Goal: Task Accomplishment & Management: Use online tool/utility

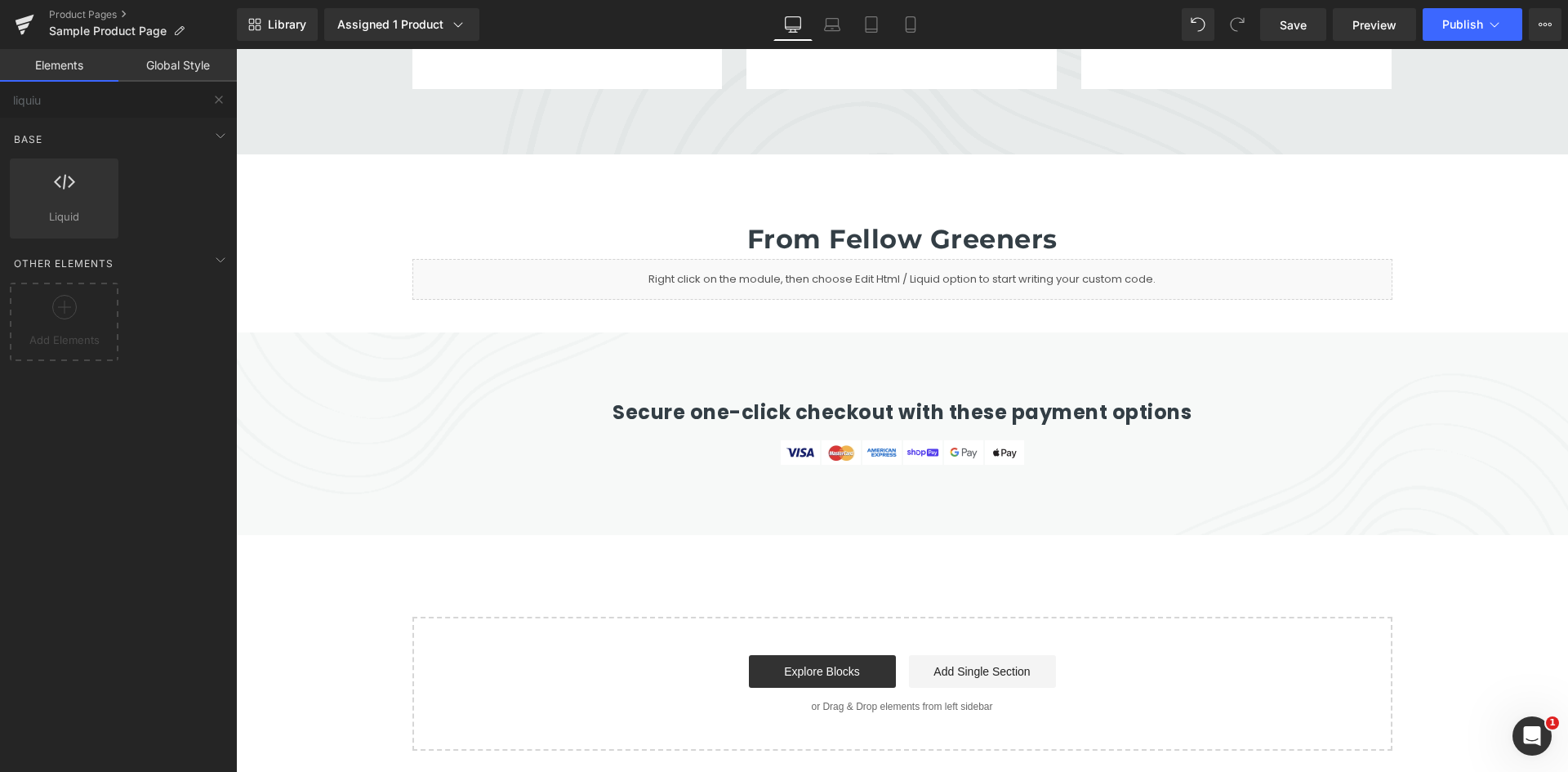
scroll to position [5764, 0]
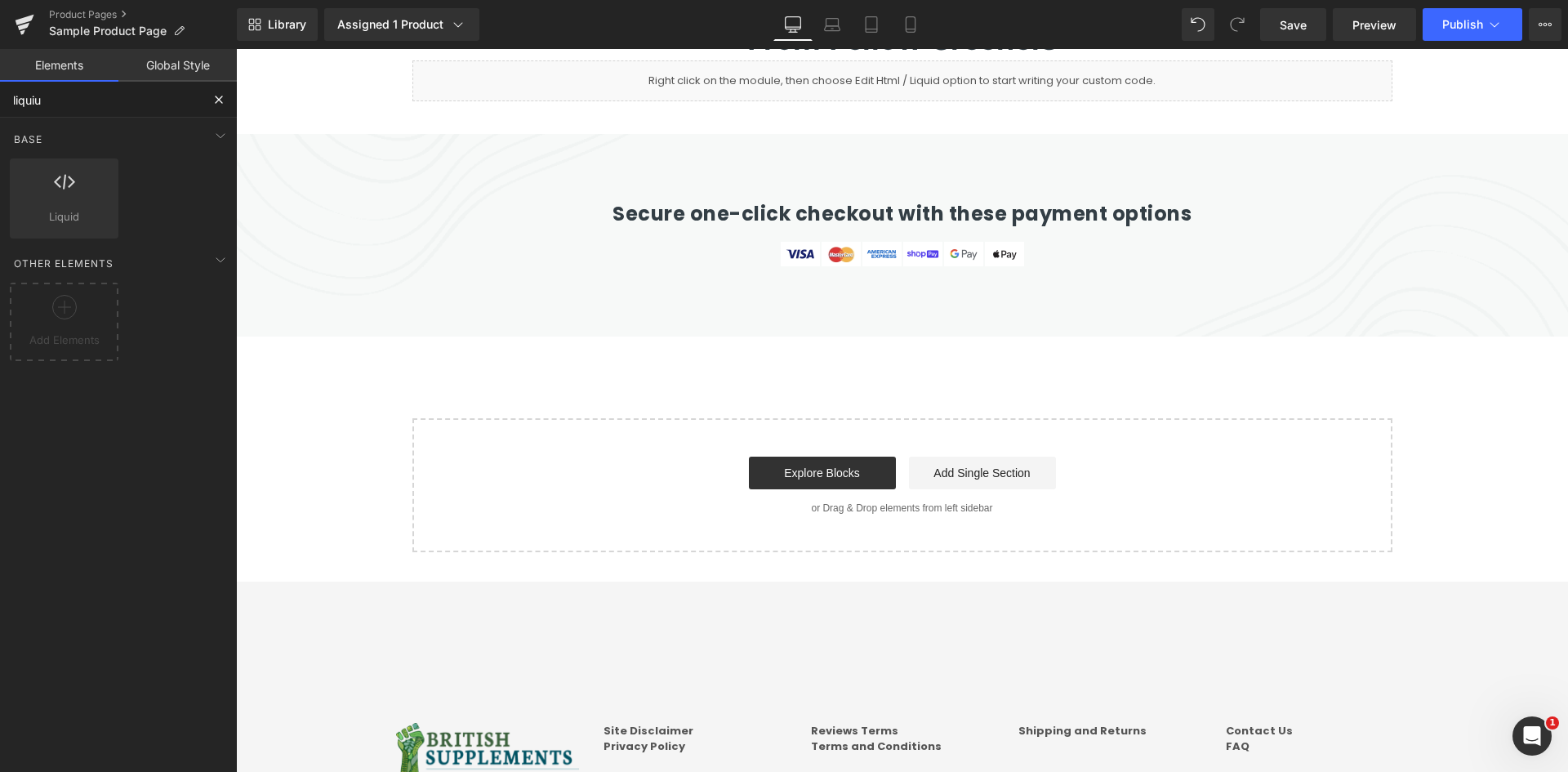
click at [42, 107] on input "liquiu" at bounding box center [100, 99] width 201 height 36
click at [85, 118] on div "Base Row rows, columns, layouts, div Heading headings, titles, h1,h2,h3,h4,h5,h…" at bounding box center [122, 180] width 231 height 124
click at [85, 104] on input "liquiu" at bounding box center [100, 99] width 201 height 36
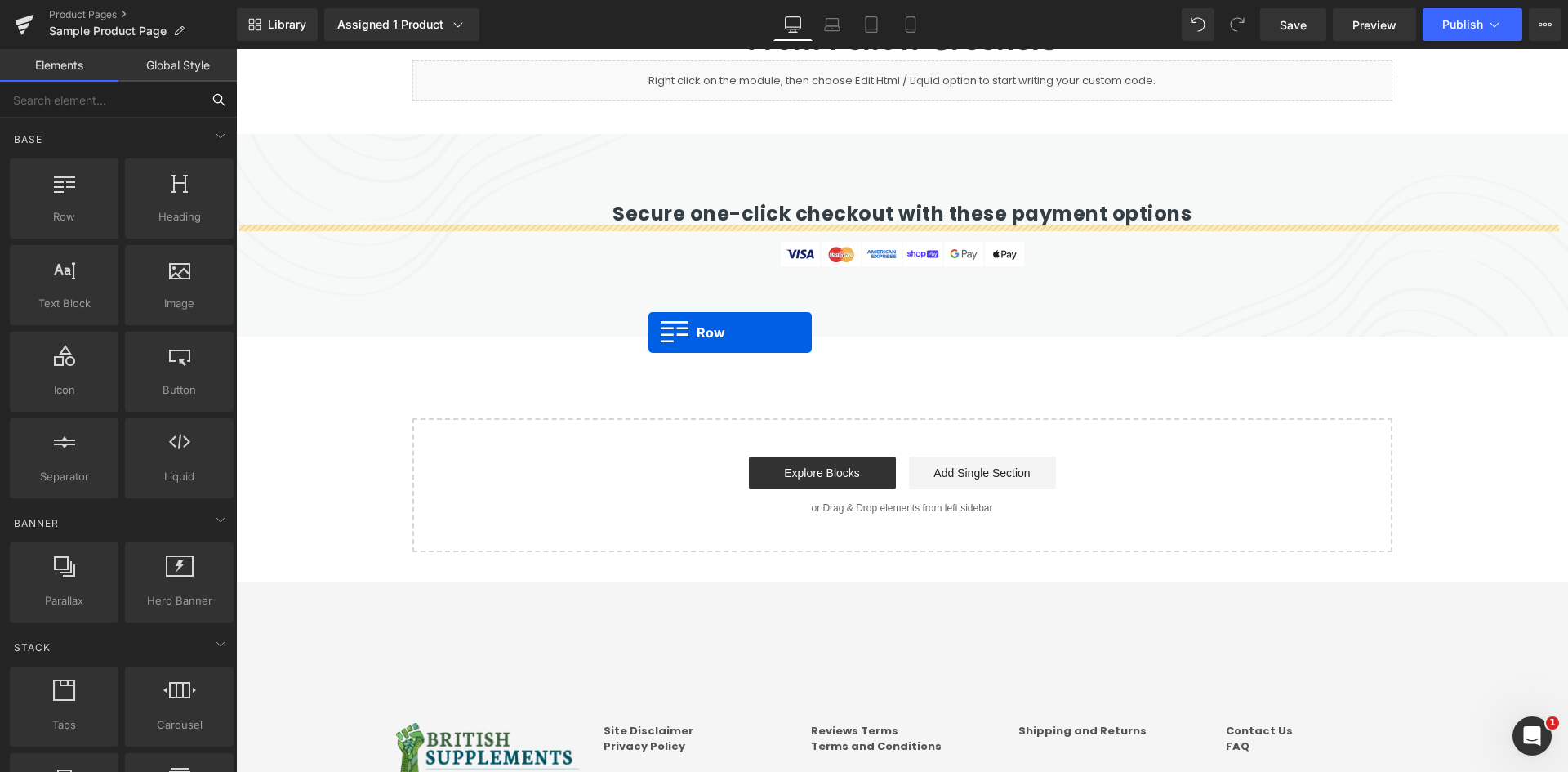
drag, startPoint x: 351, startPoint y: 258, endPoint x: 649, endPoint y: 333, distance: 307.3
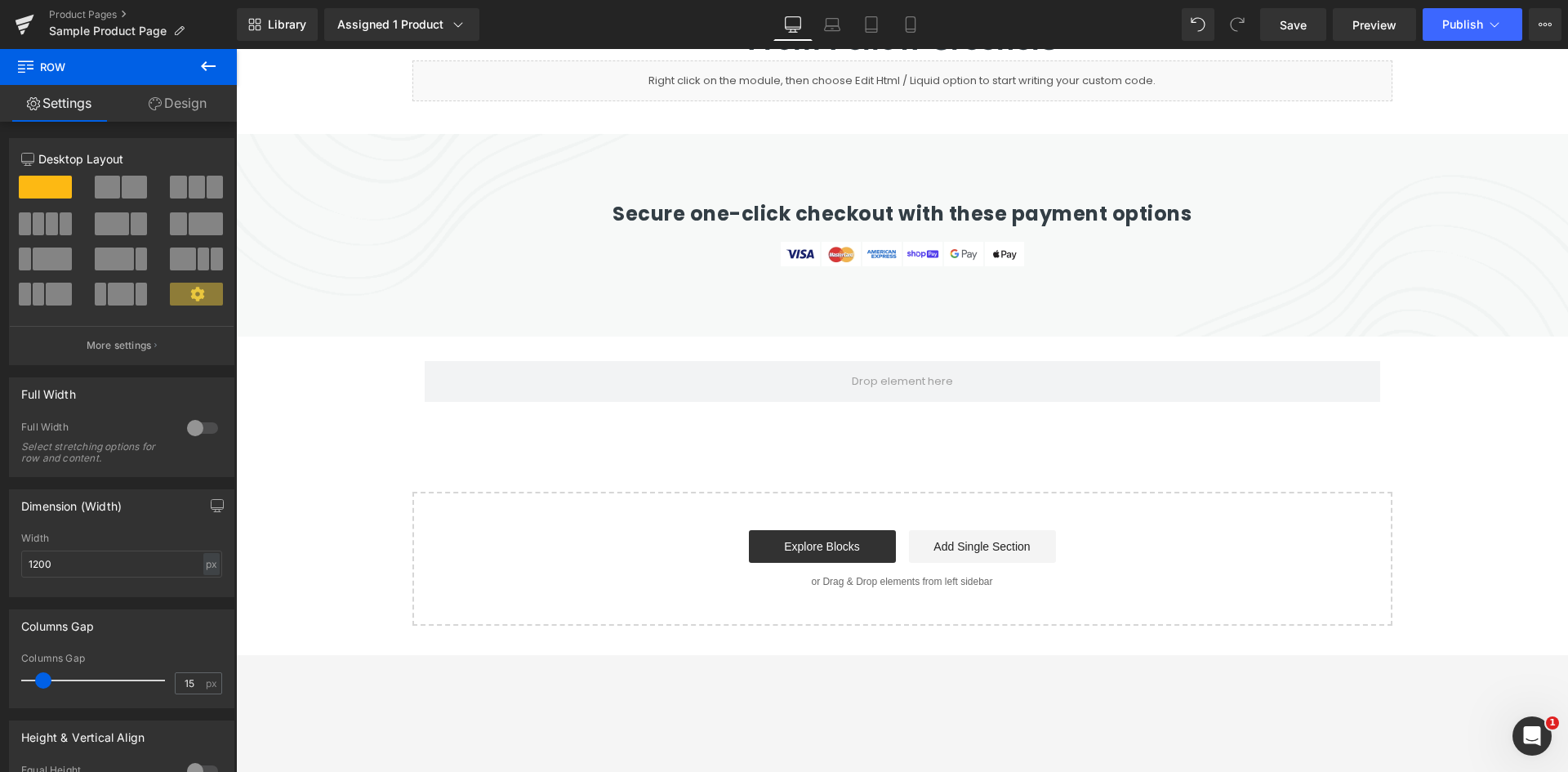
click at [208, 69] on icon at bounding box center [208, 66] width 20 height 20
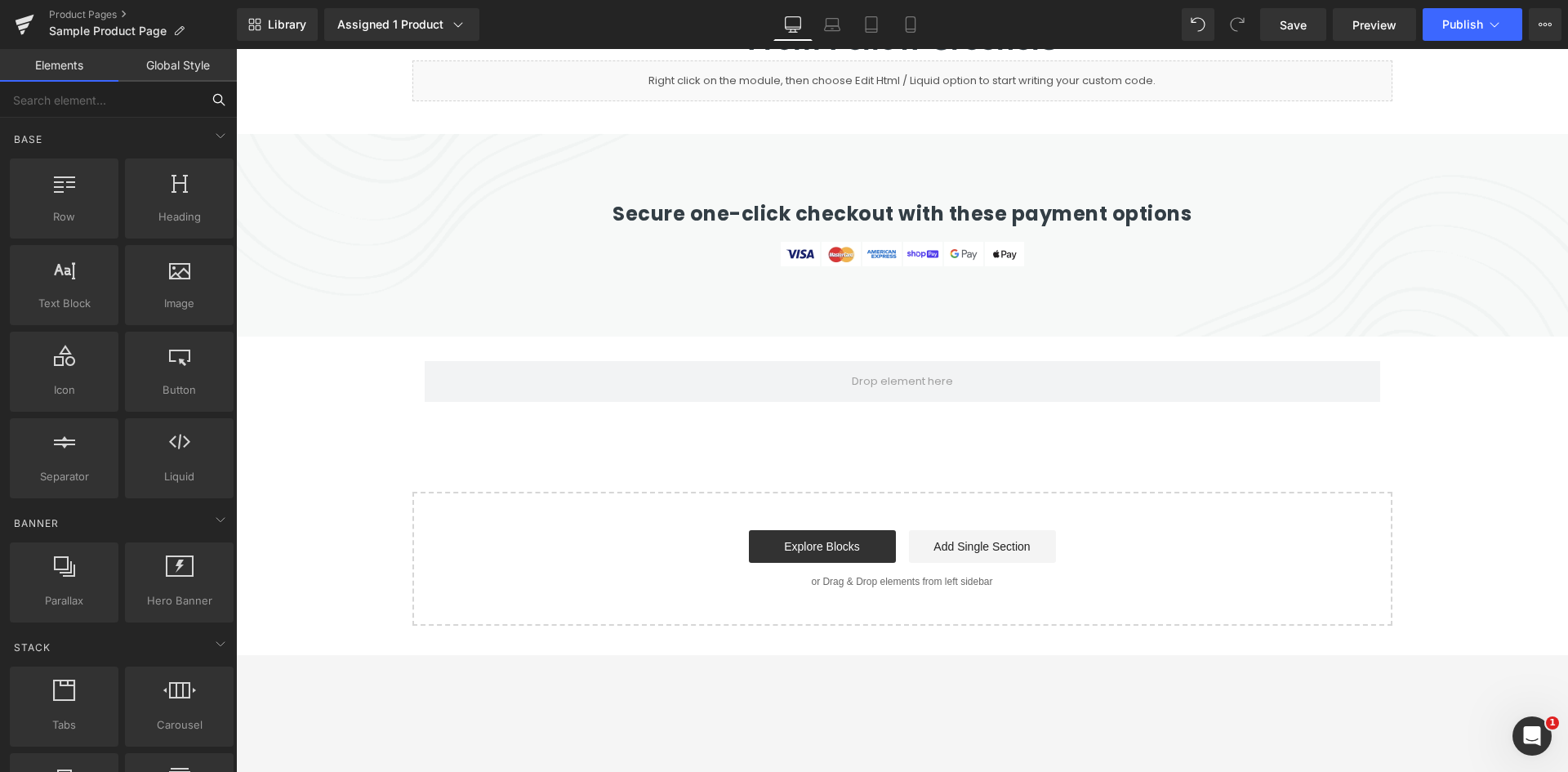
click at [135, 97] on input "text" at bounding box center [100, 99] width 201 height 36
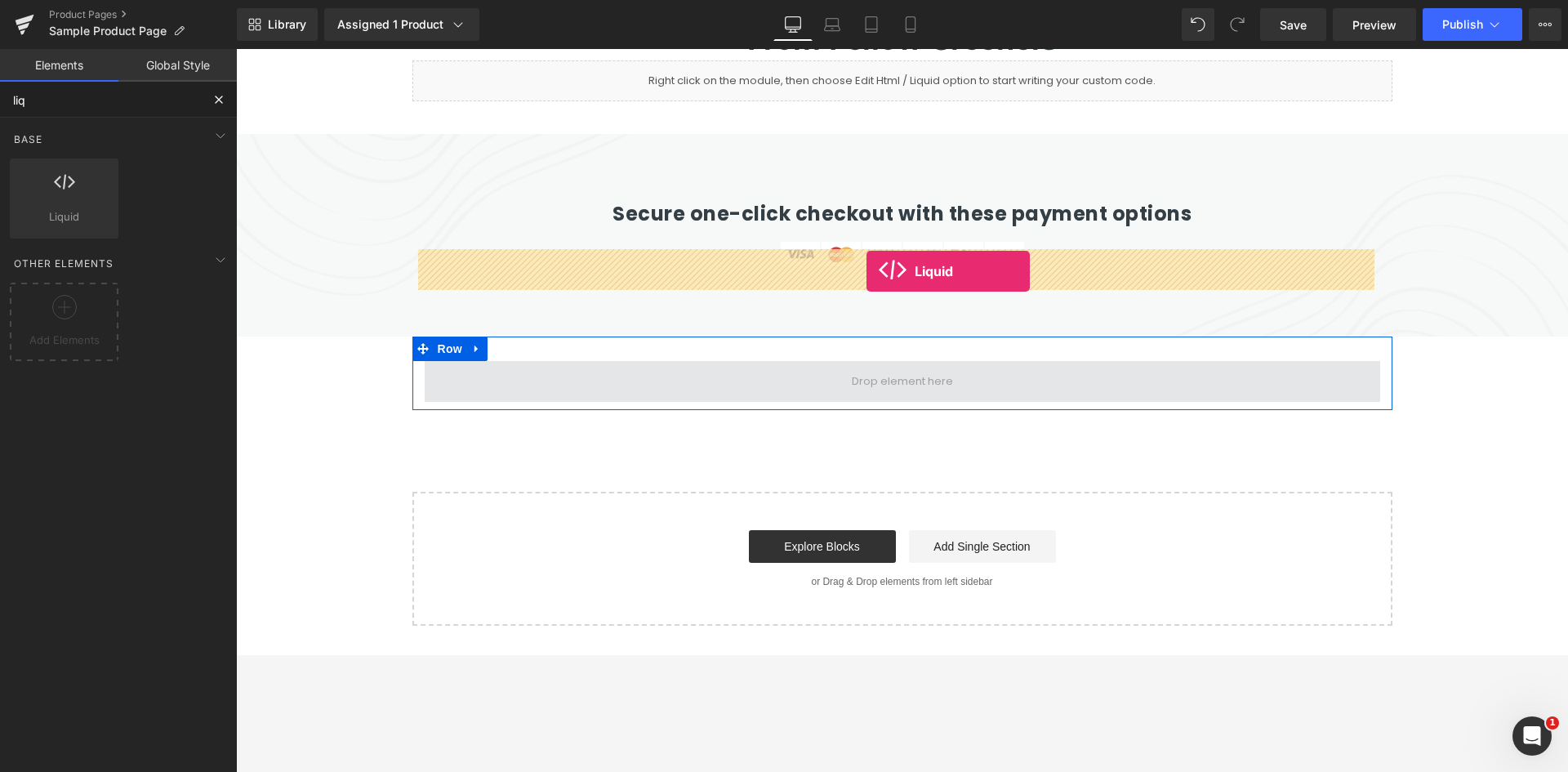
drag, startPoint x: 307, startPoint y: 258, endPoint x: 867, endPoint y: 271, distance: 560.2
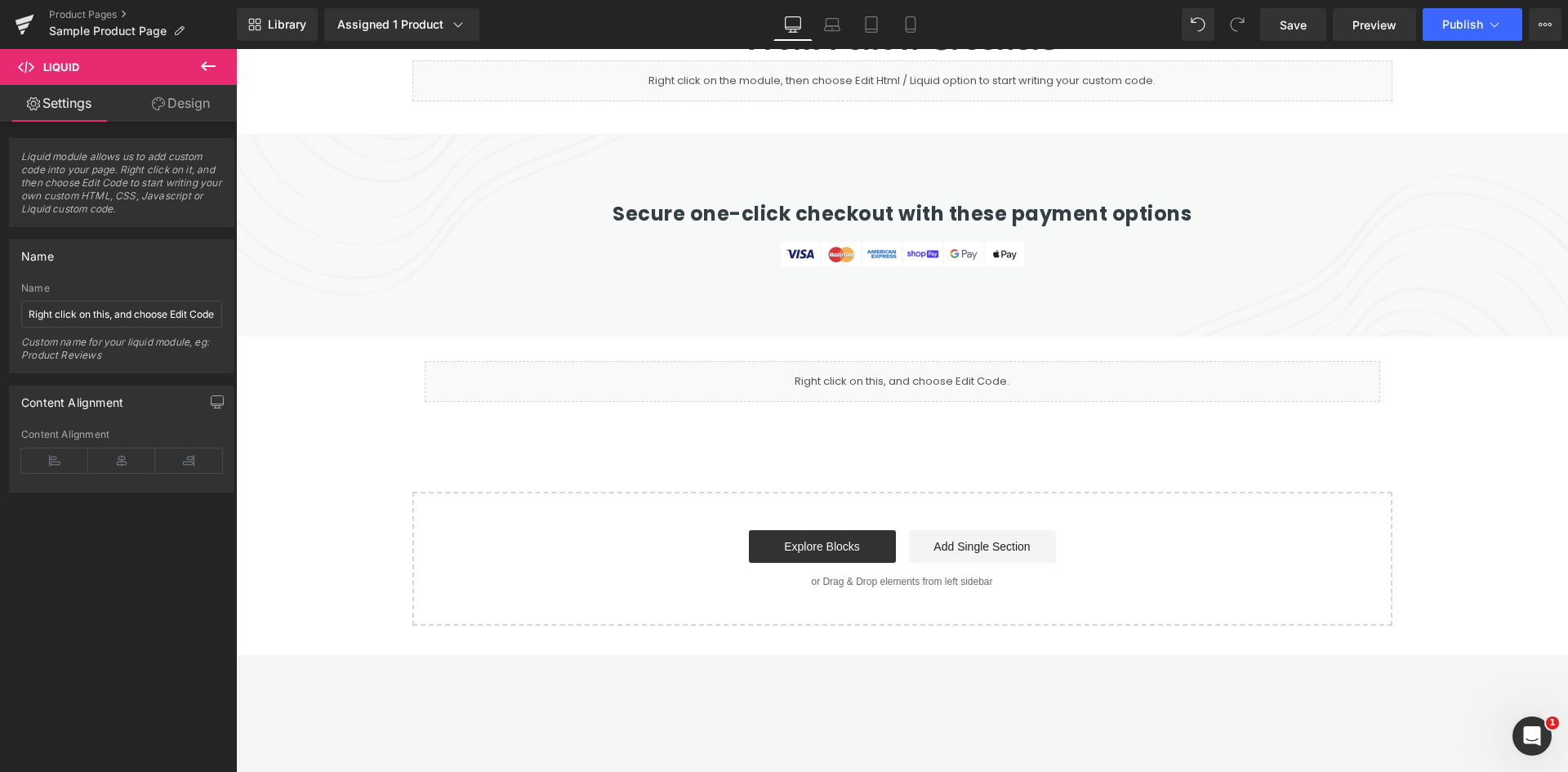
click at [192, 62] on button at bounding box center [208, 67] width 57 height 36
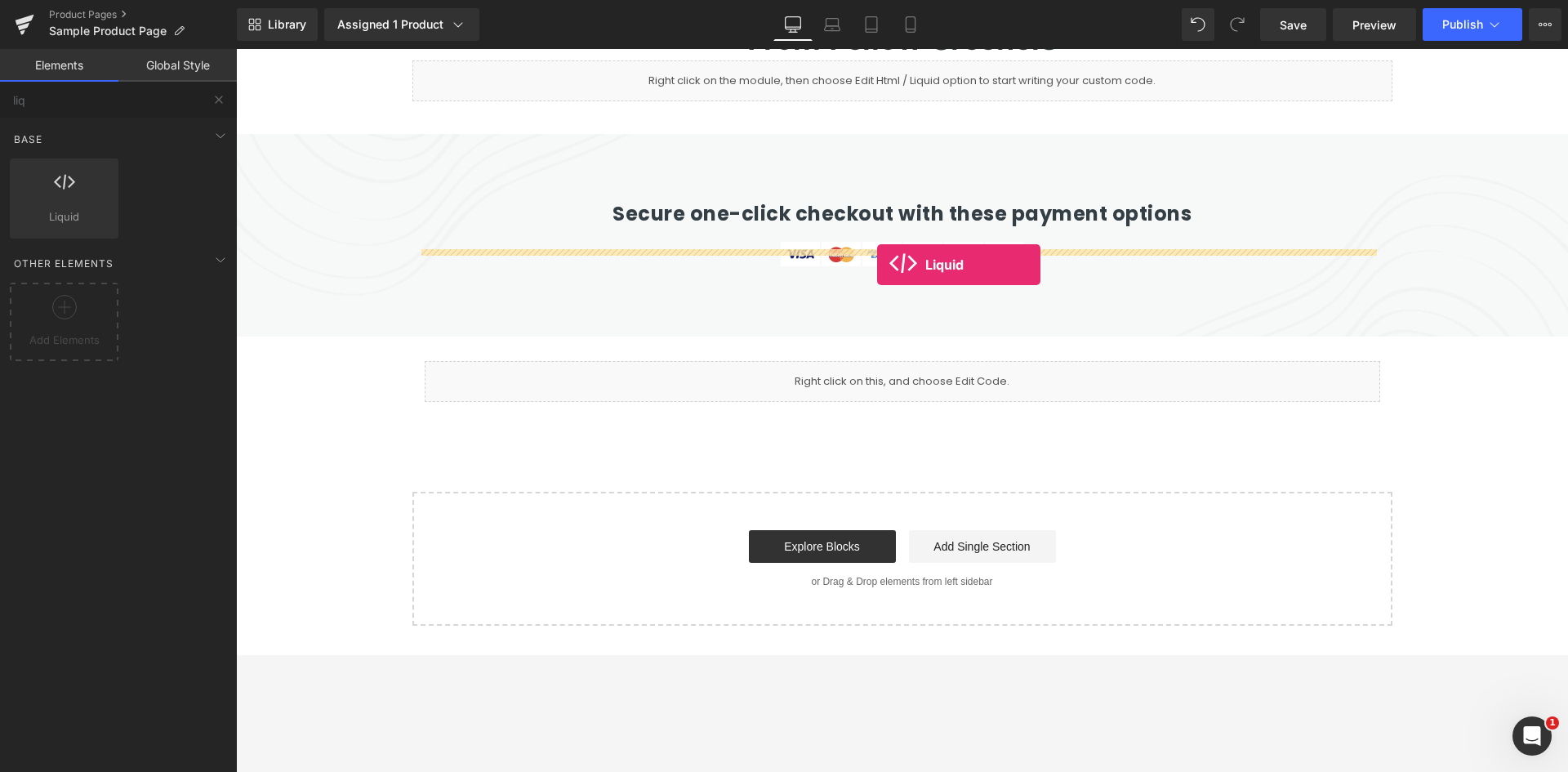
drag, startPoint x: 455, startPoint y: 299, endPoint x: 877, endPoint y: 265, distance: 423.4
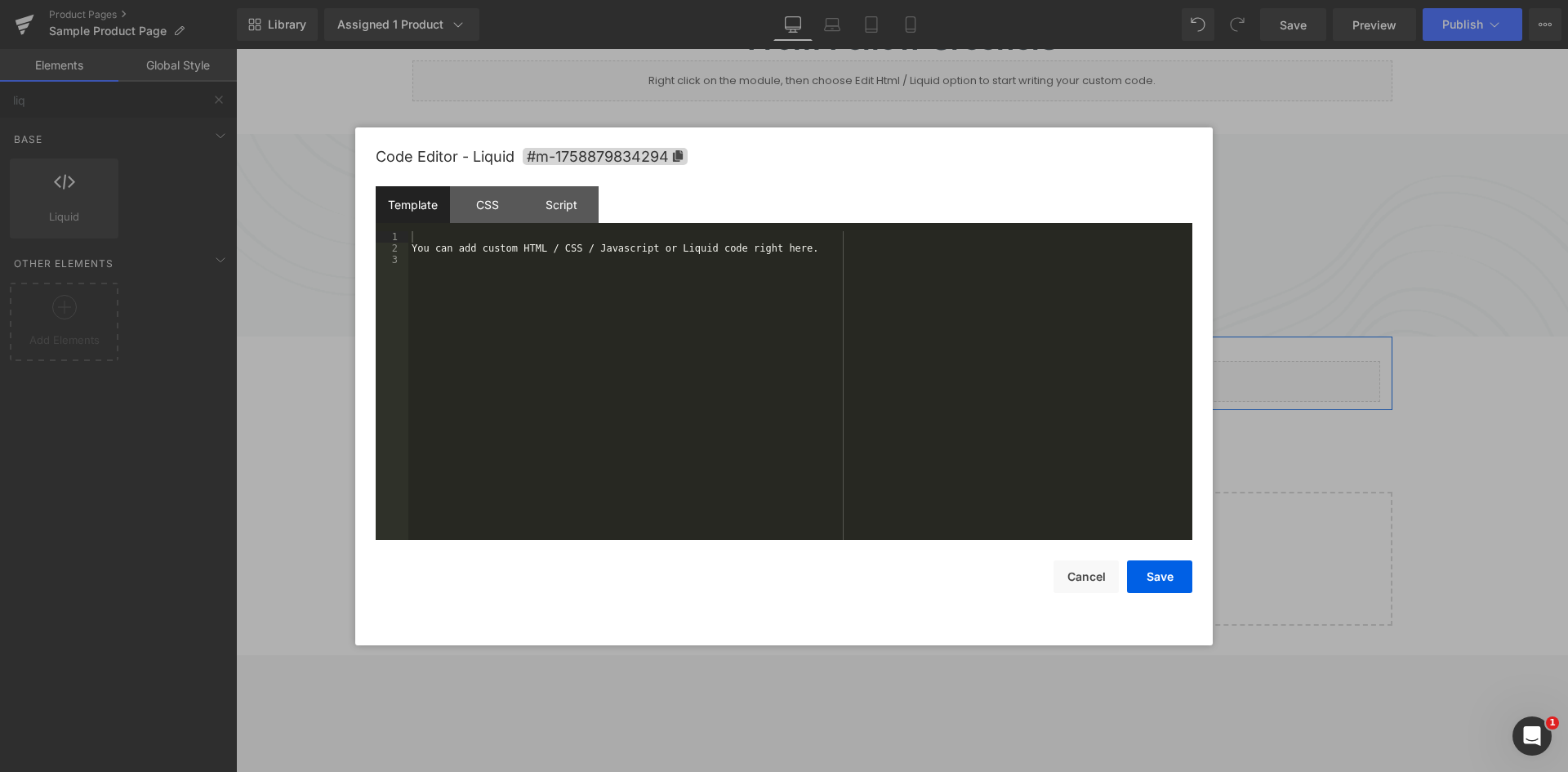
click at [916, 369] on icon at bounding box center [920, 374] width 9 height 10
click at [538, 275] on div "You can add custom HTML / CSS / Javascript or Liquid code right here." at bounding box center [800, 397] width 784 height 332
click at [767, 386] on div "You can add custom HTML / CSS / Javascript or Liquid code right here." at bounding box center [800, 397] width 784 height 332
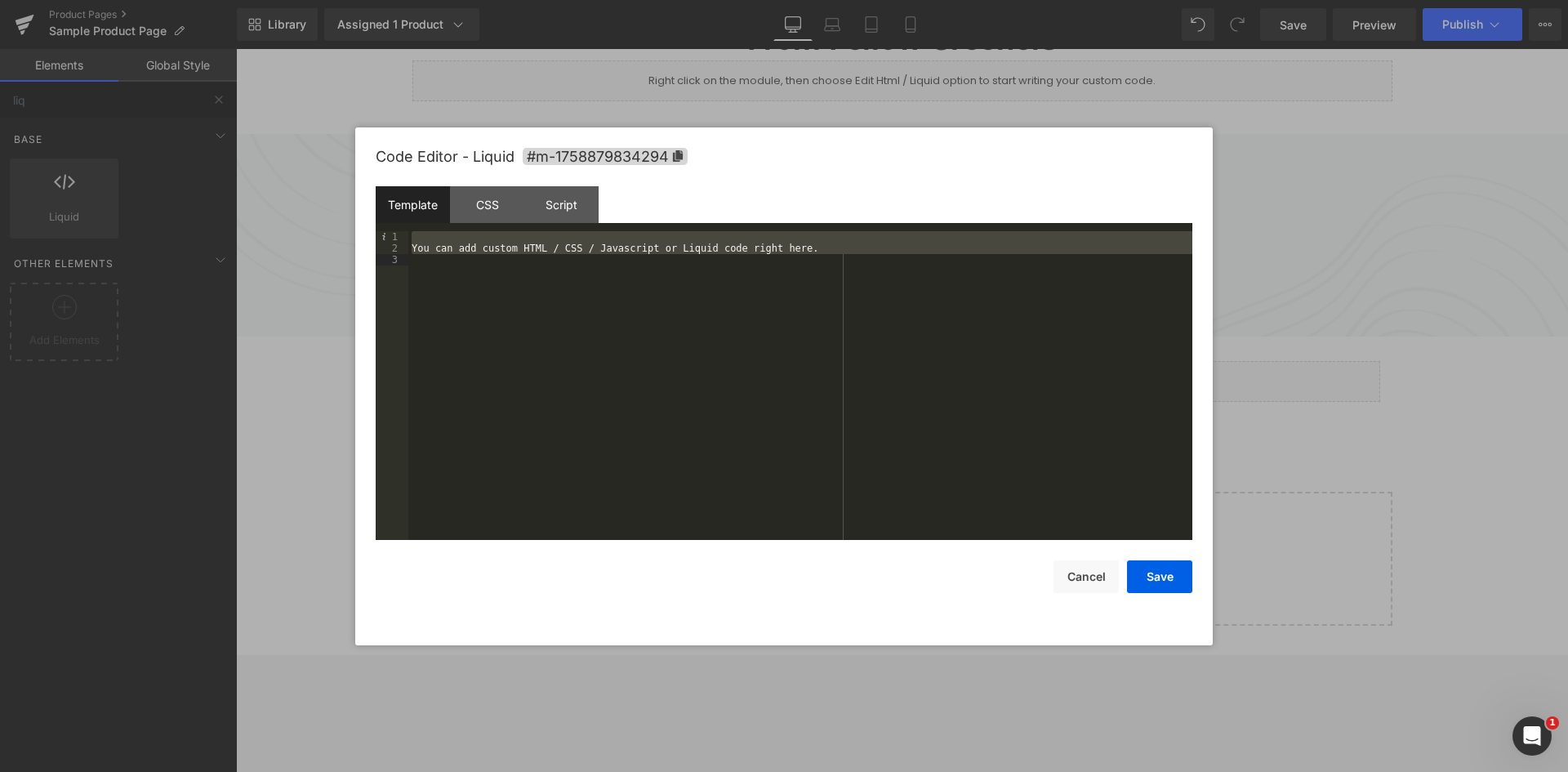
scroll to position [8362, 0]
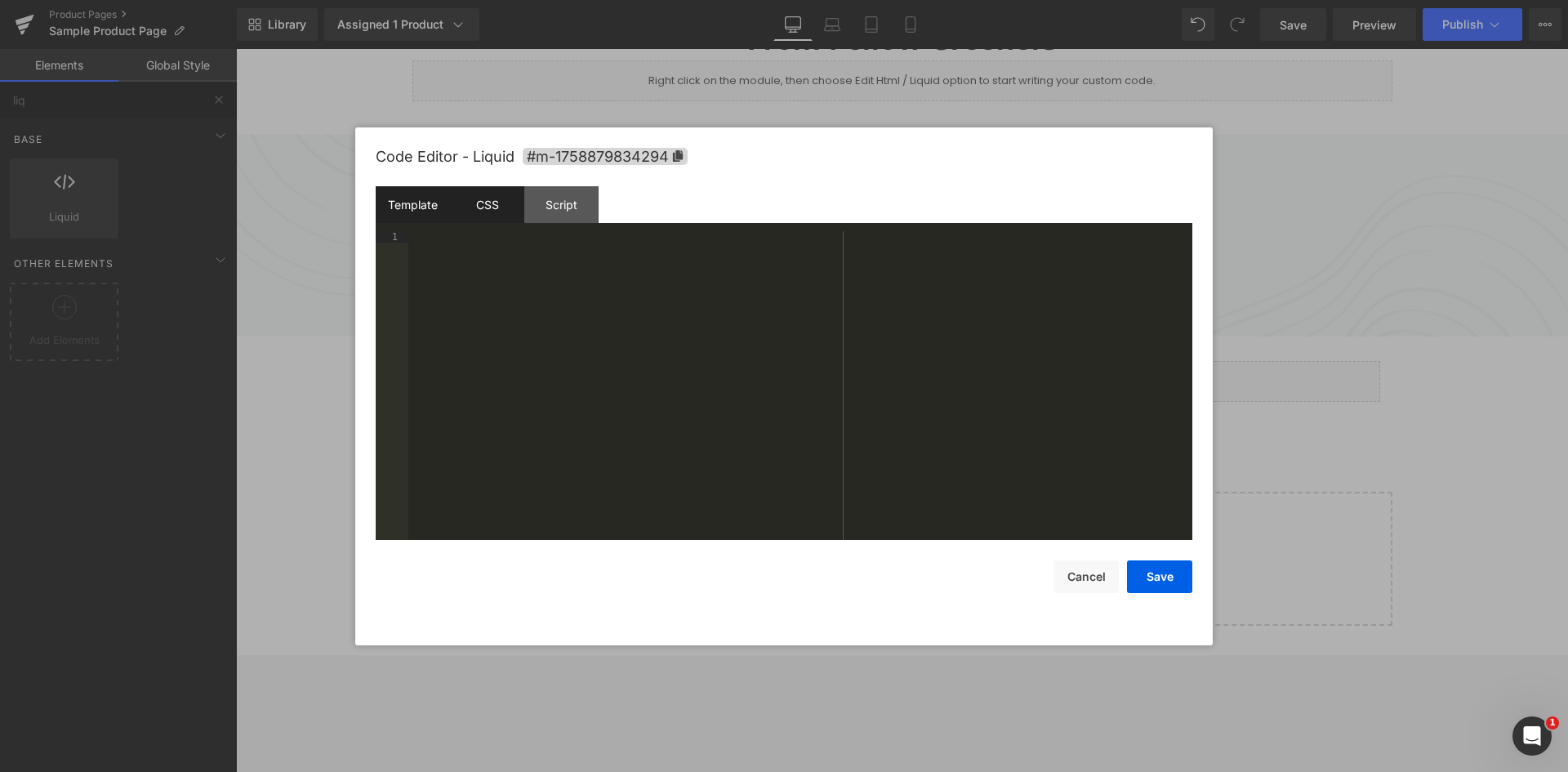
click at [503, 201] on div "CSS" at bounding box center [487, 204] width 75 height 36
click at [557, 301] on div "#m-1758879834294 { }" at bounding box center [800, 397] width 784 height 332
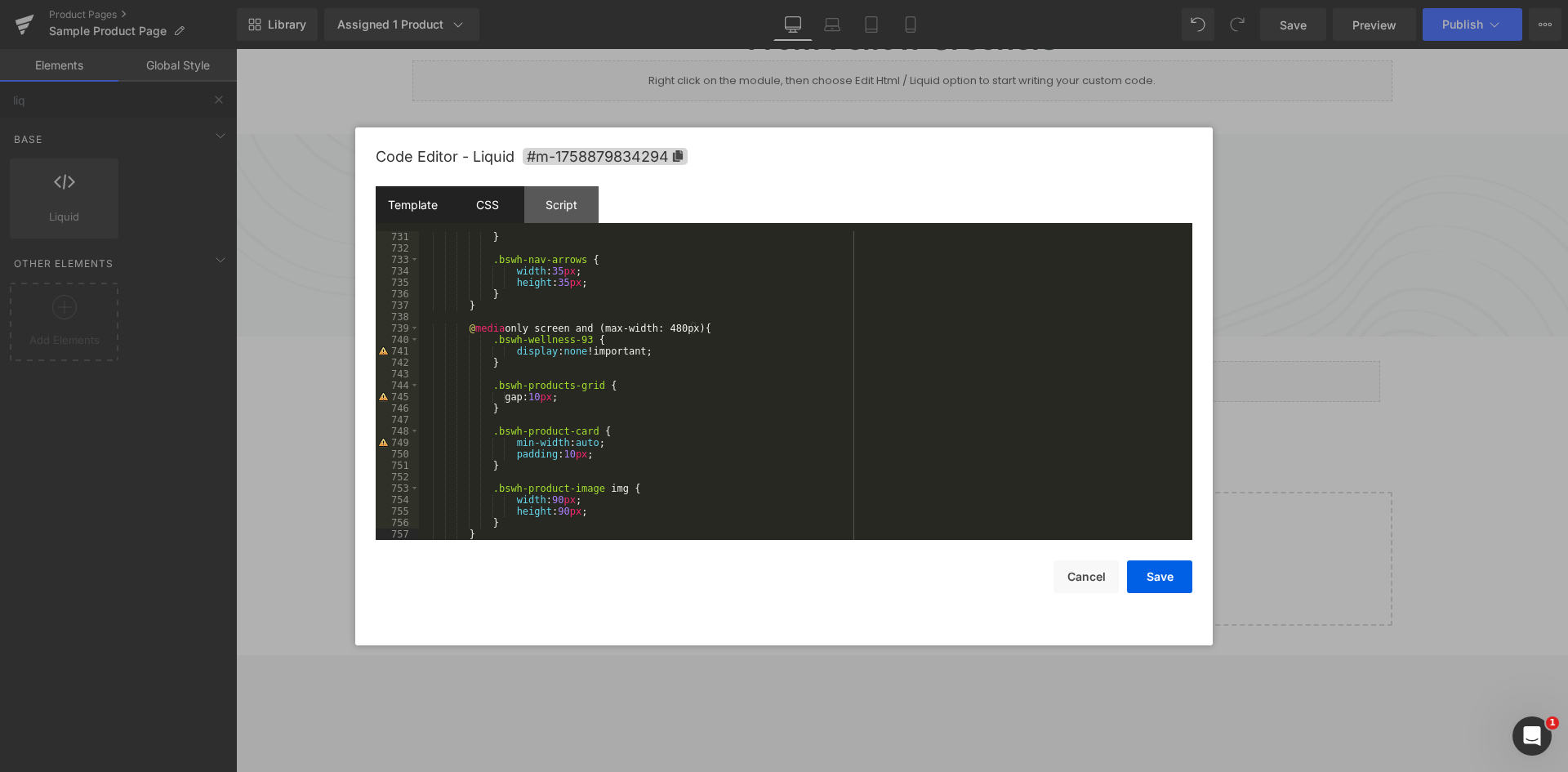
click at [417, 211] on div "Template" at bounding box center [413, 204] width 75 height 36
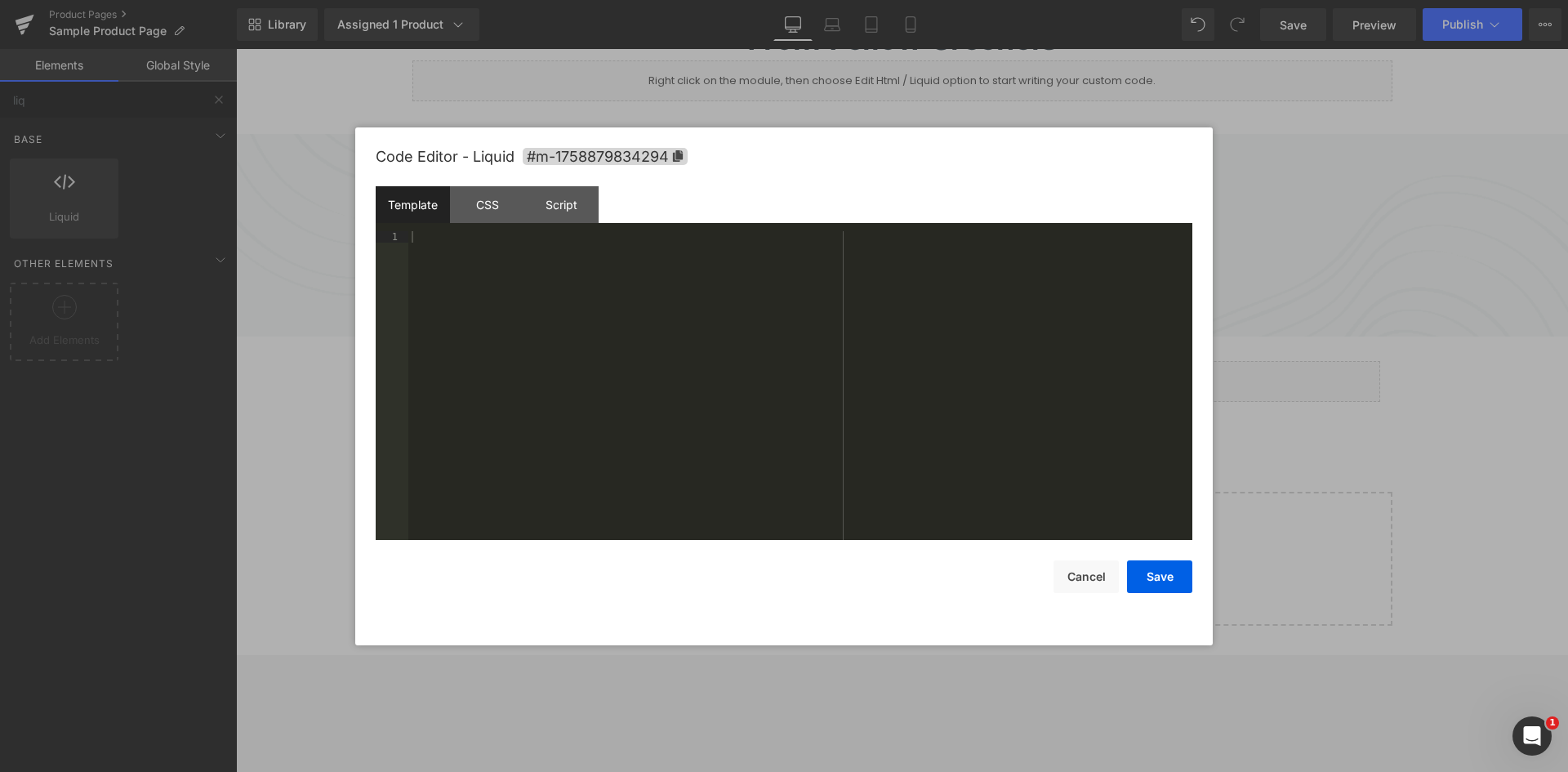
click at [533, 299] on div at bounding box center [800, 397] width 784 height 332
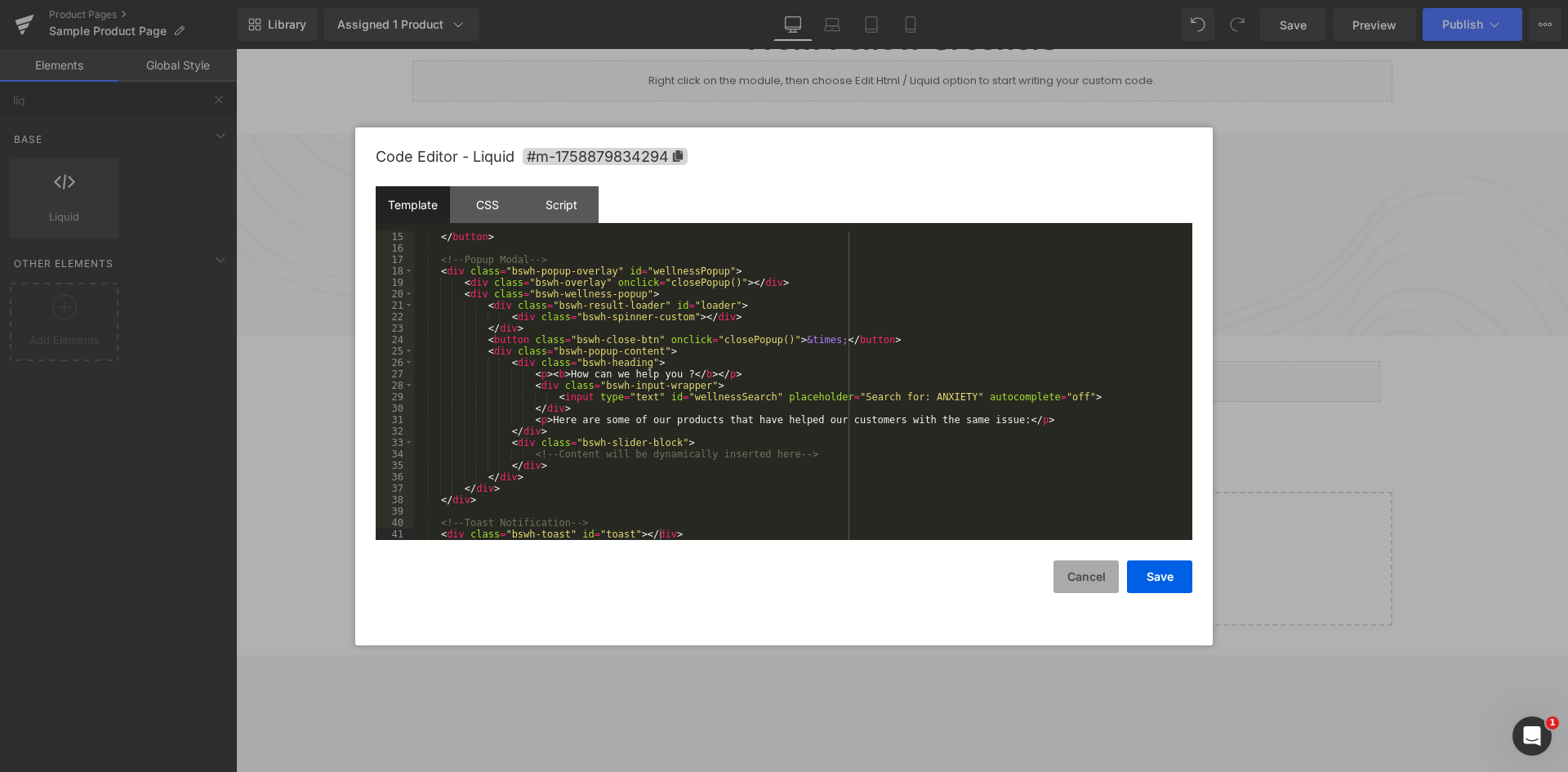
click at [1080, 583] on button "Cancel" at bounding box center [1086, 577] width 66 height 32
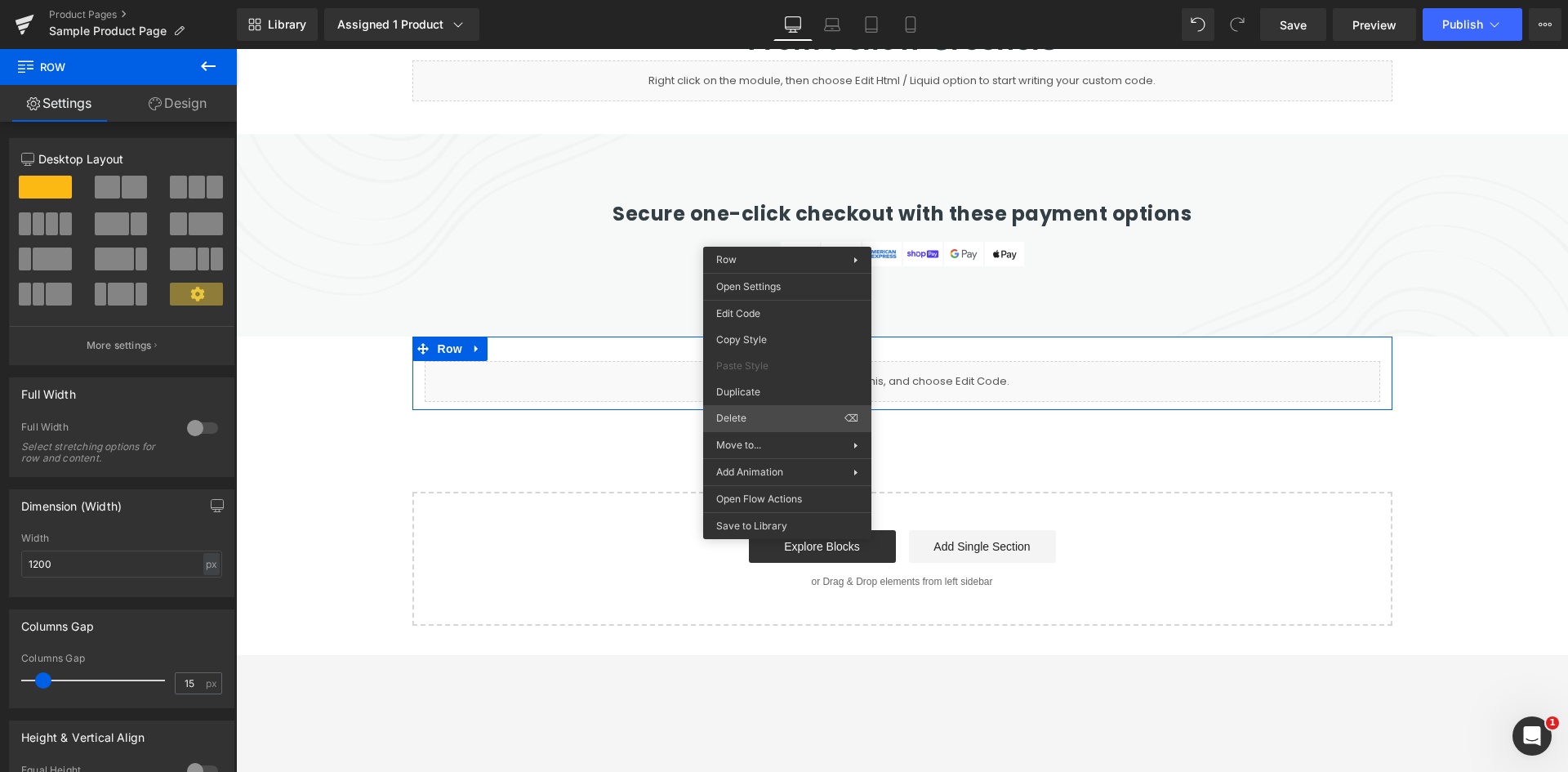
scroll to position [5757, 0]
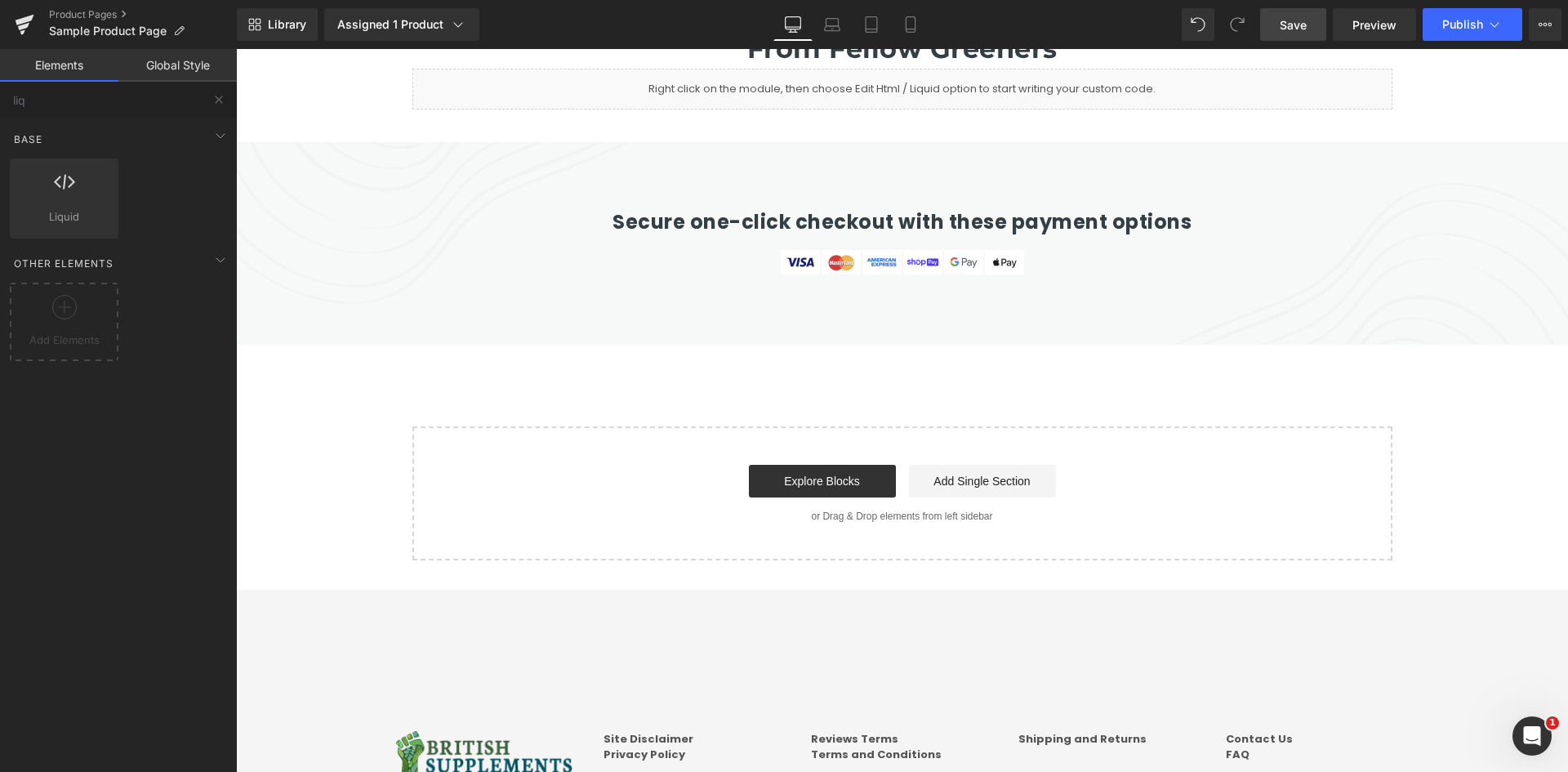
click at [1300, 34] on link "Save" at bounding box center [1293, 24] width 66 height 32
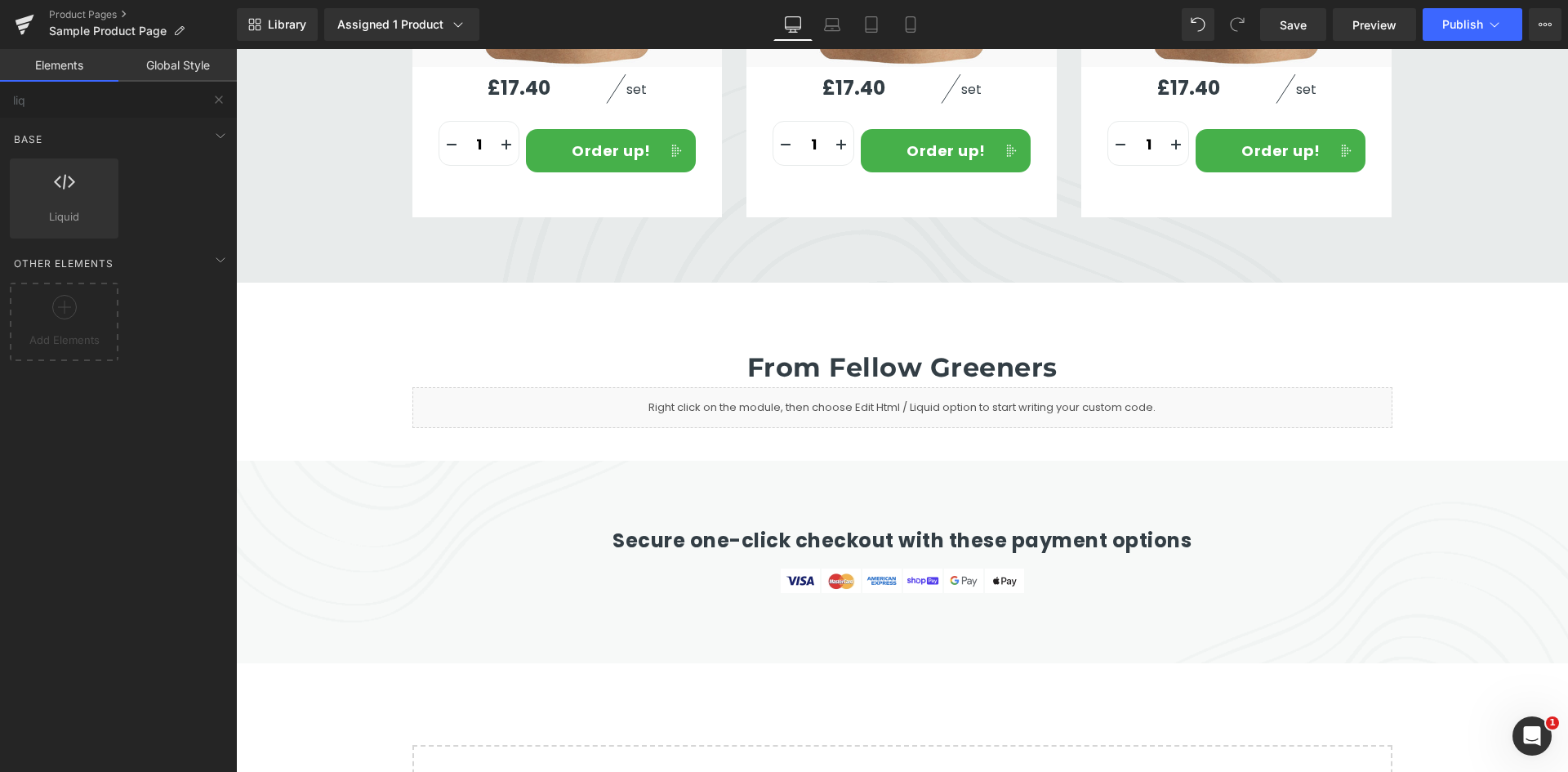
scroll to position [5764, 0]
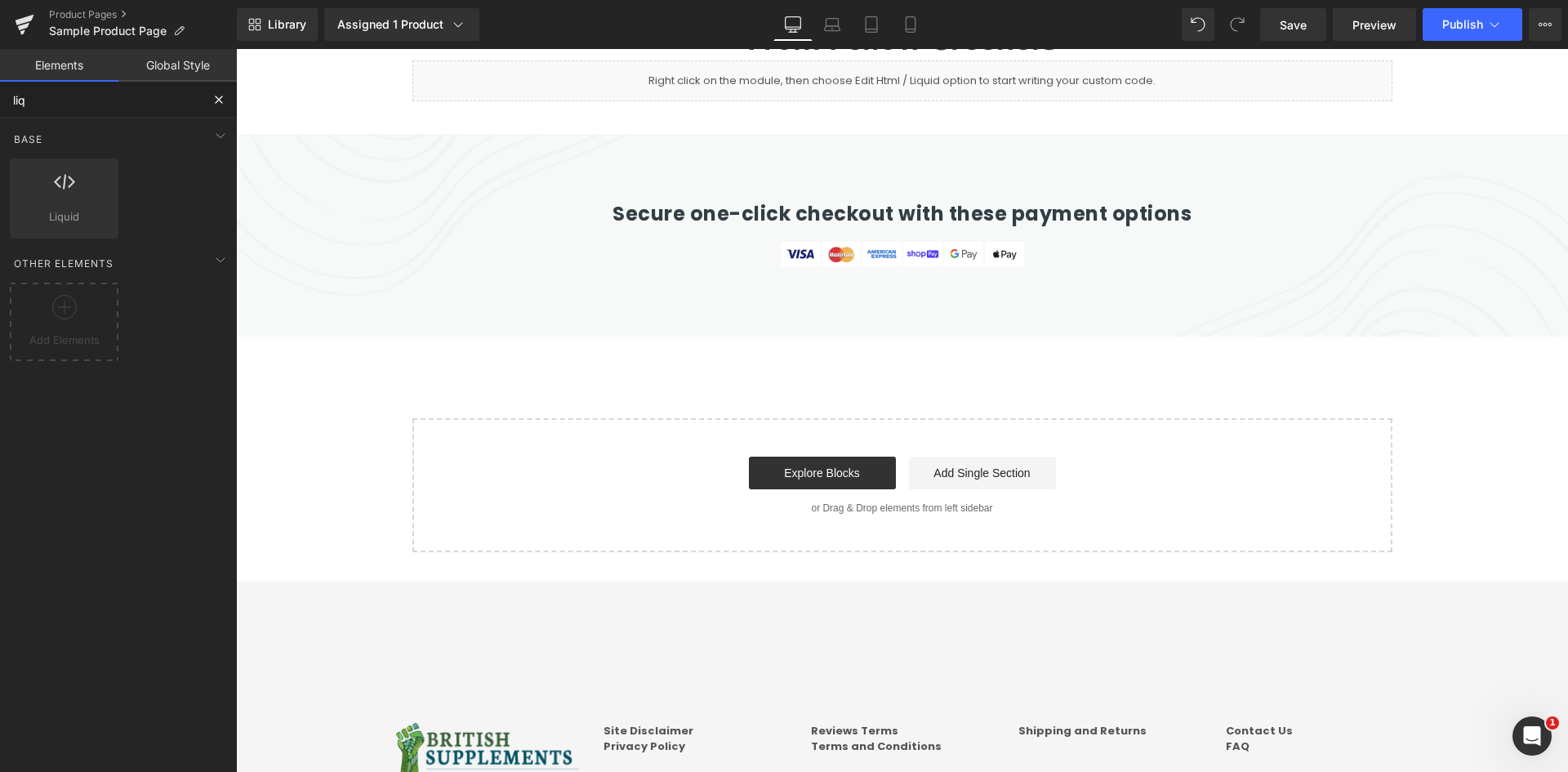
click at [94, 110] on input "liq" at bounding box center [100, 99] width 201 height 36
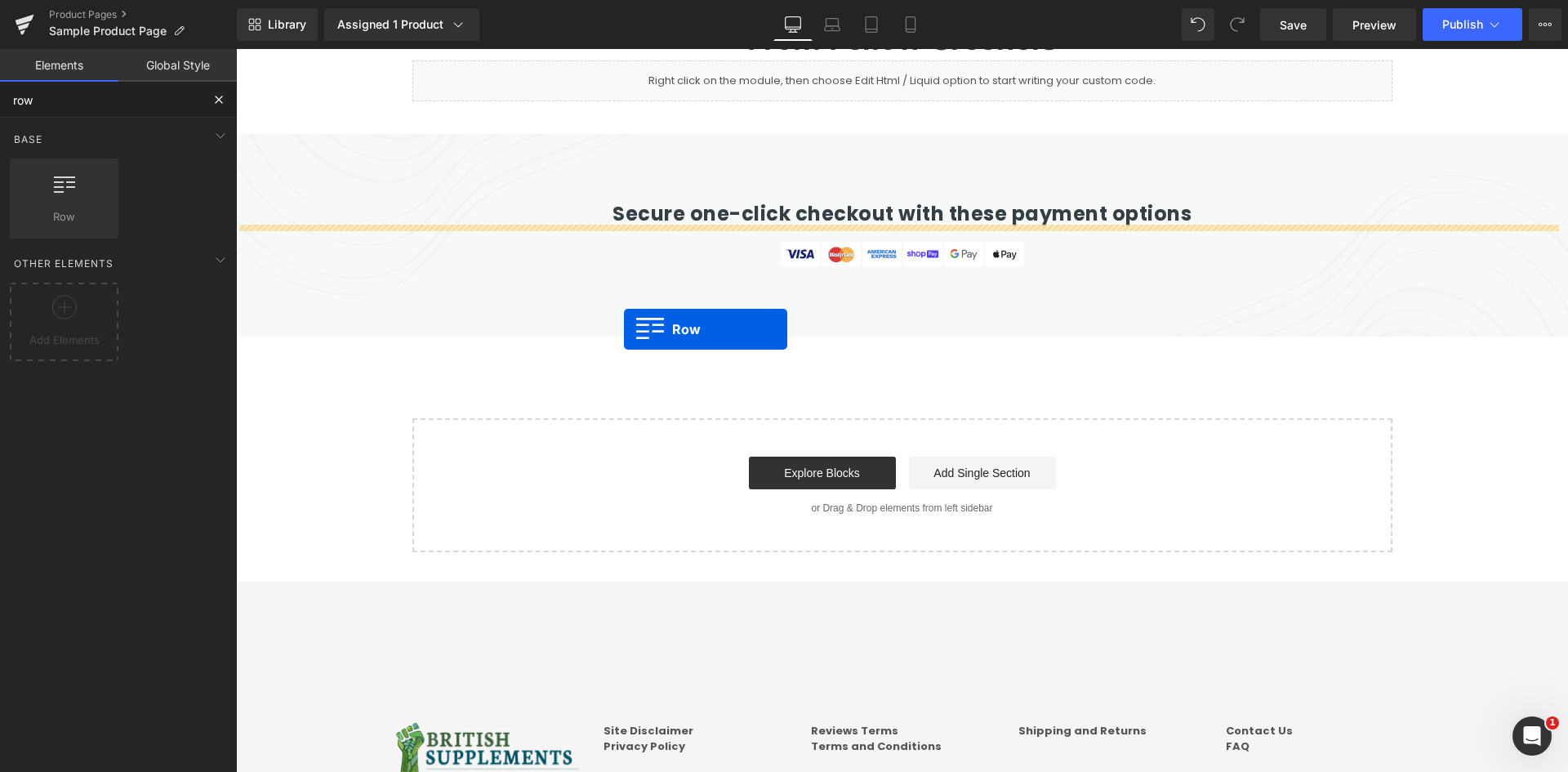
drag, startPoint x: 301, startPoint y: 245, endPoint x: 624, endPoint y: 329, distance: 333.7
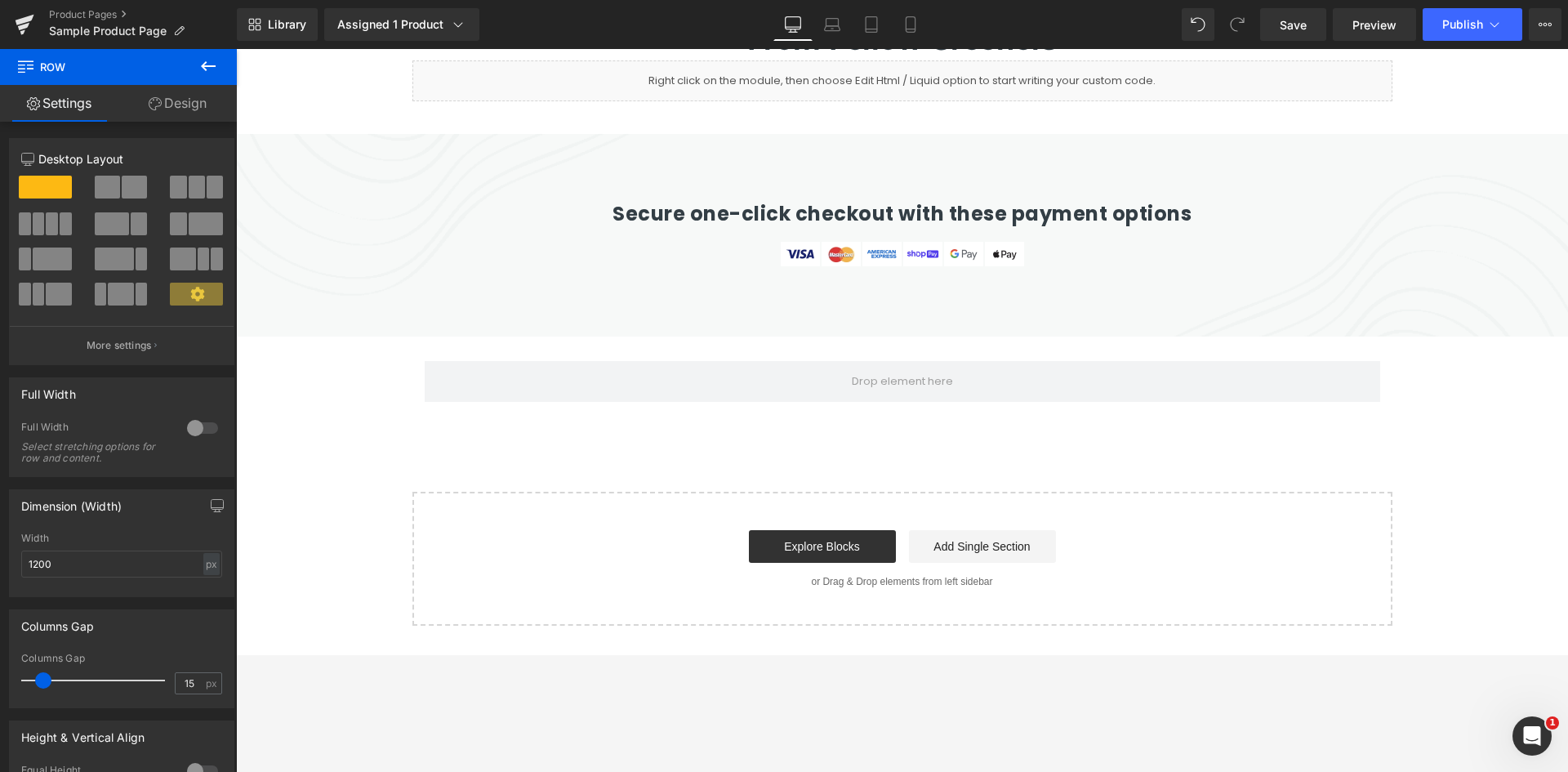
drag, startPoint x: 203, startPoint y: 62, endPoint x: 148, endPoint y: 70, distance: 55.6
click at [203, 61] on icon at bounding box center [208, 66] width 20 height 20
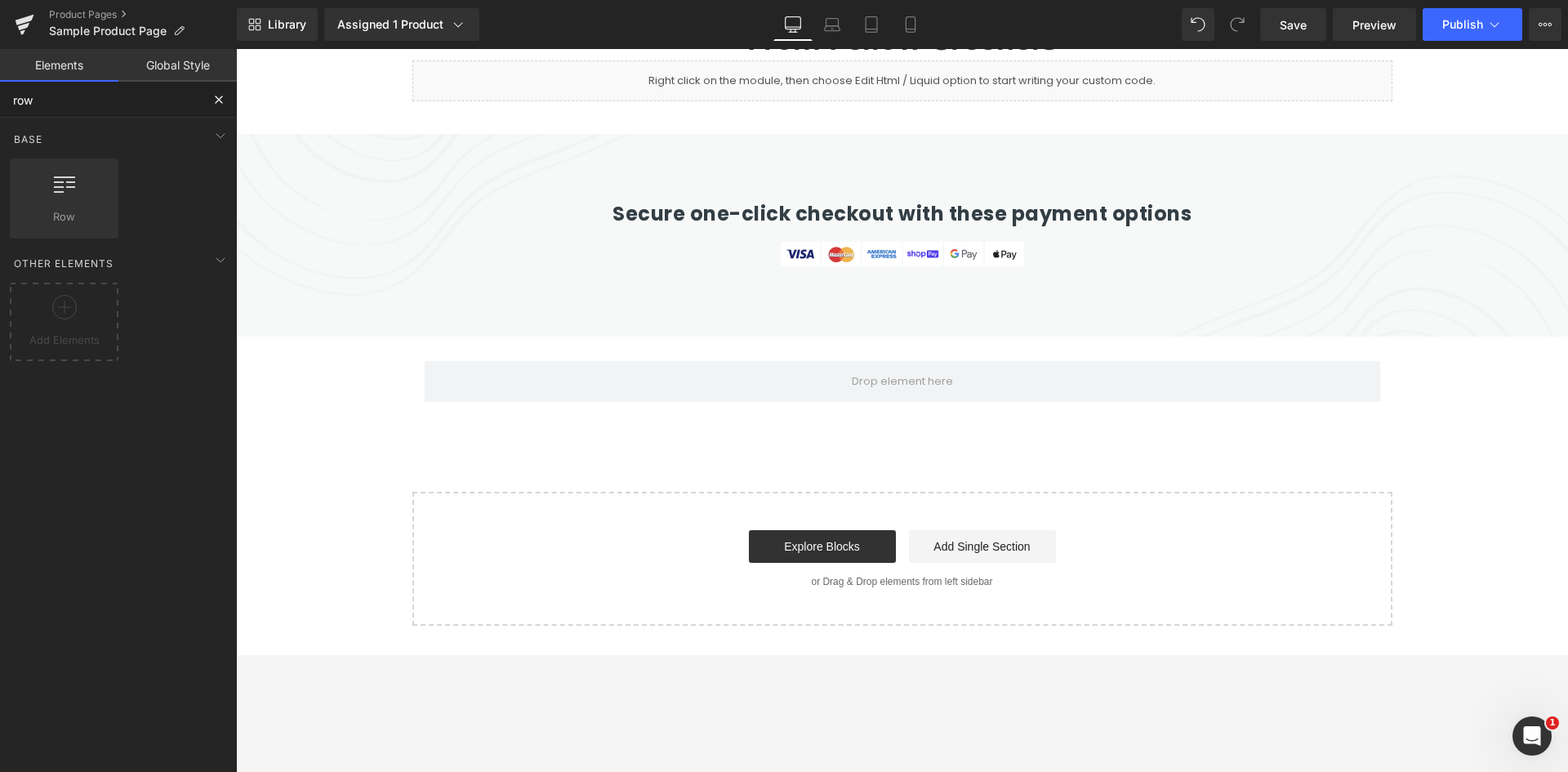
click at [66, 94] on input "row" at bounding box center [100, 99] width 201 height 36
type input "liquid"
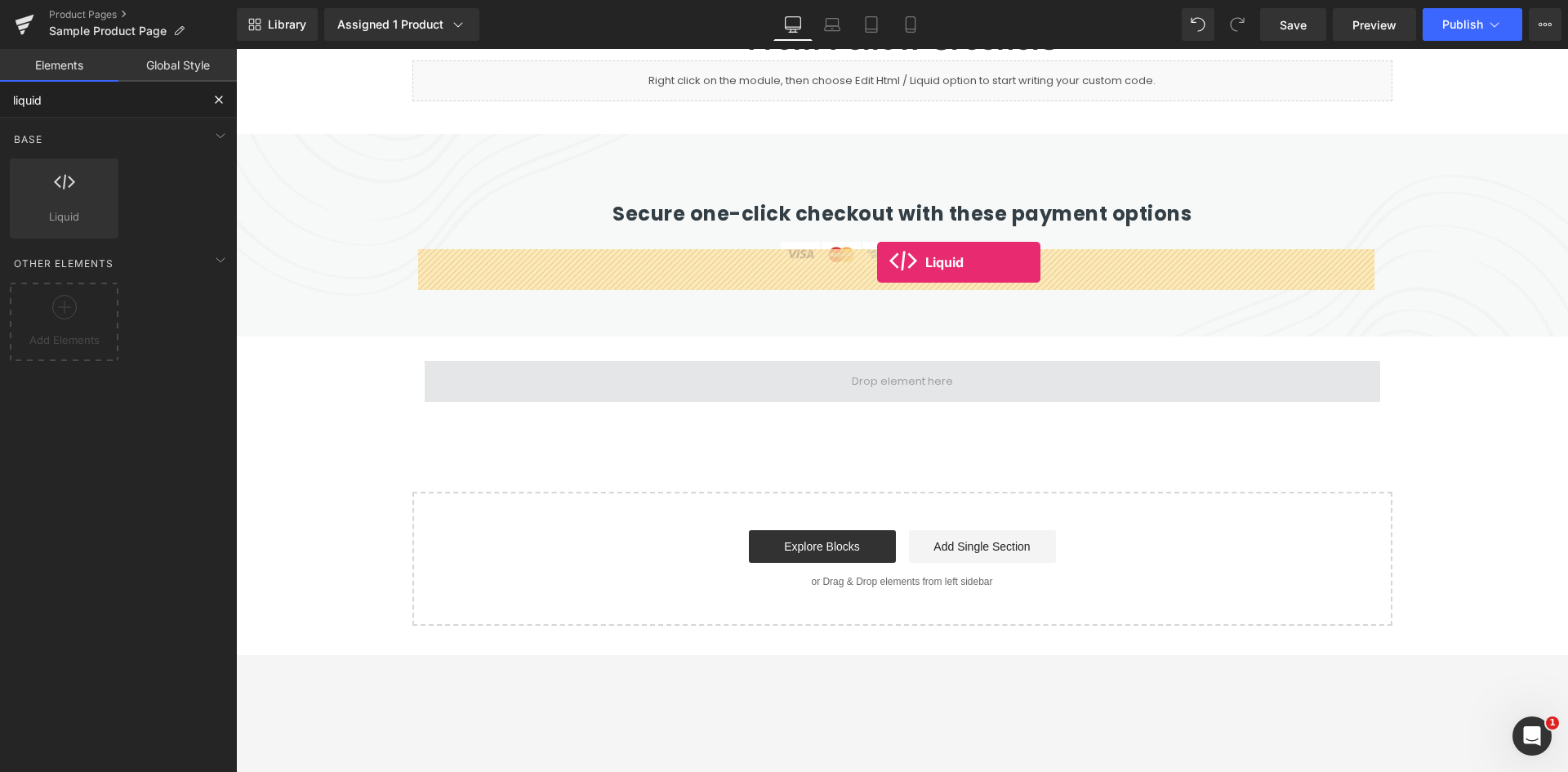
drag, startPoint x: 747, startPoint y: 290, endPoint x: 877, endPoint y: 262, distance: 133.0
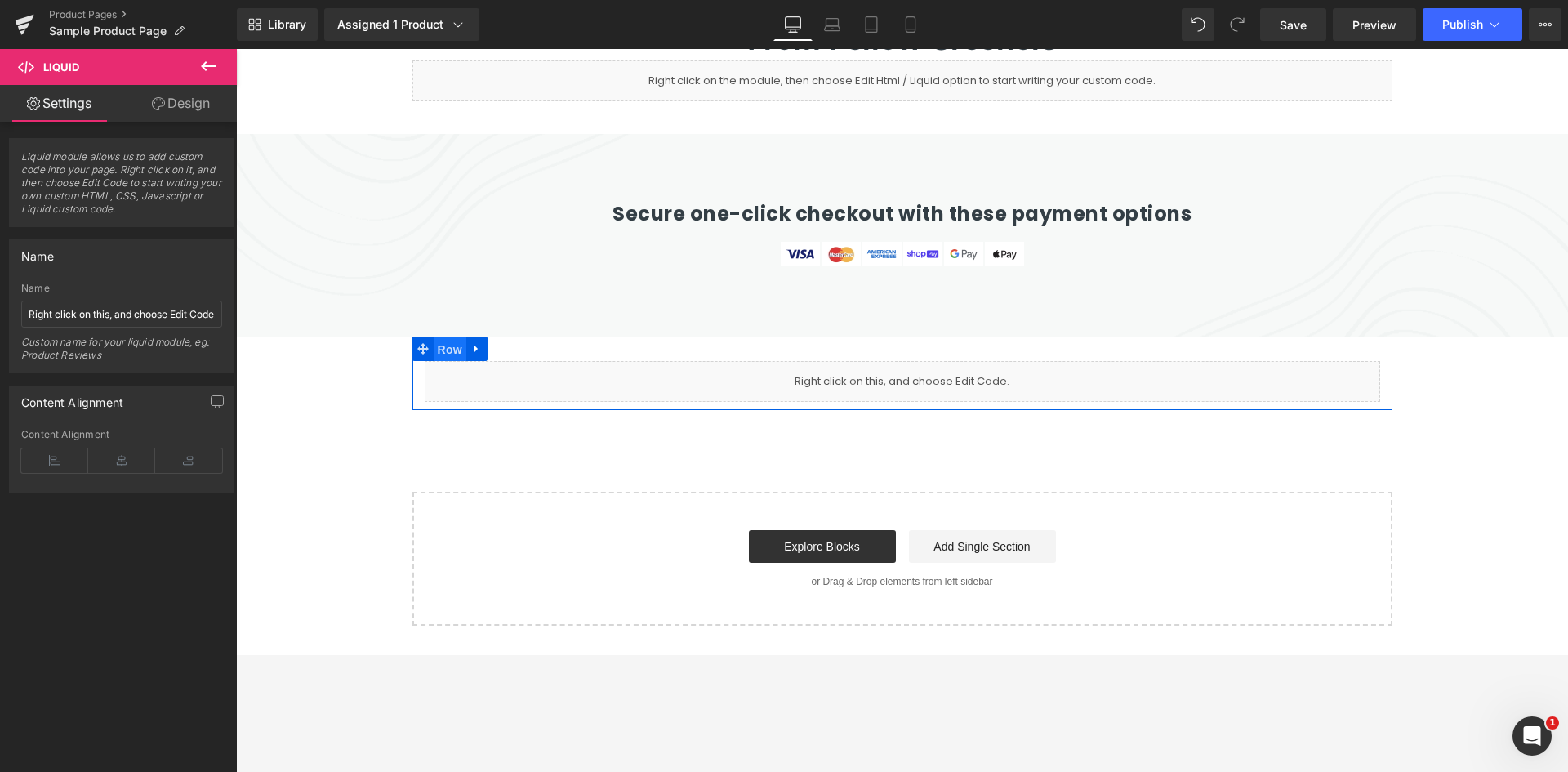
click at [440, 338] on span "Row" at bounding box center [450, 350] width 32 height 25
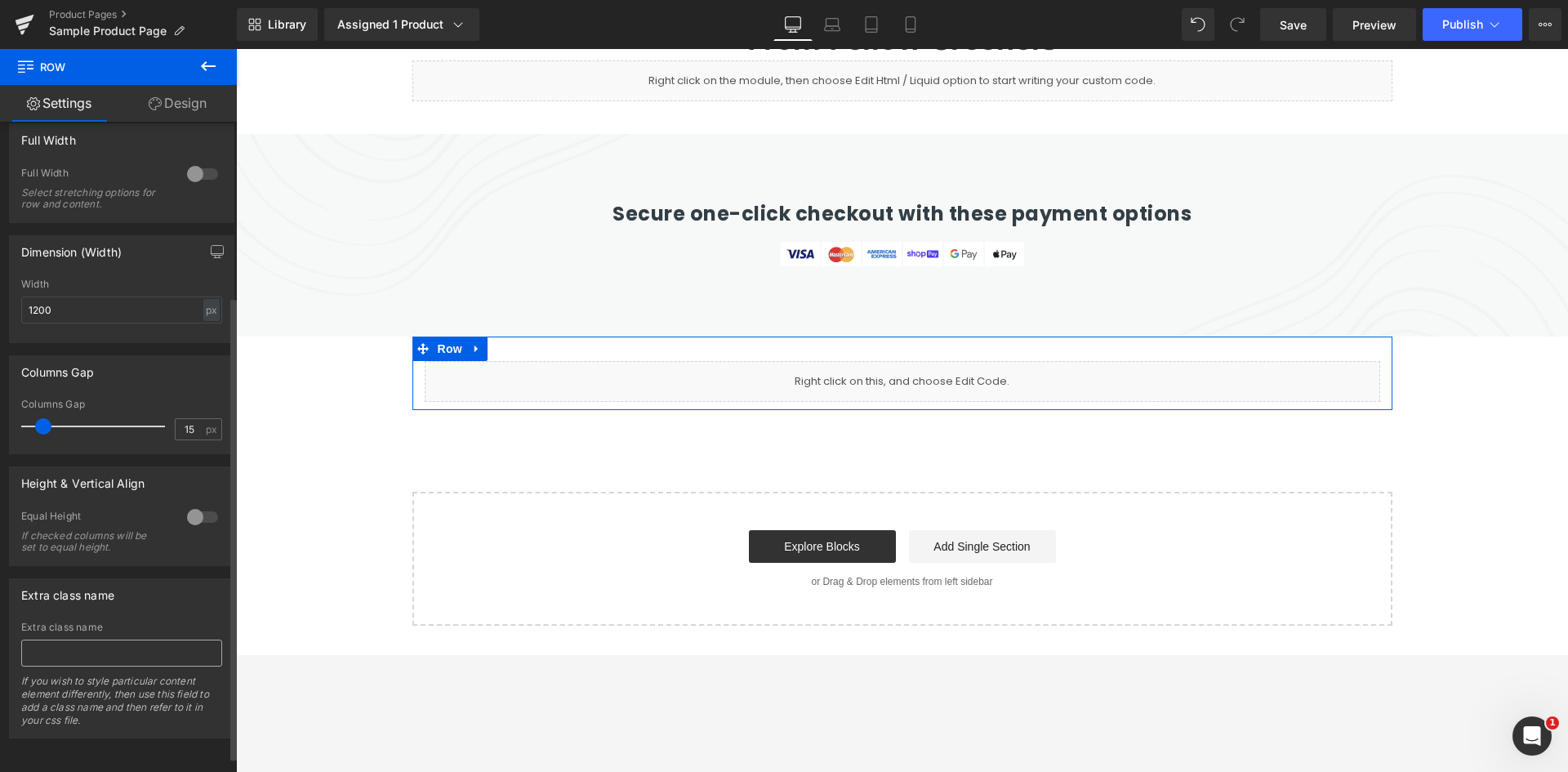
scroll to position [266, 0]
click at [201, 161] on div at bounding box center [202, 174] width 39 height 27
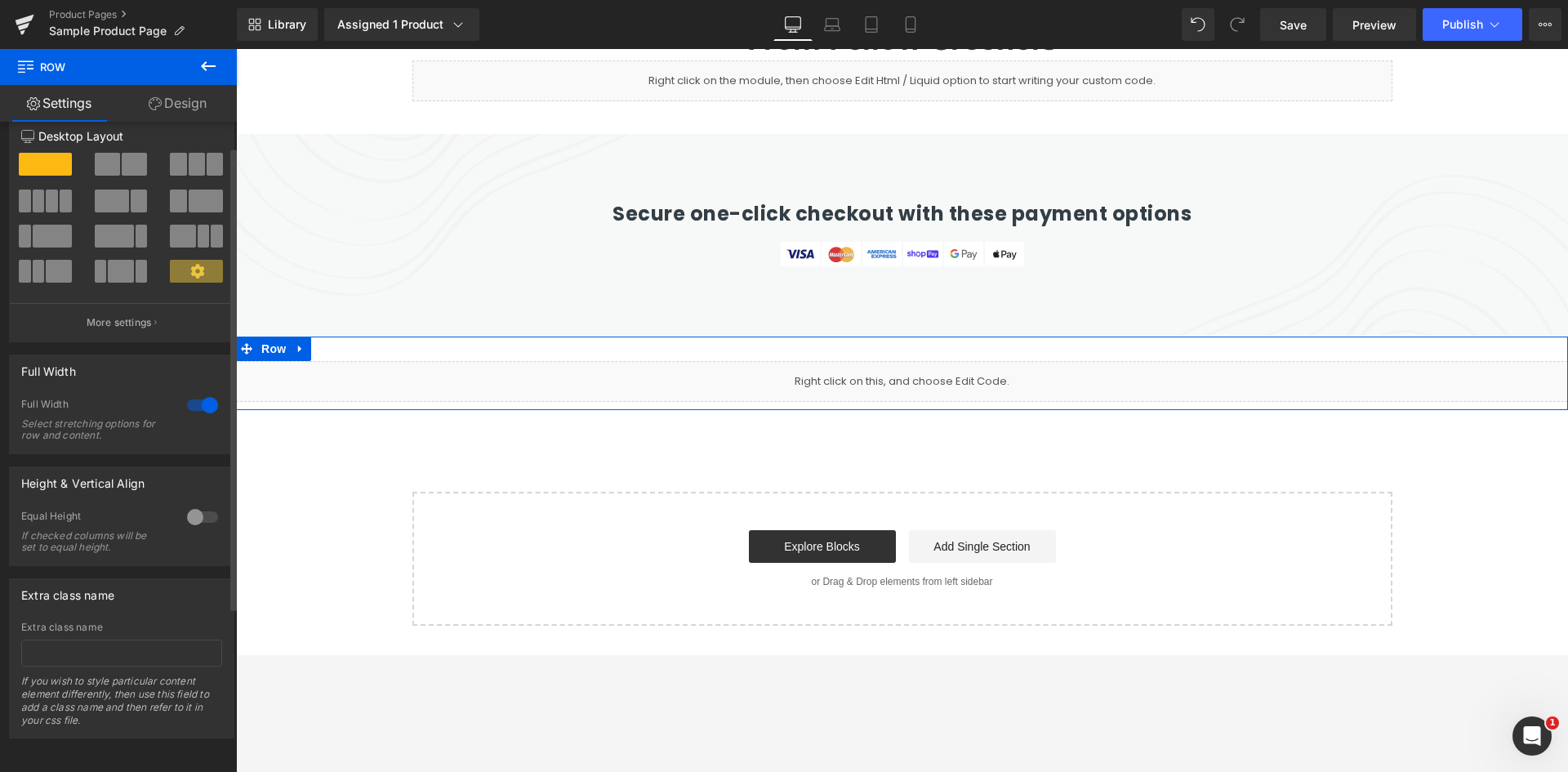
scroll to position [35, 0]
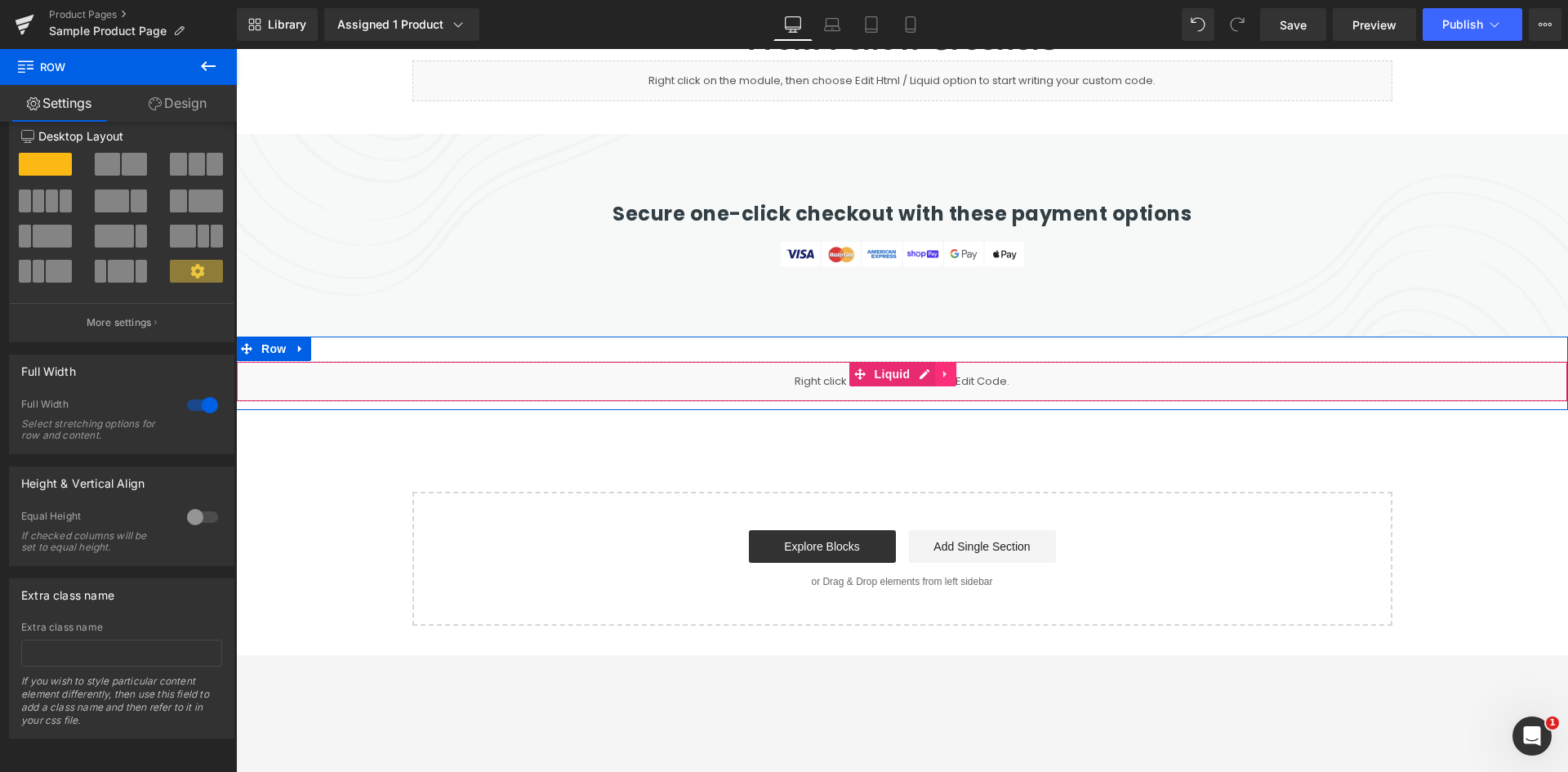
click at [923, 362] on ul "Liquid" at bounding box center [903, 374] width 108 height 25
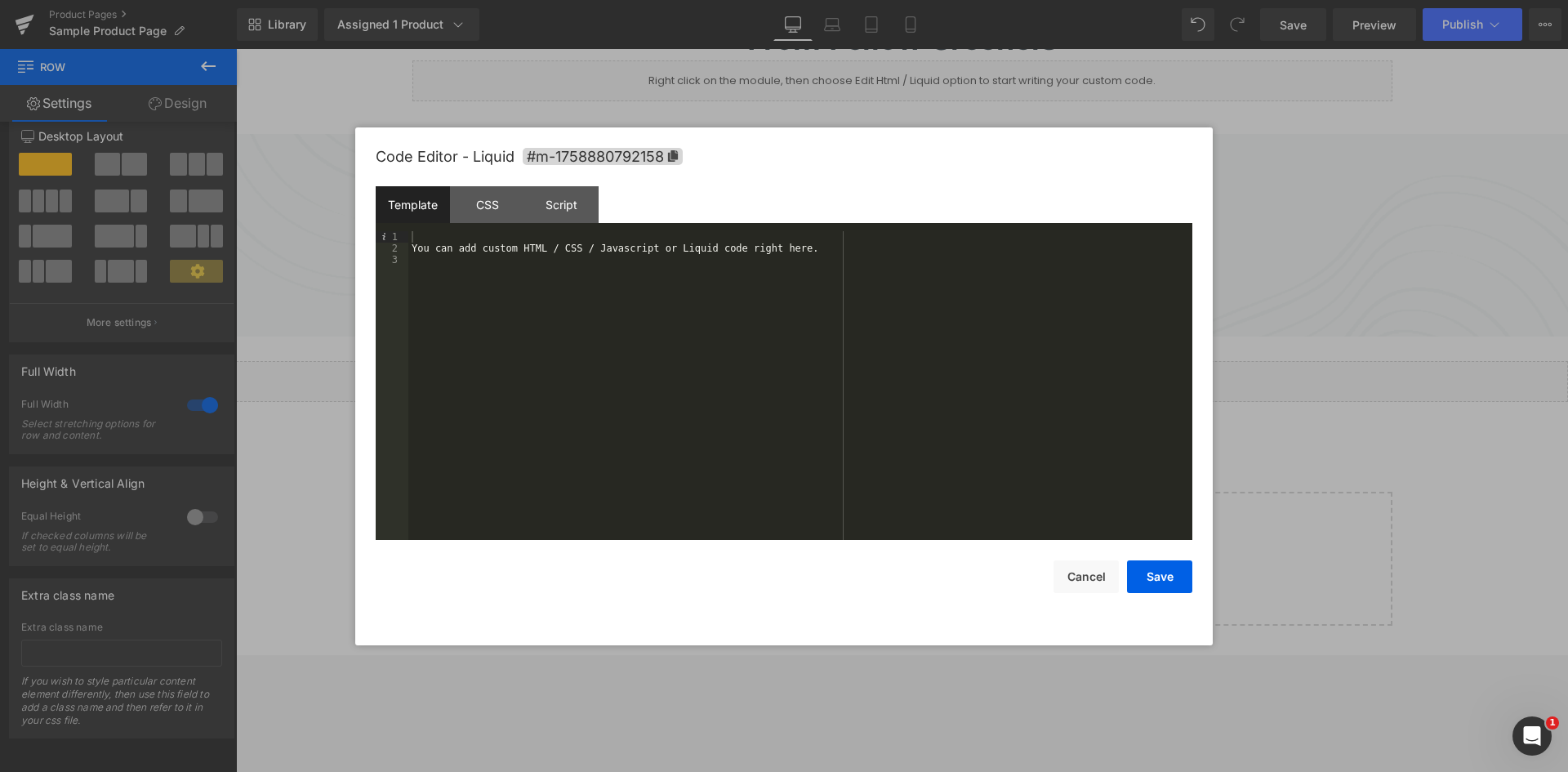
click at [616, 342] on div "You can add custom HTML / CSS / Javascript or Liquid code right here." at bounding box center [800, 397] width 784 height 332
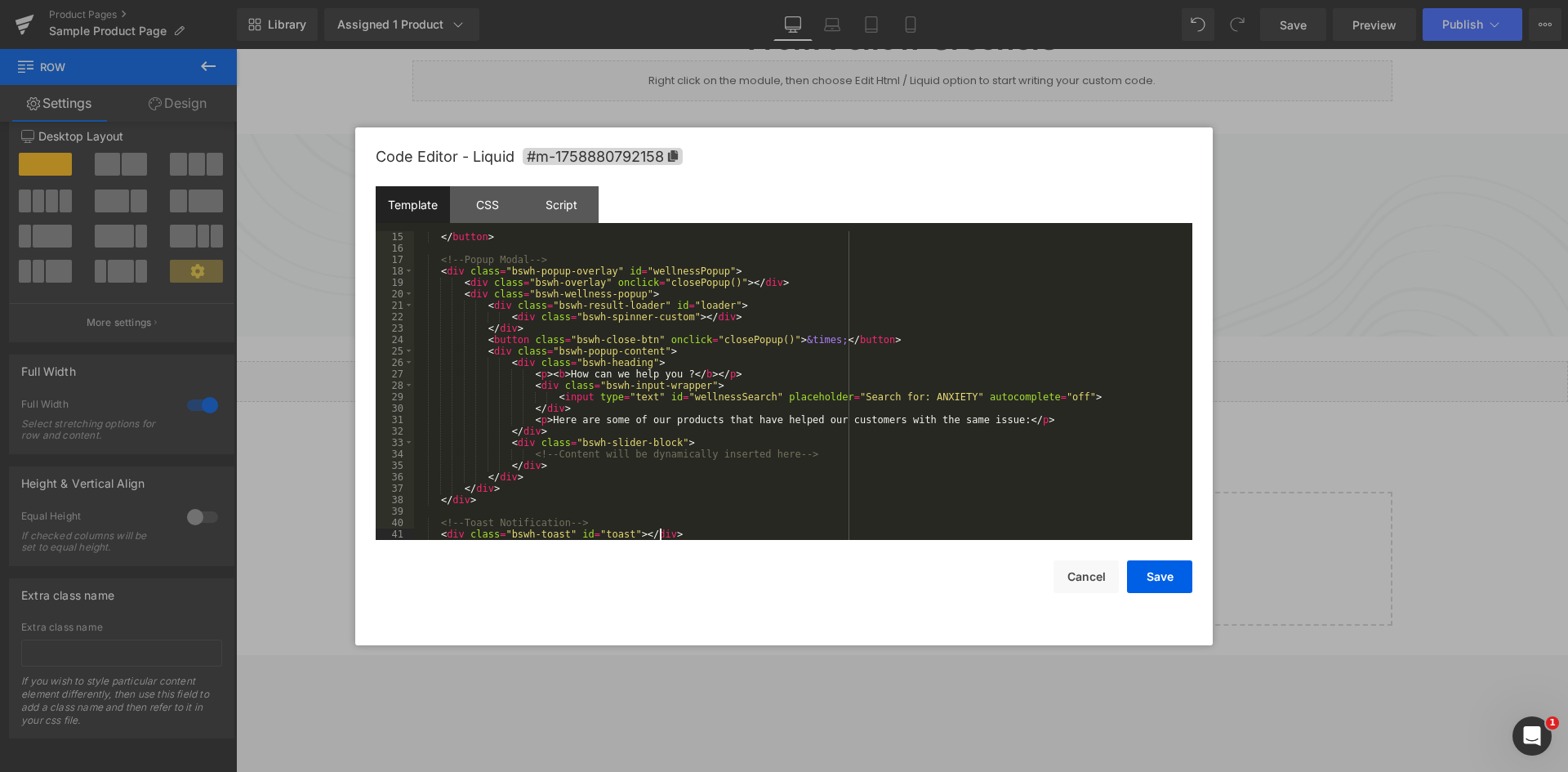
scroll to position [160, 0]
click at [568, 201] on div "Script" at bounding box center [562, 204] width 75 height 36
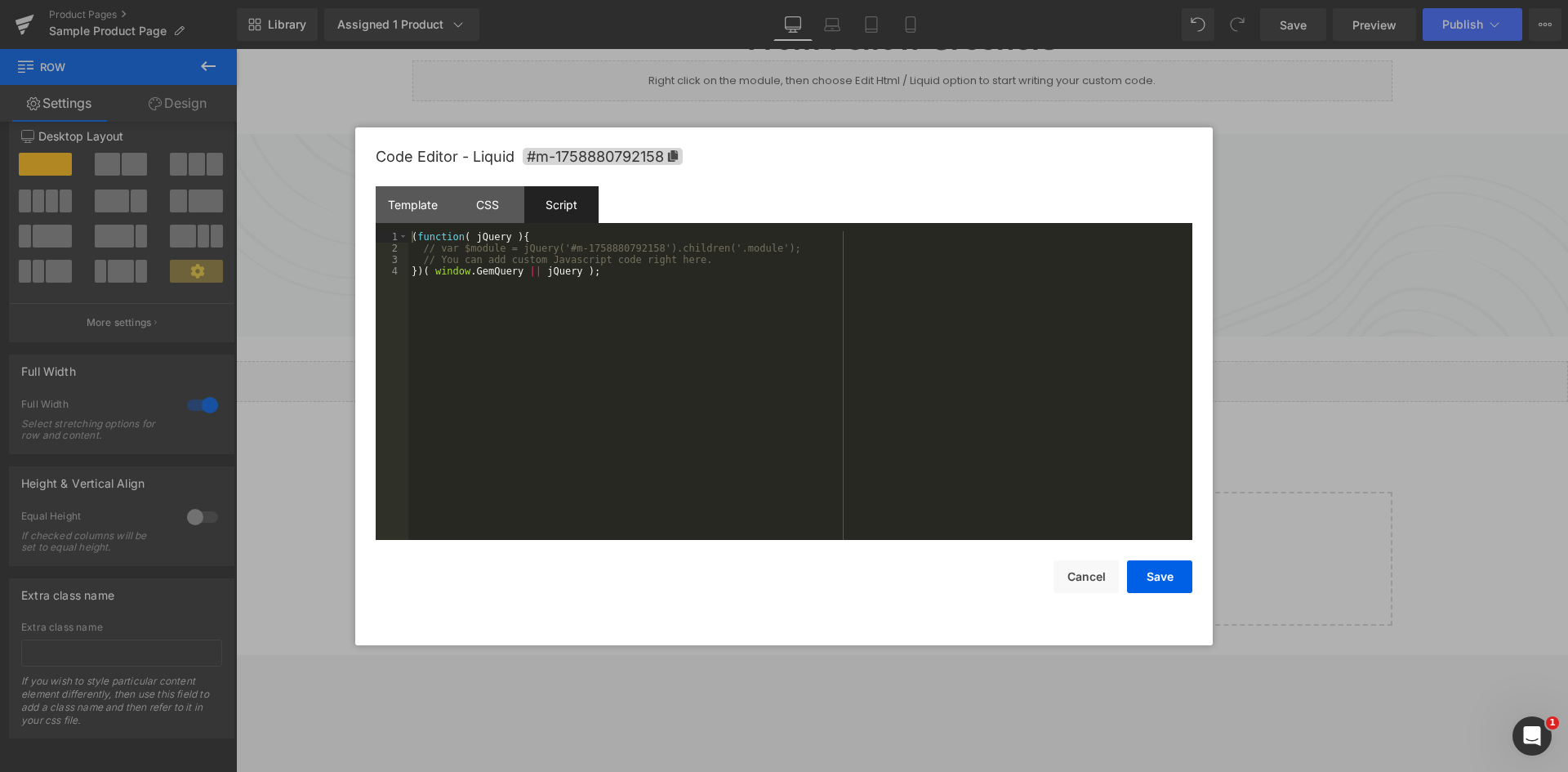
click at [650, 274] on div "( function ( jQuery ) { // var $module = jQuery('#m-1758880792158').children('.…" at bounding box center [800, 397] width 784 height 332
click at [423, 250] on div "( function ( jQuery ) { // var $module = jQuery('#m-1758880792158').children('.…" at bounding box center [800, 397] width 784 height 332
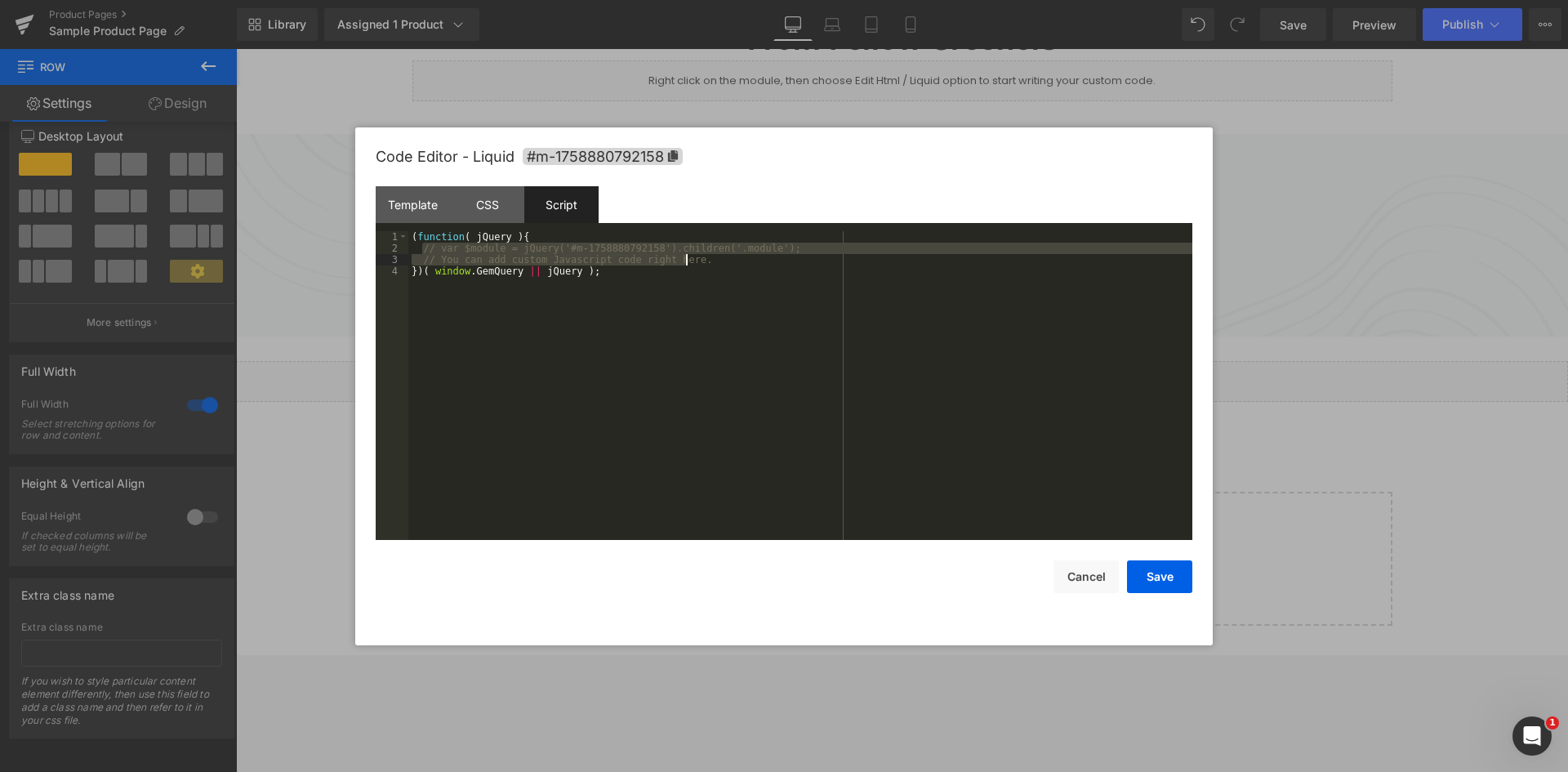
click at [696, 259] on div "( function ( jQuery ) { // var $module = jQuery('#m-1758880792158').children('.…" at bounding box center [800, 397] width 784 height 332
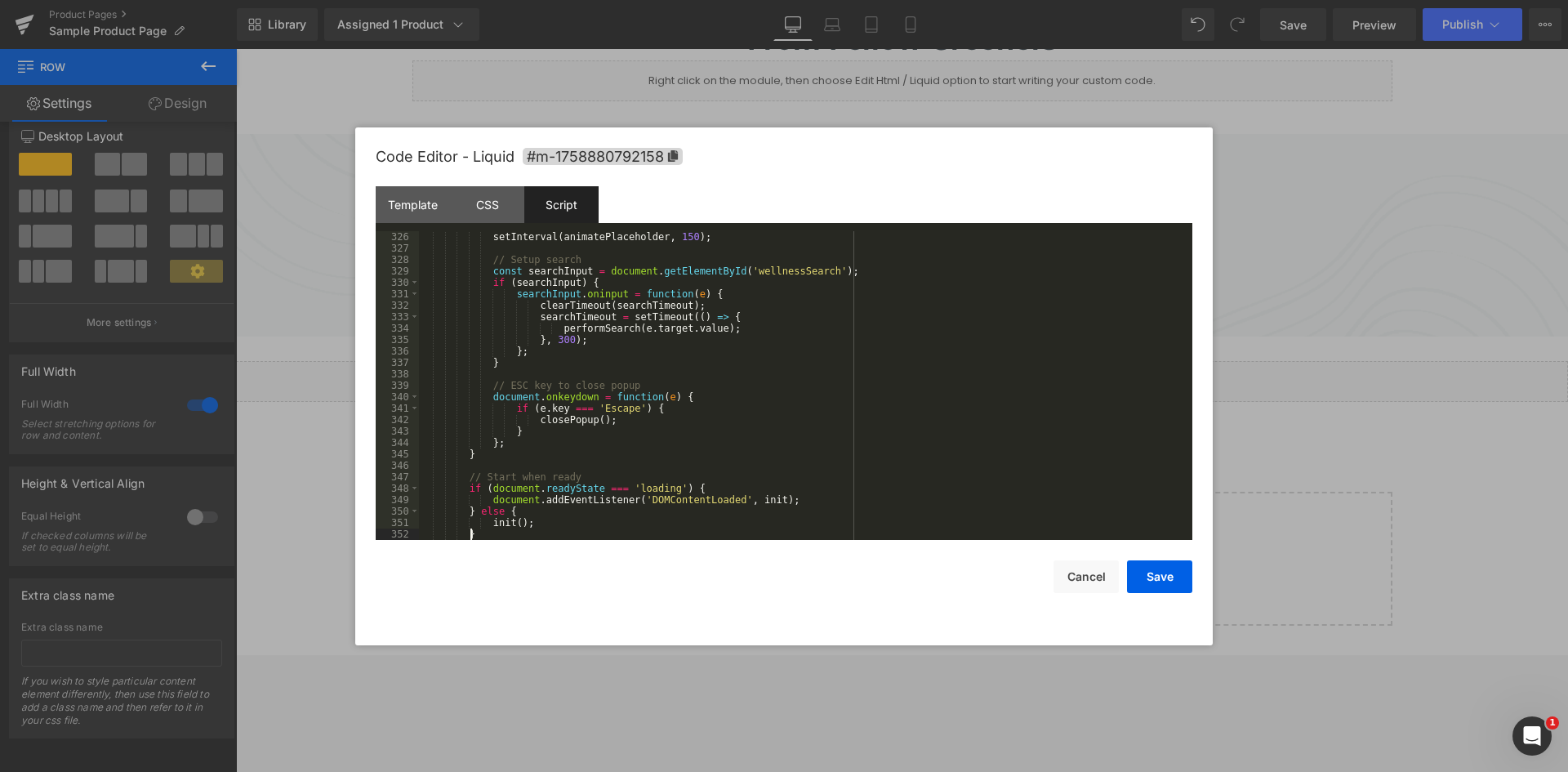
scroll to position [3752, 0]
drag, startPoint x: 478, startPoint y: 209, endPoint x: 488, endPoint y: 230, distance: 23.3
click at [476, 210] on div "CSS" at bounding box center [487, 204] width 75 height 36
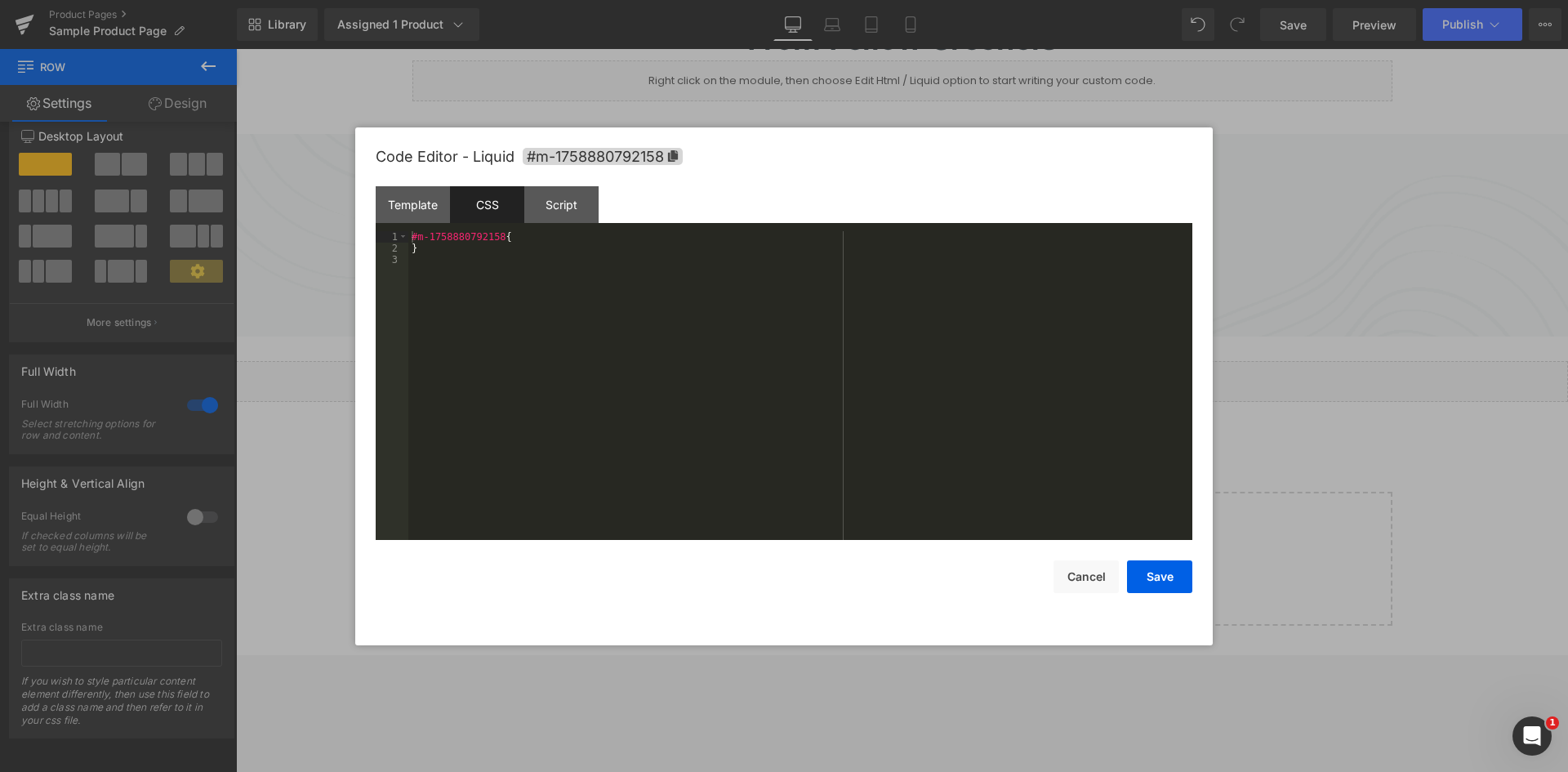
click at [504, 268] on div "#m-1758880792158 { }" at bounding box center [800, 397] width 784 height 332
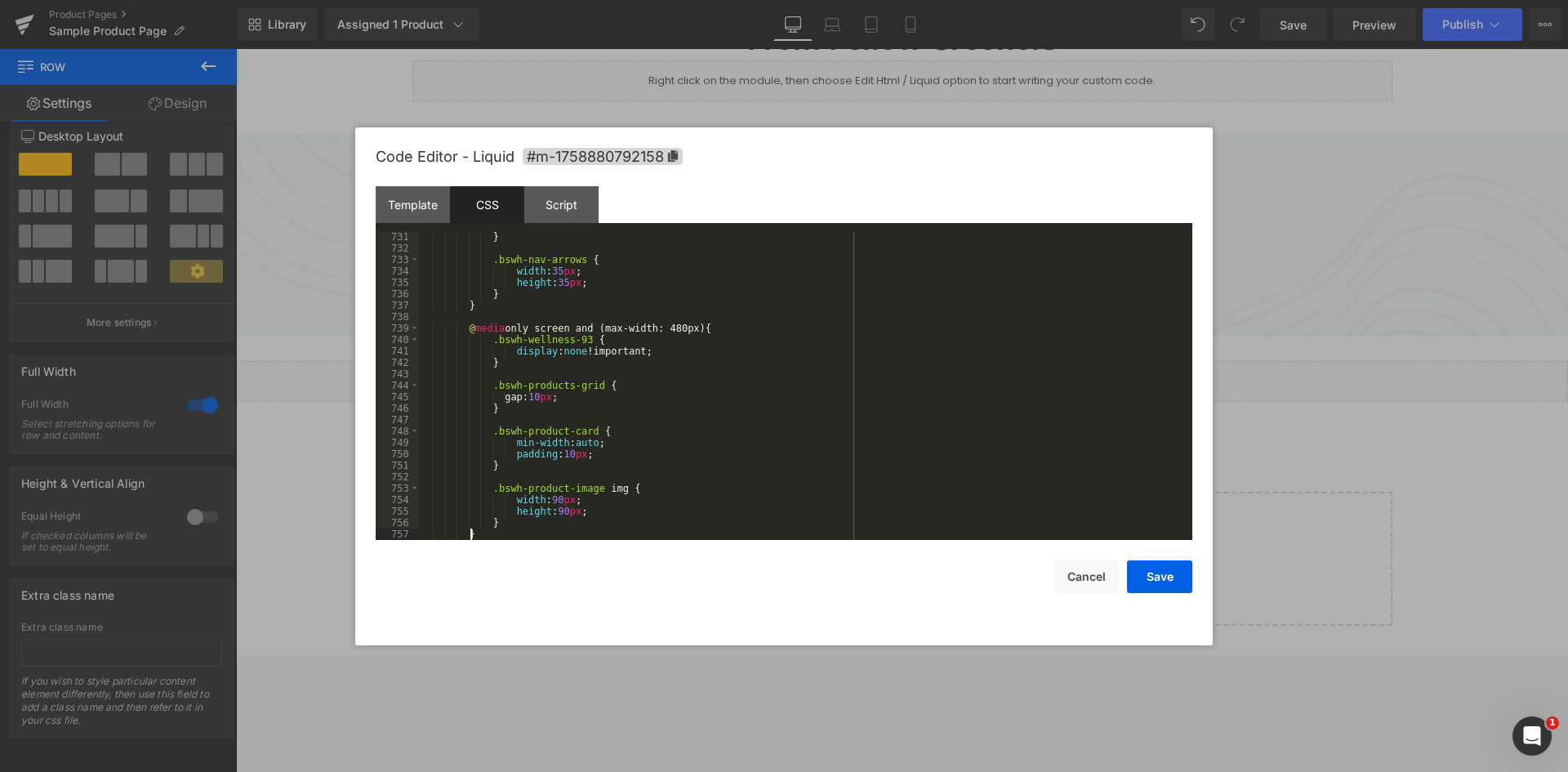
scroll to position [8362, 0]
drag, startPoint x: 1168, startPoint y: 574, endPoint x: 989, endPoint y: 500, distance: 193.7
click at [1168, 574] on button "Save" at bounding box center [1160, 577] width 66 height 32
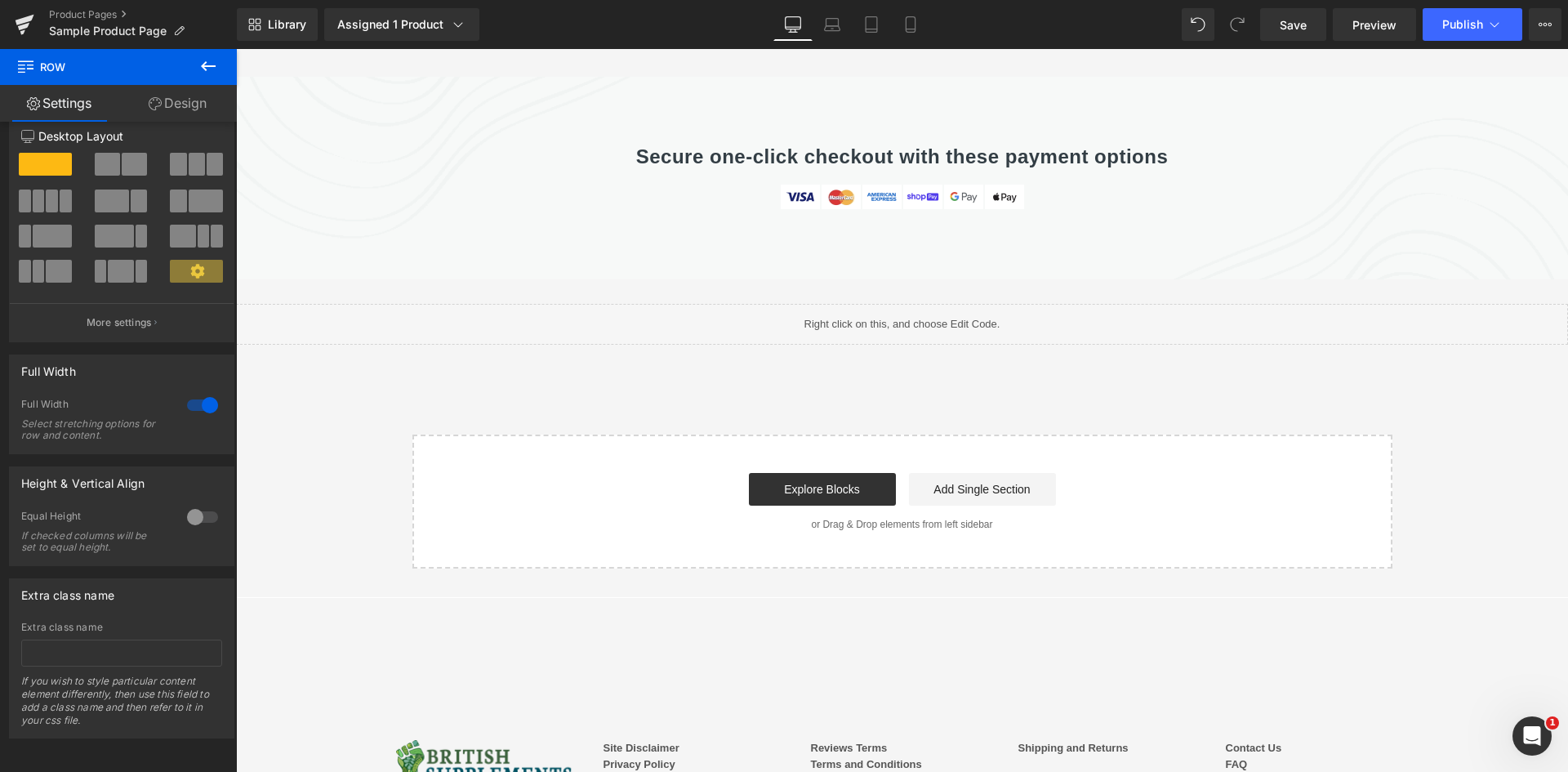
scroll to position [5775, 0]
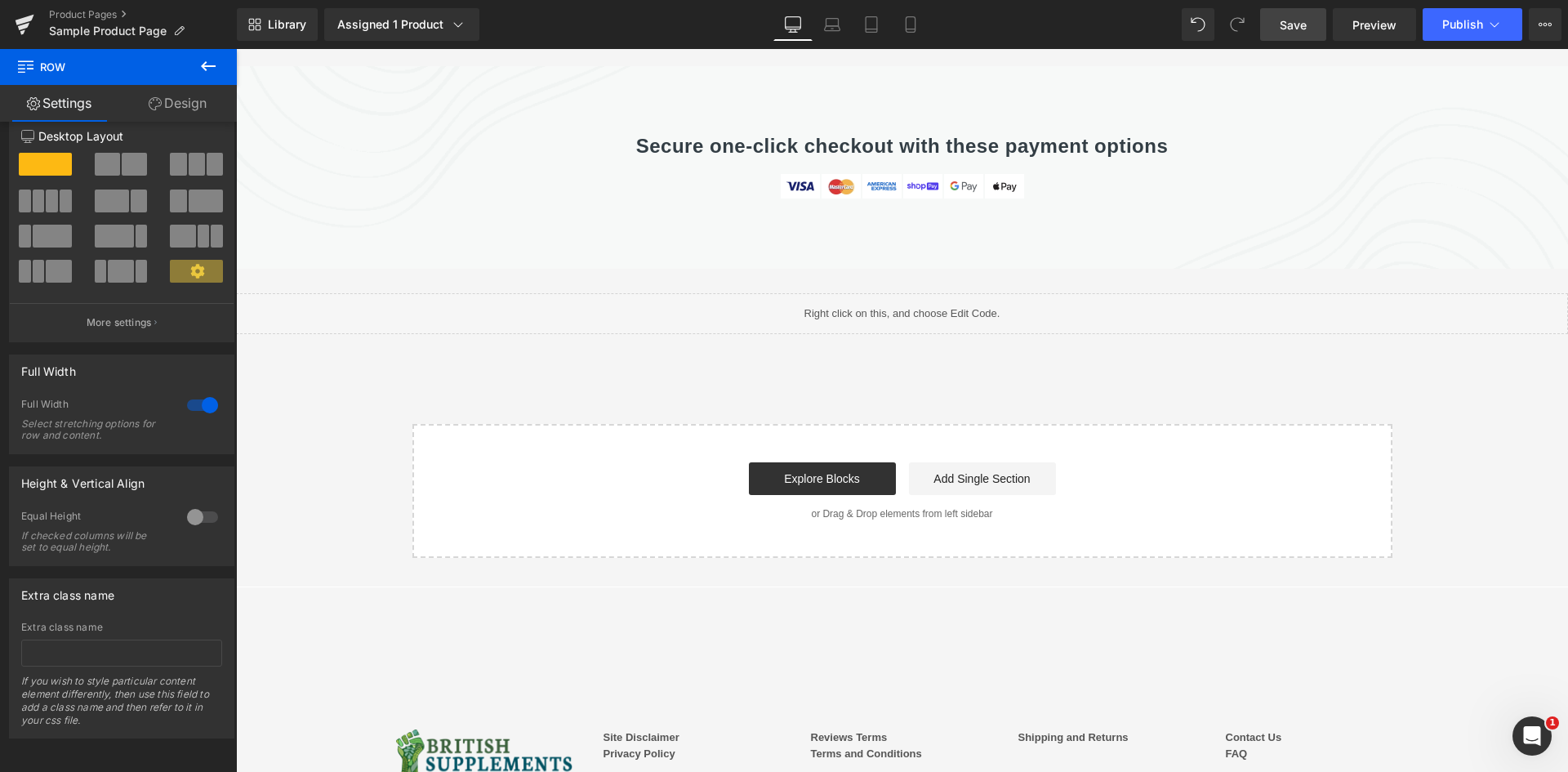
click at [1293, 17] on span "Save" at bounding box center [1293, 25] width 27 height 17
click at [1355, 29] on span "Preview" at bounding box center [1375, 25] width 44 height 17
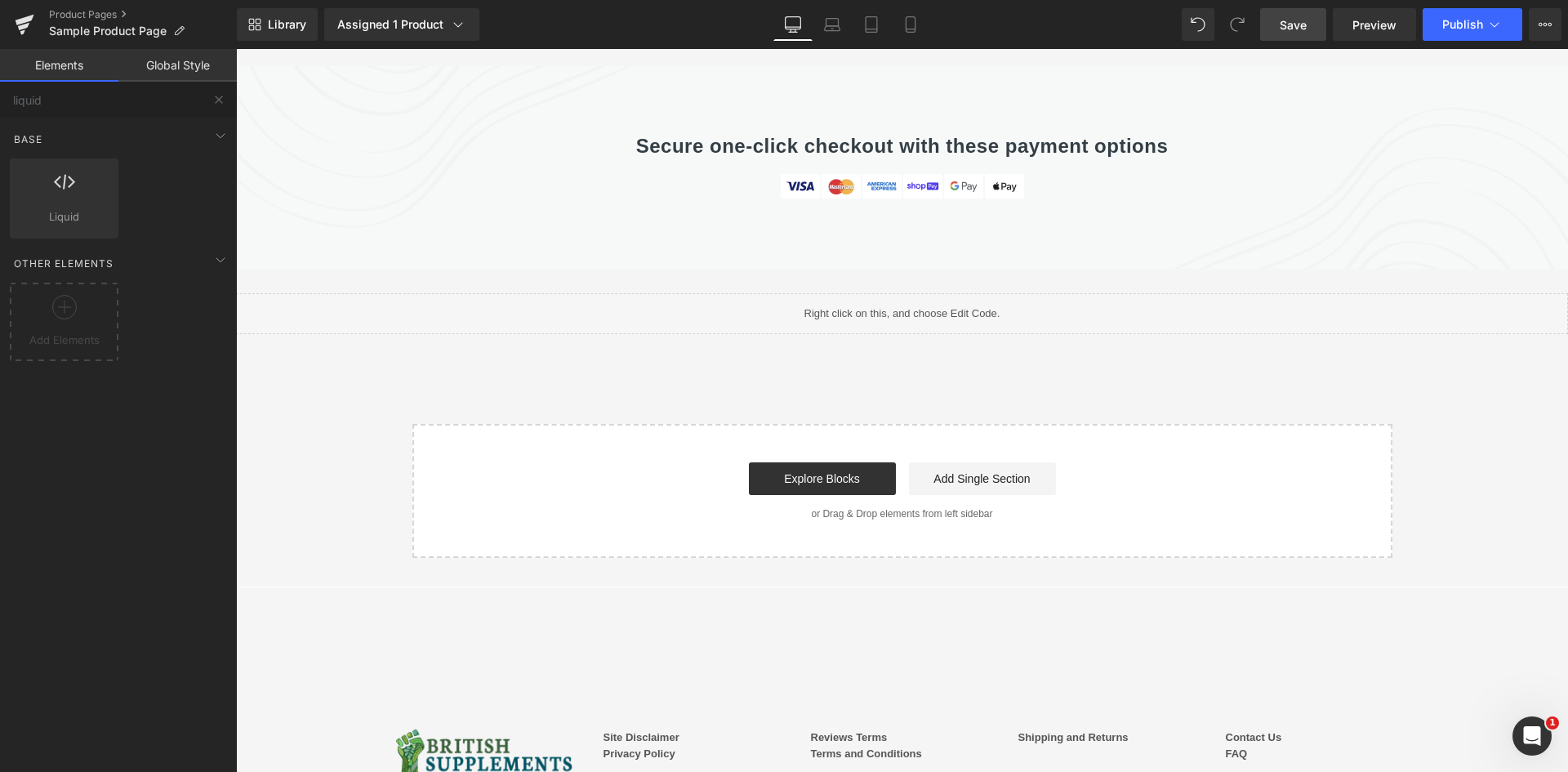
scroll to position [5605, 0]
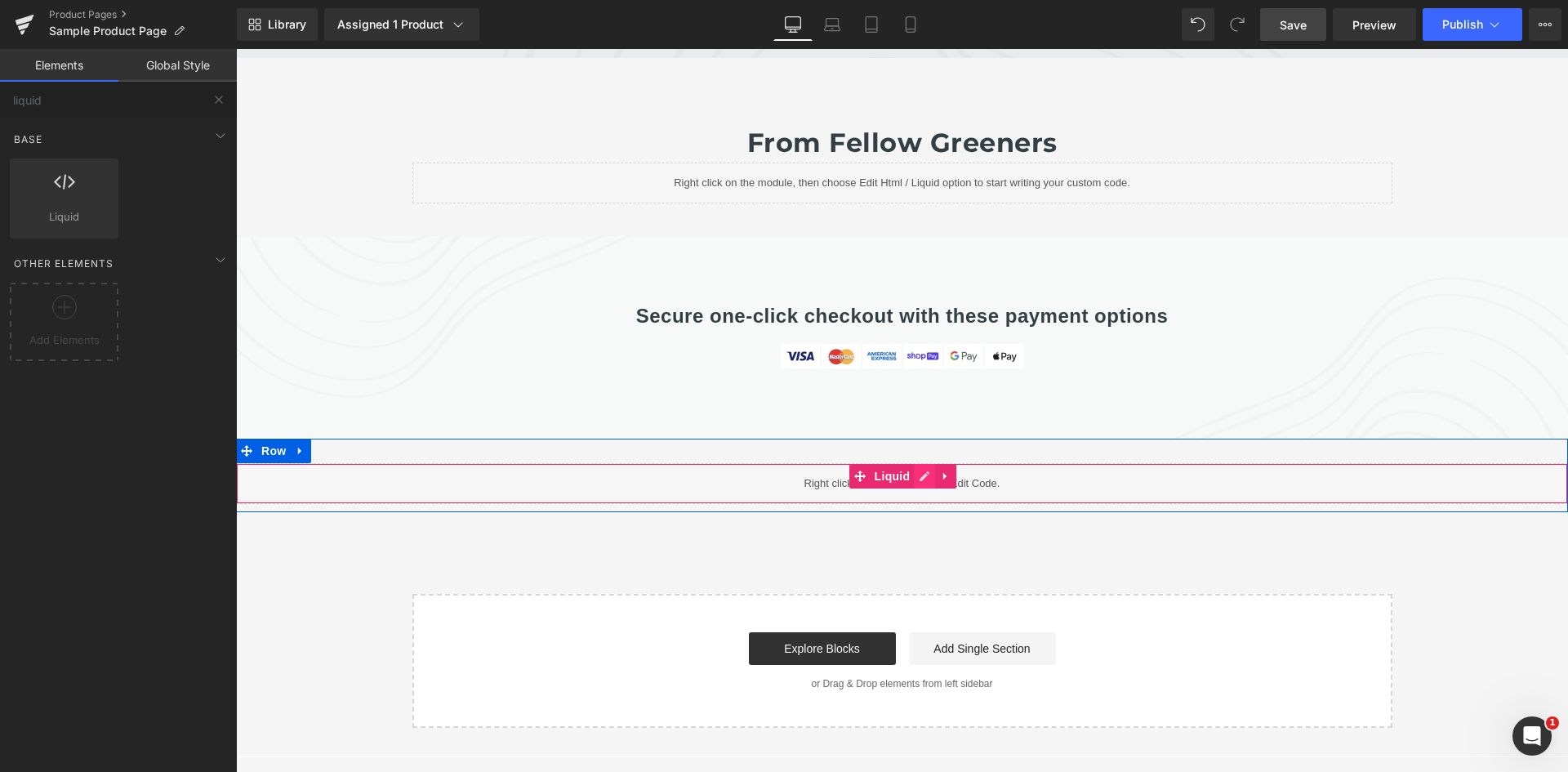
click at [914, 465] on link at bounding box center [925, 476] width 22 height 25
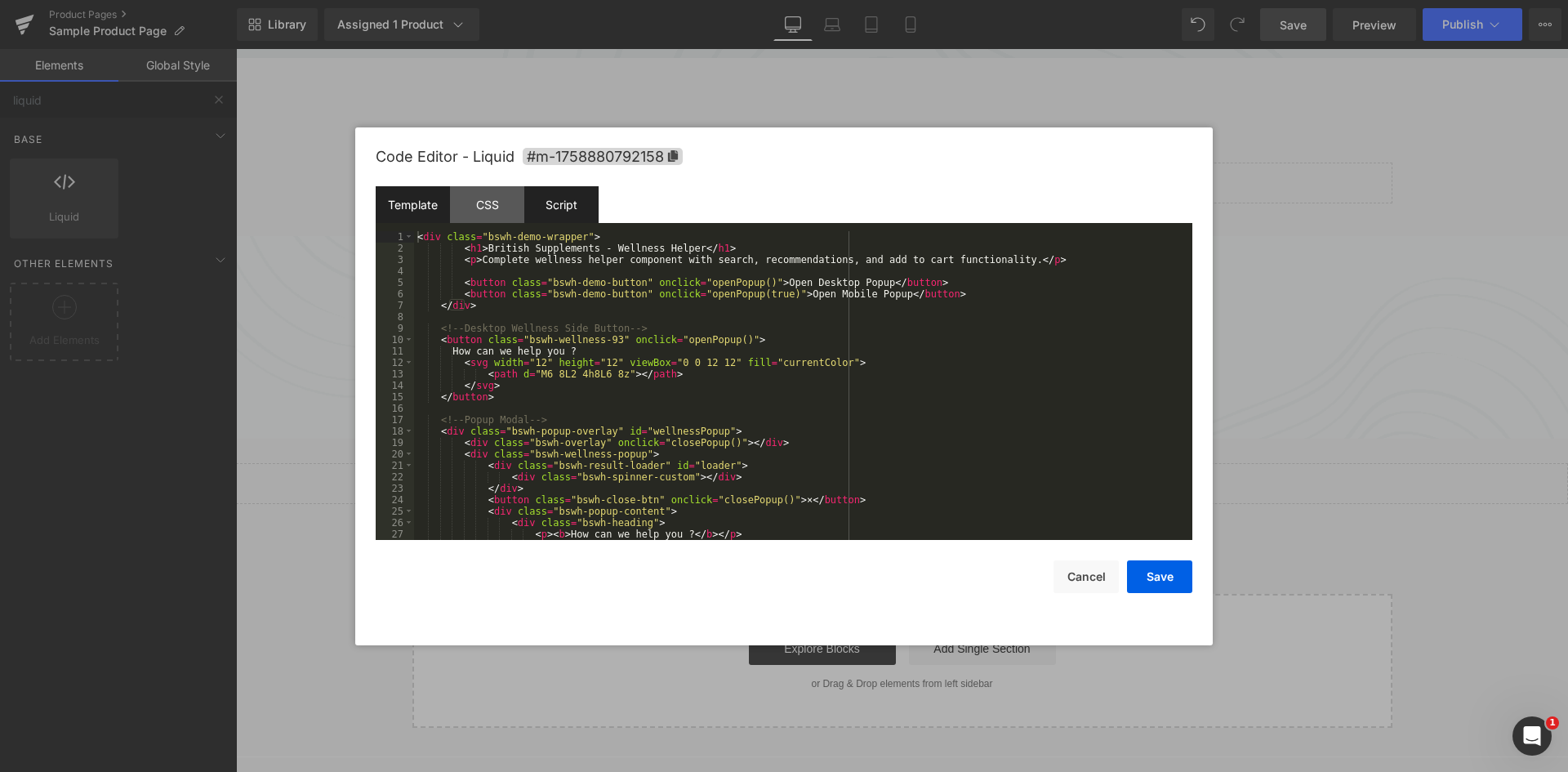
click at [590, 201] on div "Script" at bounding box center [562, 204] width 75 height 36
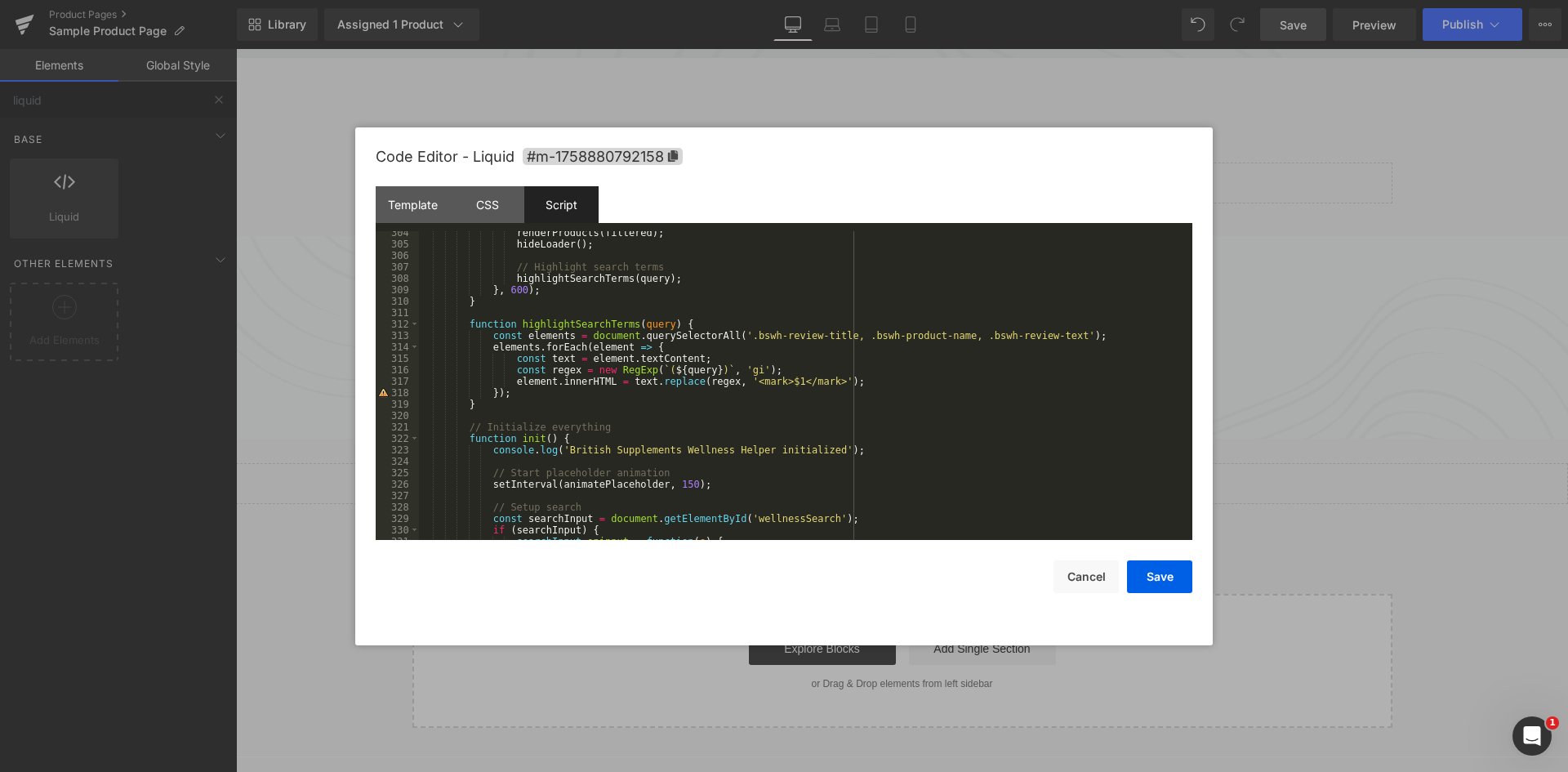
scroll to position [3764, 0]
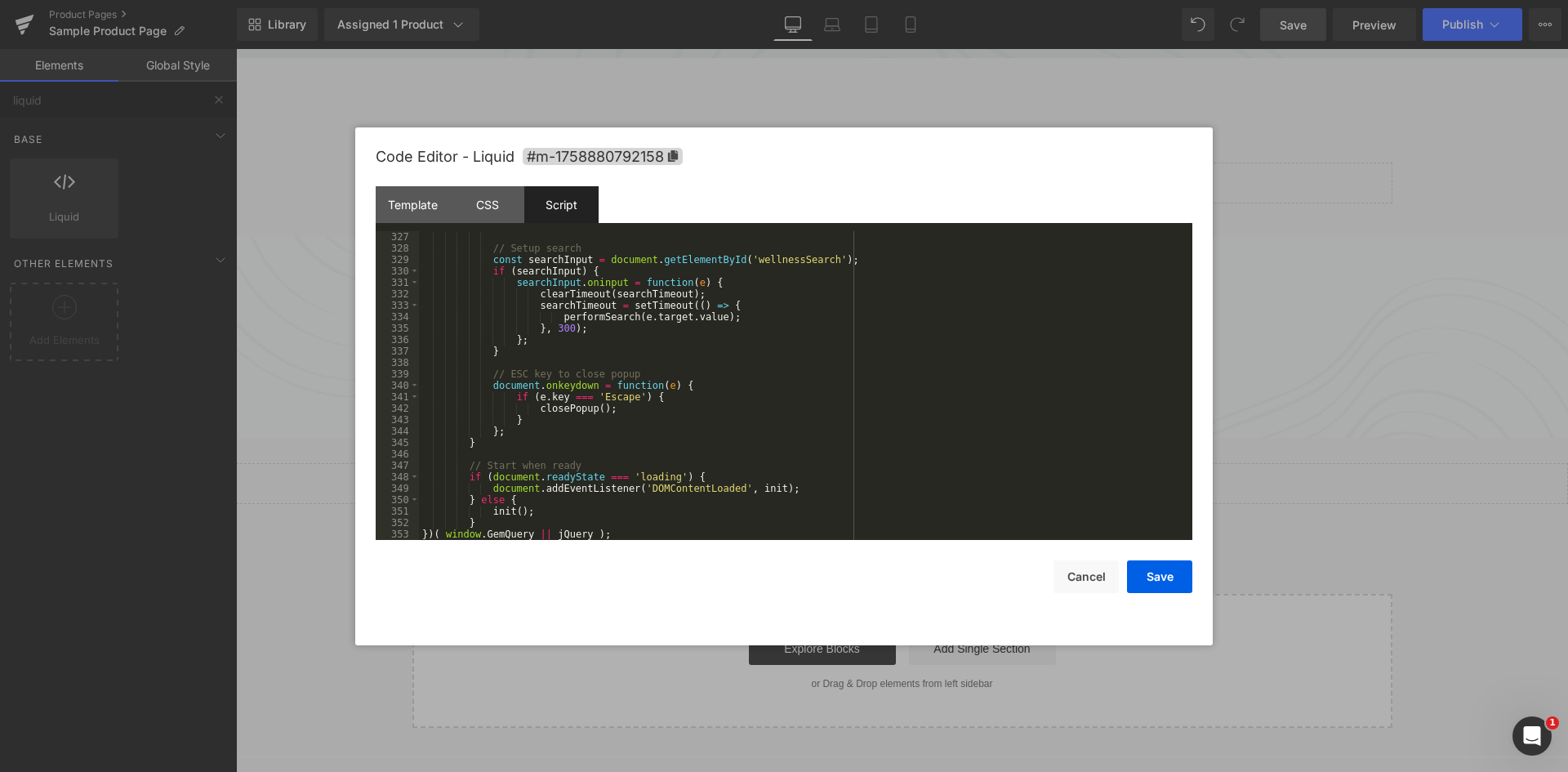
click at [589, 264] on div "// Setup search const searchInput = document . getElementById ( 'wellnessSearch…" at bounding box center [802, 397] width 767 height 332
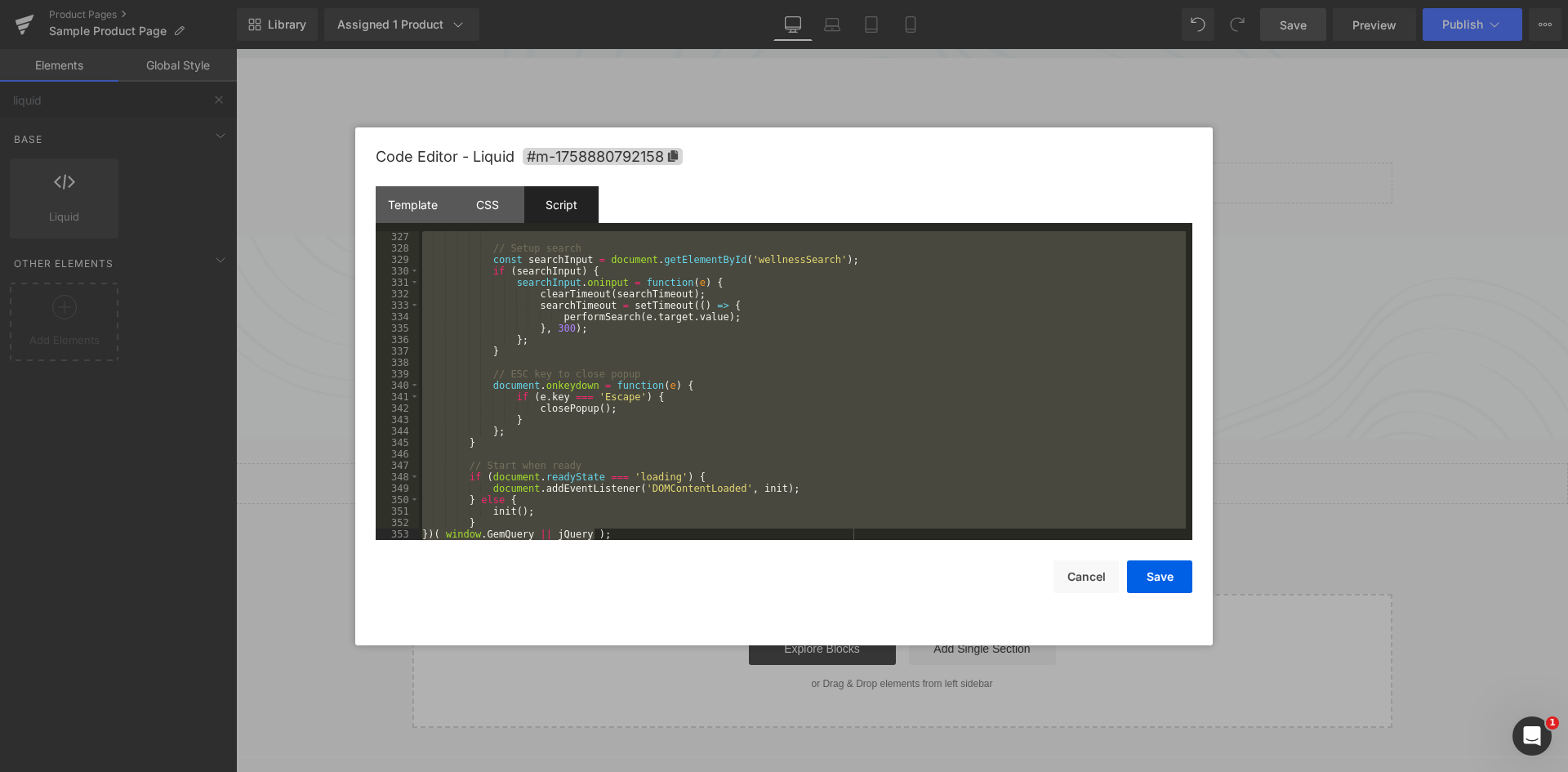
click at [566, 212] on div "Script" at bounding box center [562, 204] width 75 height 36
click at [636, 308] on div "// Setup search const searchInput = document . getElementById ( 'wellnessSearch…" at bounding box center [802, 385] width 767 height 308
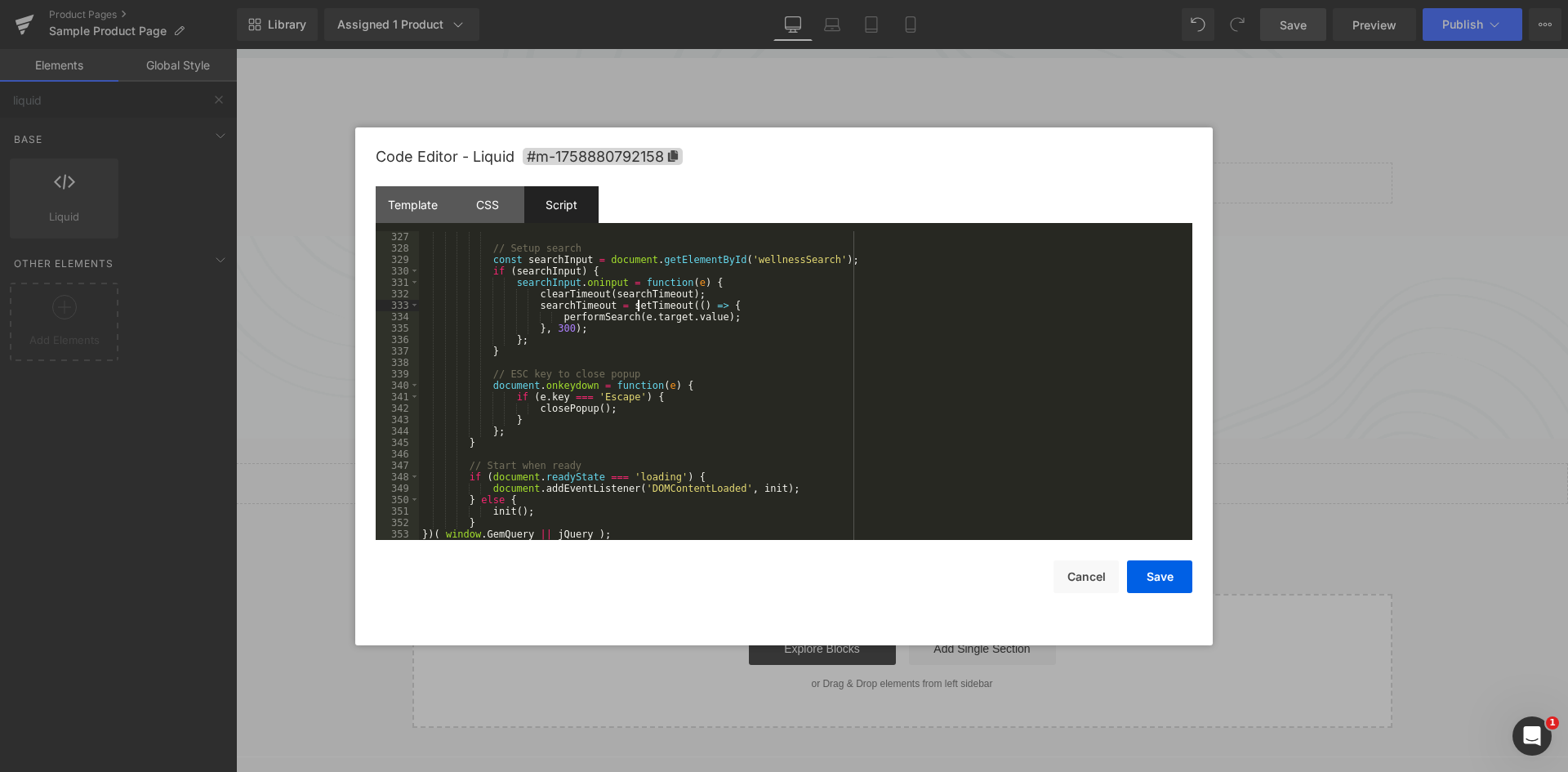
click at [764, 330] on div "// Setup search const searchInput = document . getElementById ( 'wellnessSearch…" at bounding box center [802, 397] width 767 height 332
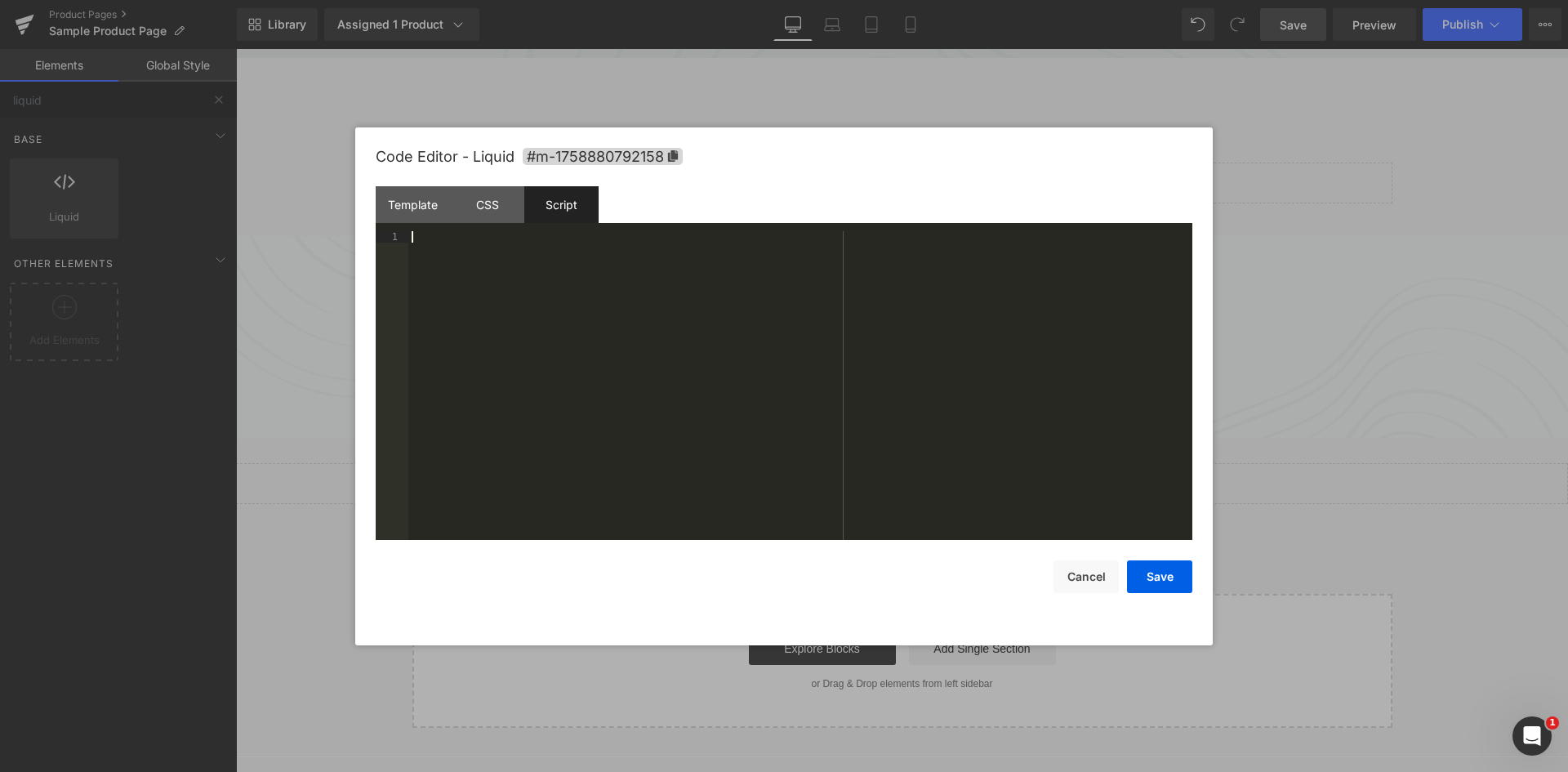
scroll to position [4163, 0]
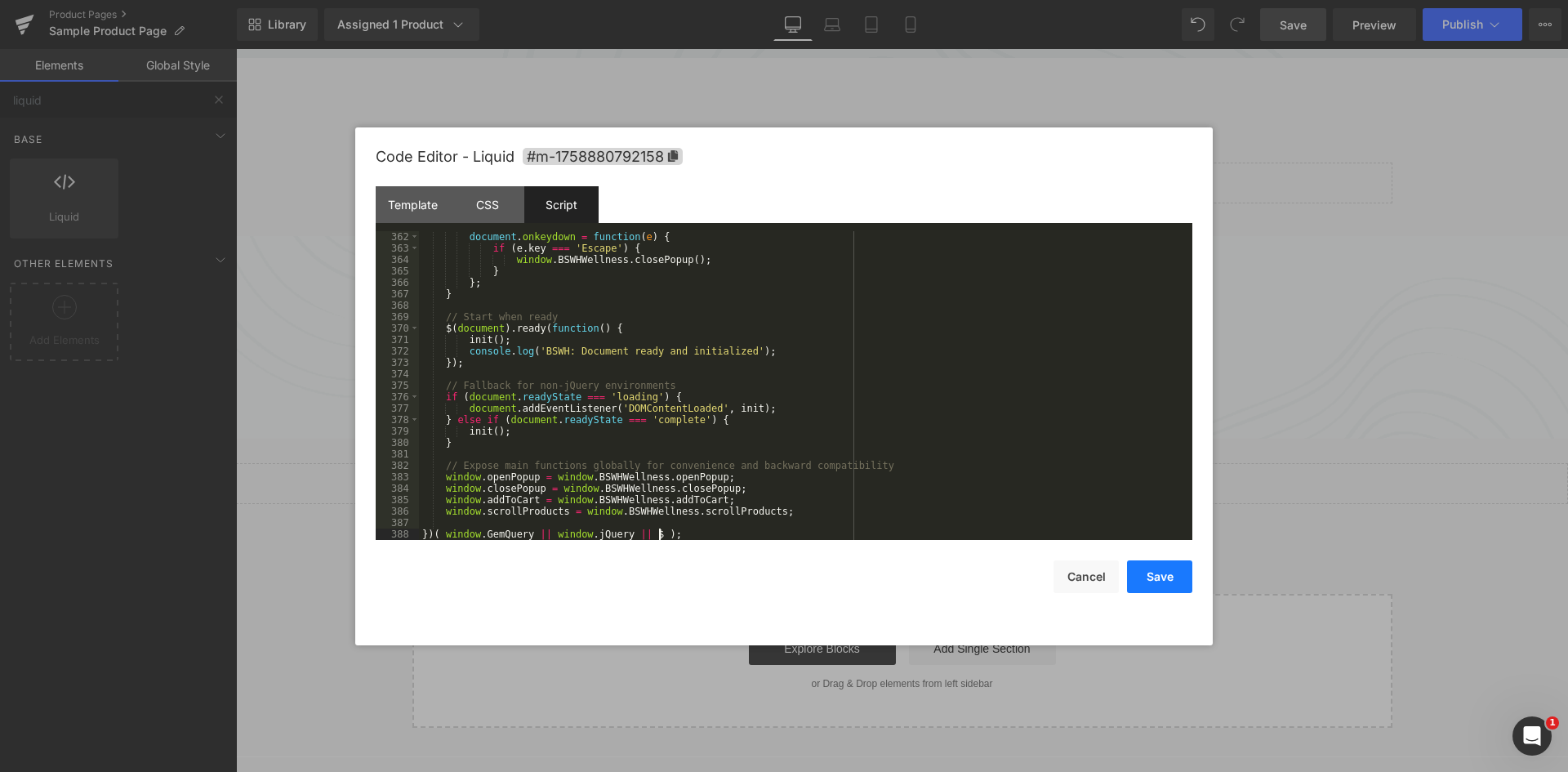
click at [1171, 580] on button "Save" at bounding box center [1160, 577] width 66 height 32
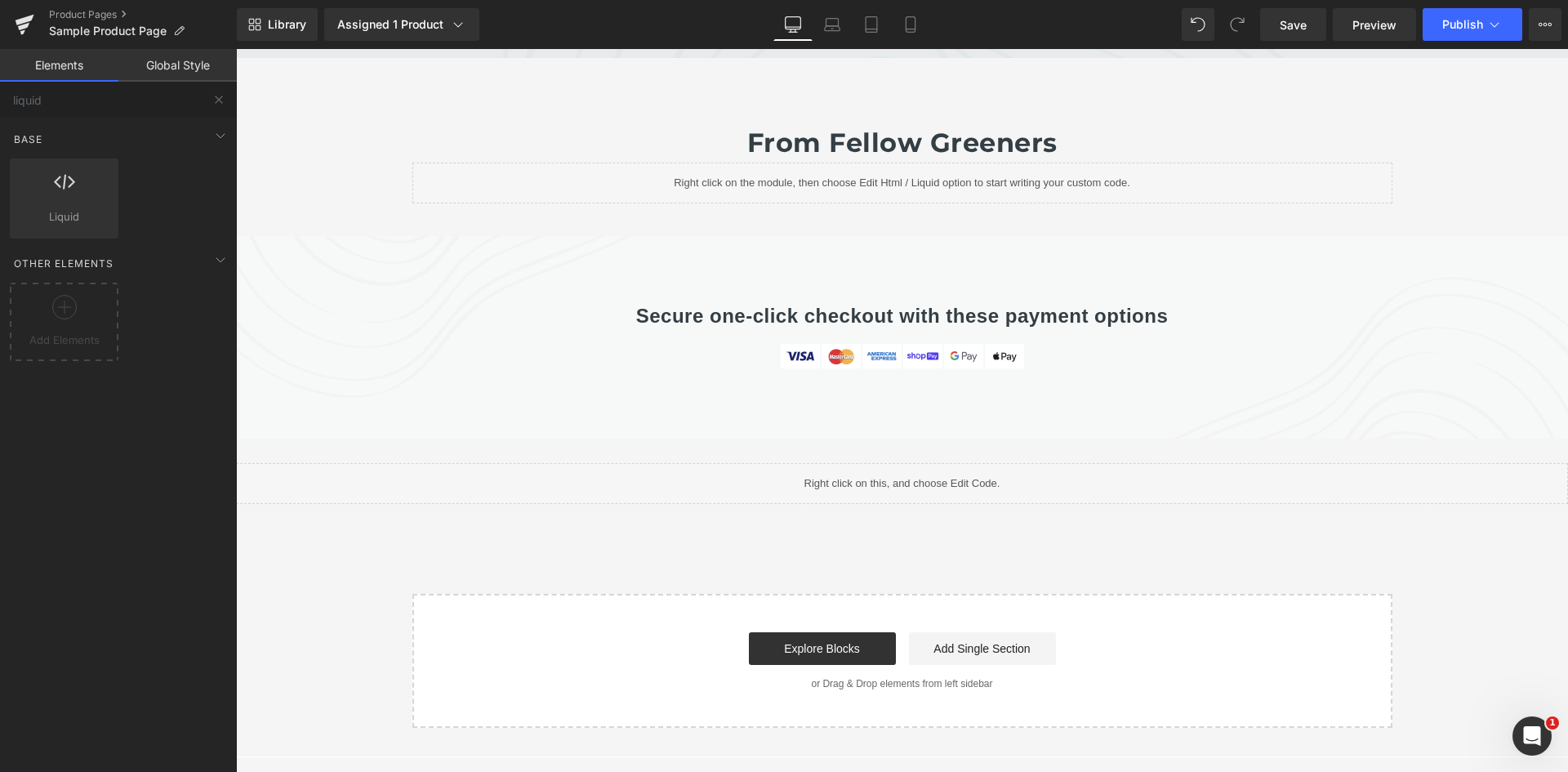
drag, startPoint x: 1297, startPoint y: 31, endPoint x: 1291, endPoint y: 44, distance: 14.3
click at [1296, 31] on span "Save" at bounding box center [1293, 25] width 27 height 17
click at [1370, 39] on link "Preview" at bounding box center [1375, 24] width 83 height 32
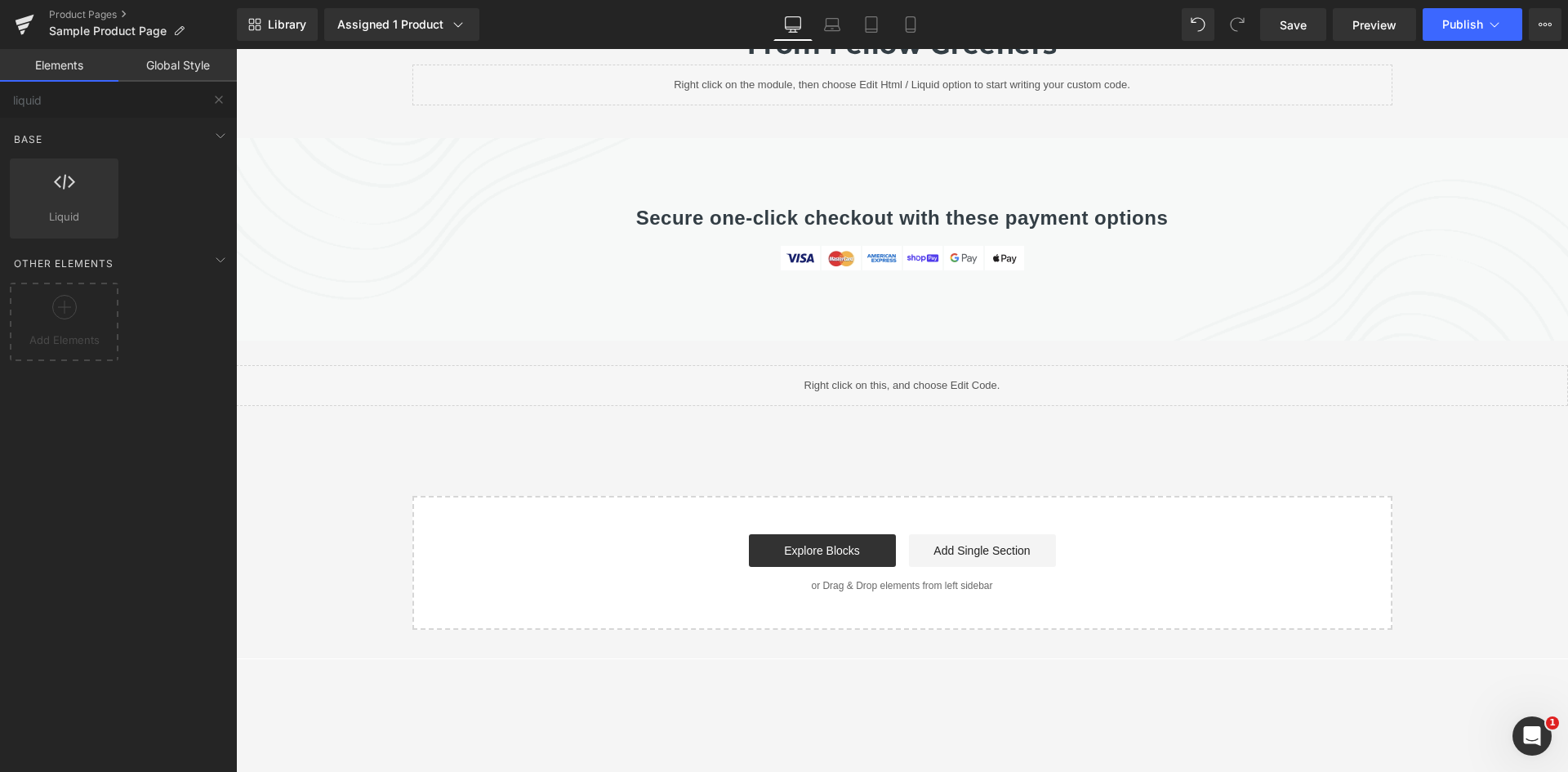
scroll to position [5687, 0]
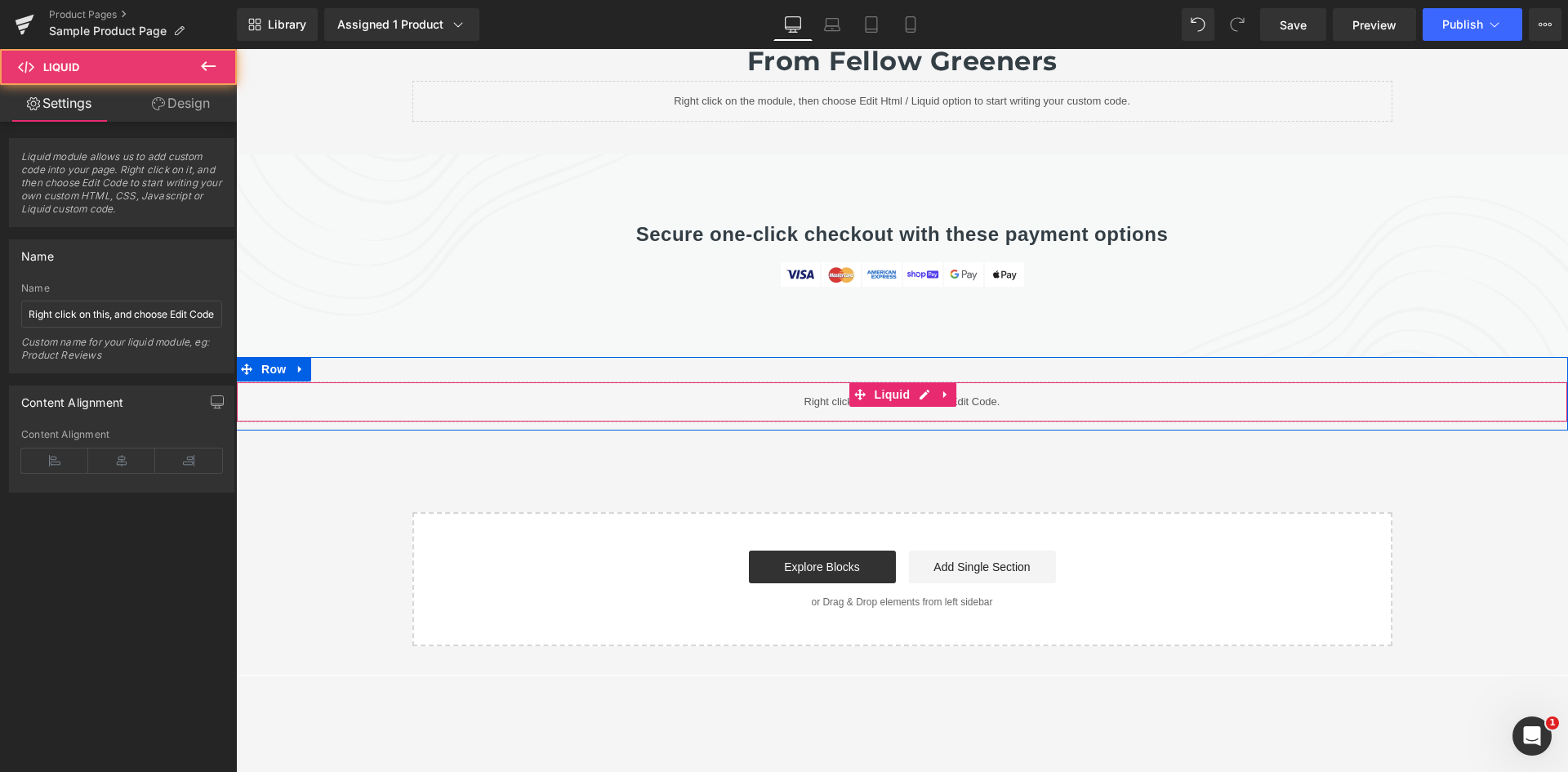
click at [923, 382] on div "Liquid" at bounding box center [901, 403] width 1332 height 41
click at [921, 382] on link at bounding box center [925, 394] width 22 height 25
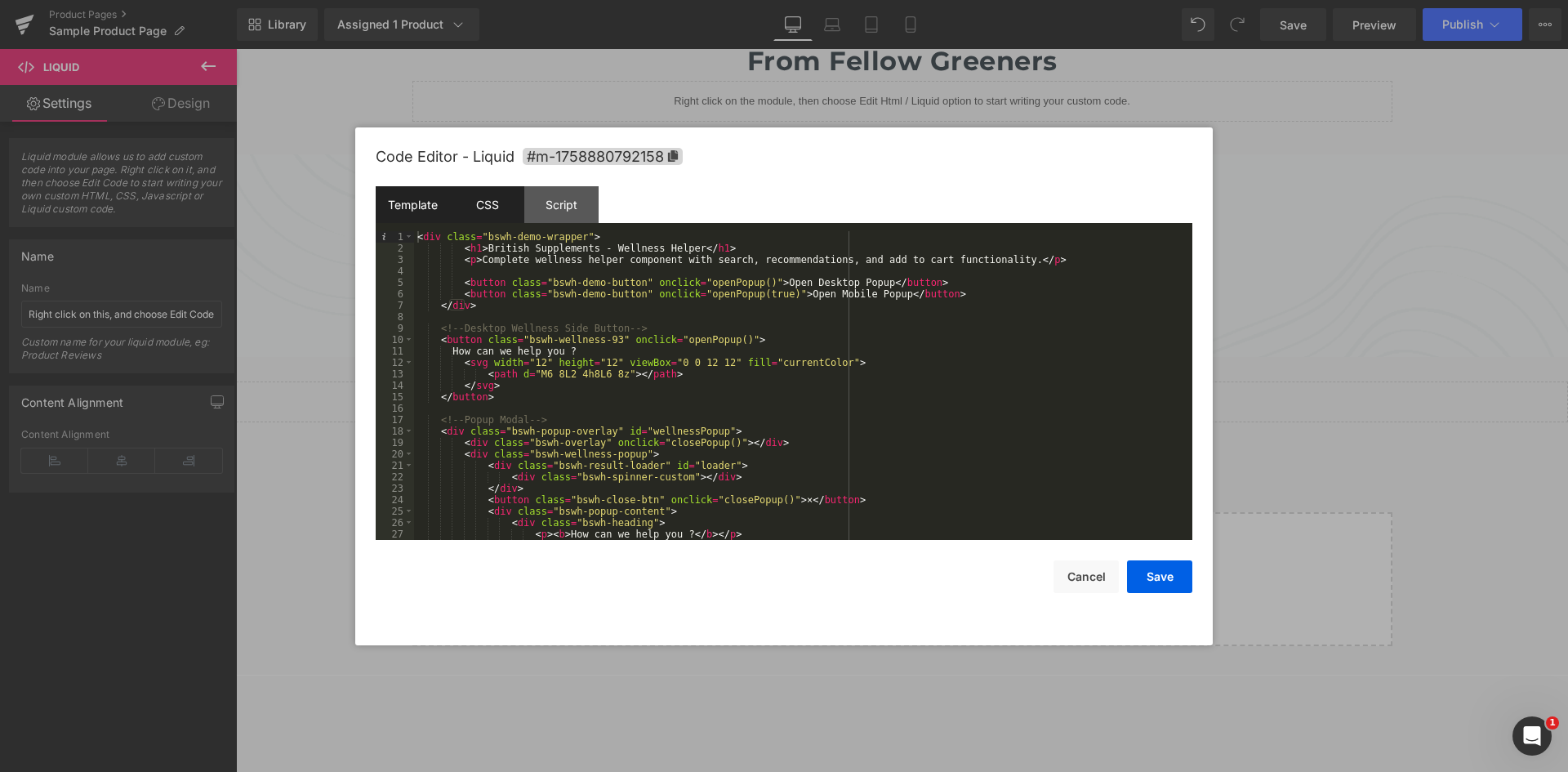
click at [477, 193] on div "CSS" at bounding box center [487, 204] width 75 height 36
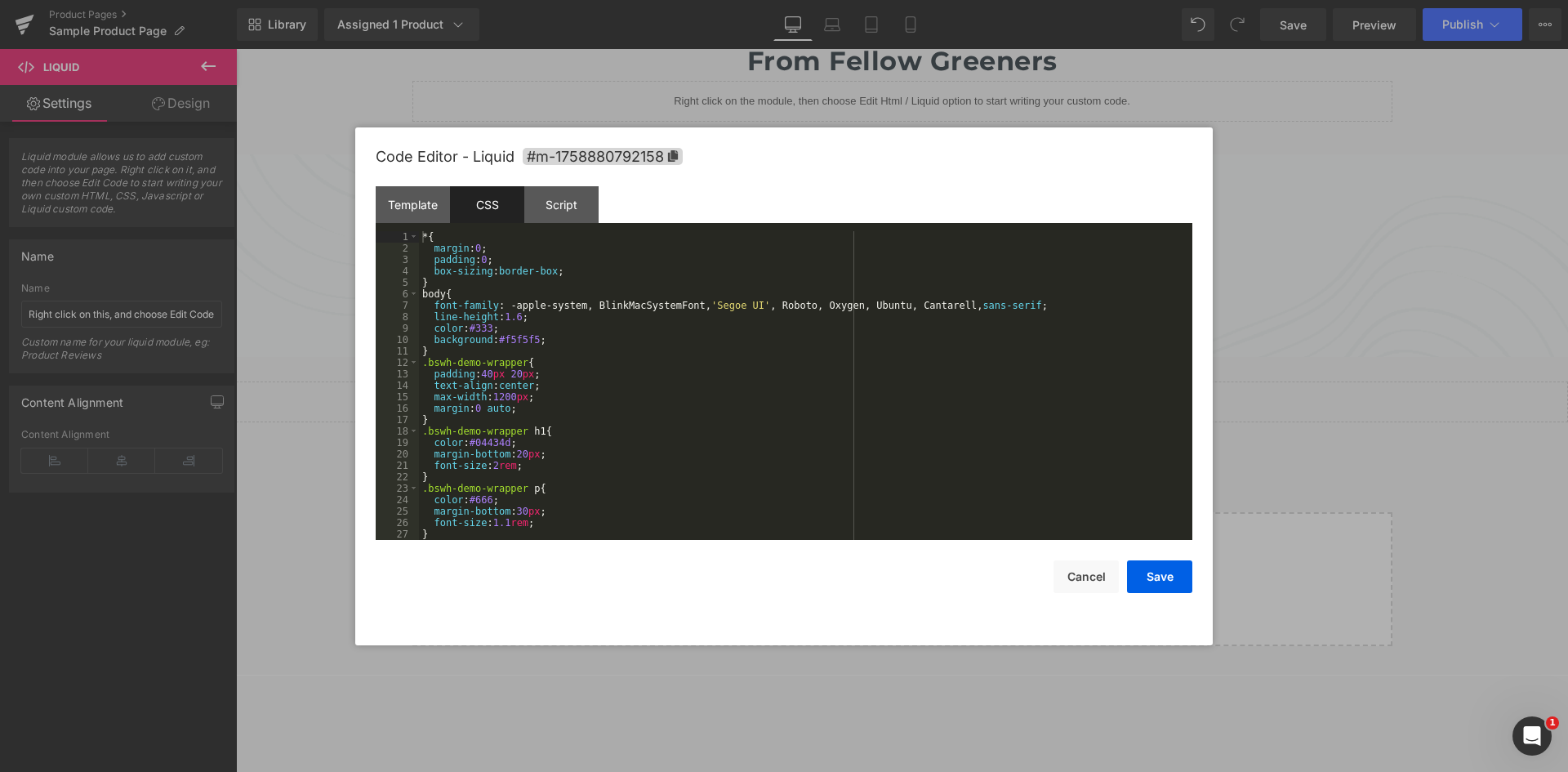
click at [644, 285] on div "* { margin : 0 ; padding : 0 ; box-sizing : border-box ; } body { font-family :…" at bounding box center [802, 397] width 767 height 332
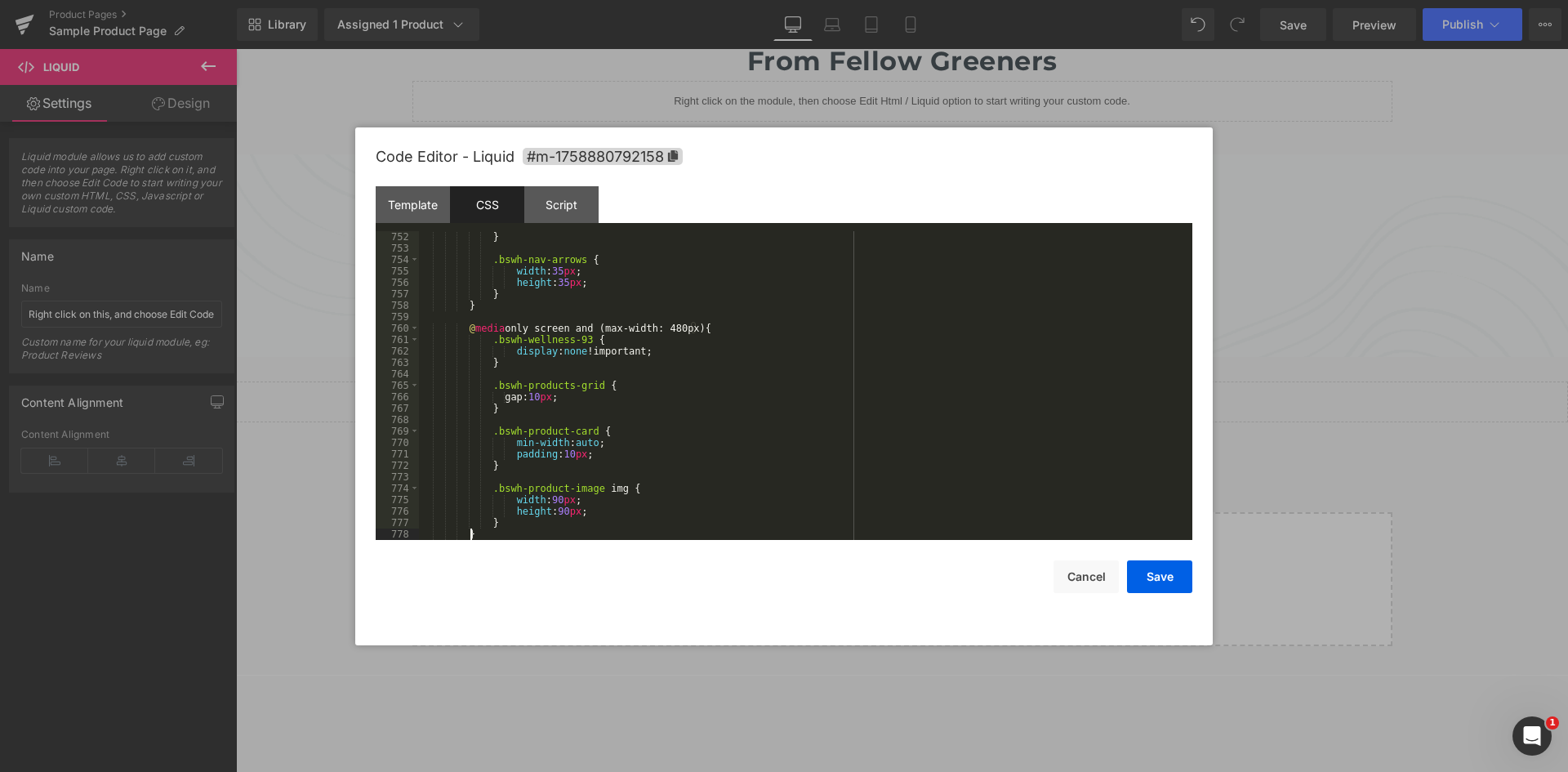
scroll to position [8602, 0]
click at [420, 201] on div "Template" at bounding box center [413, 204] width 75 height 36
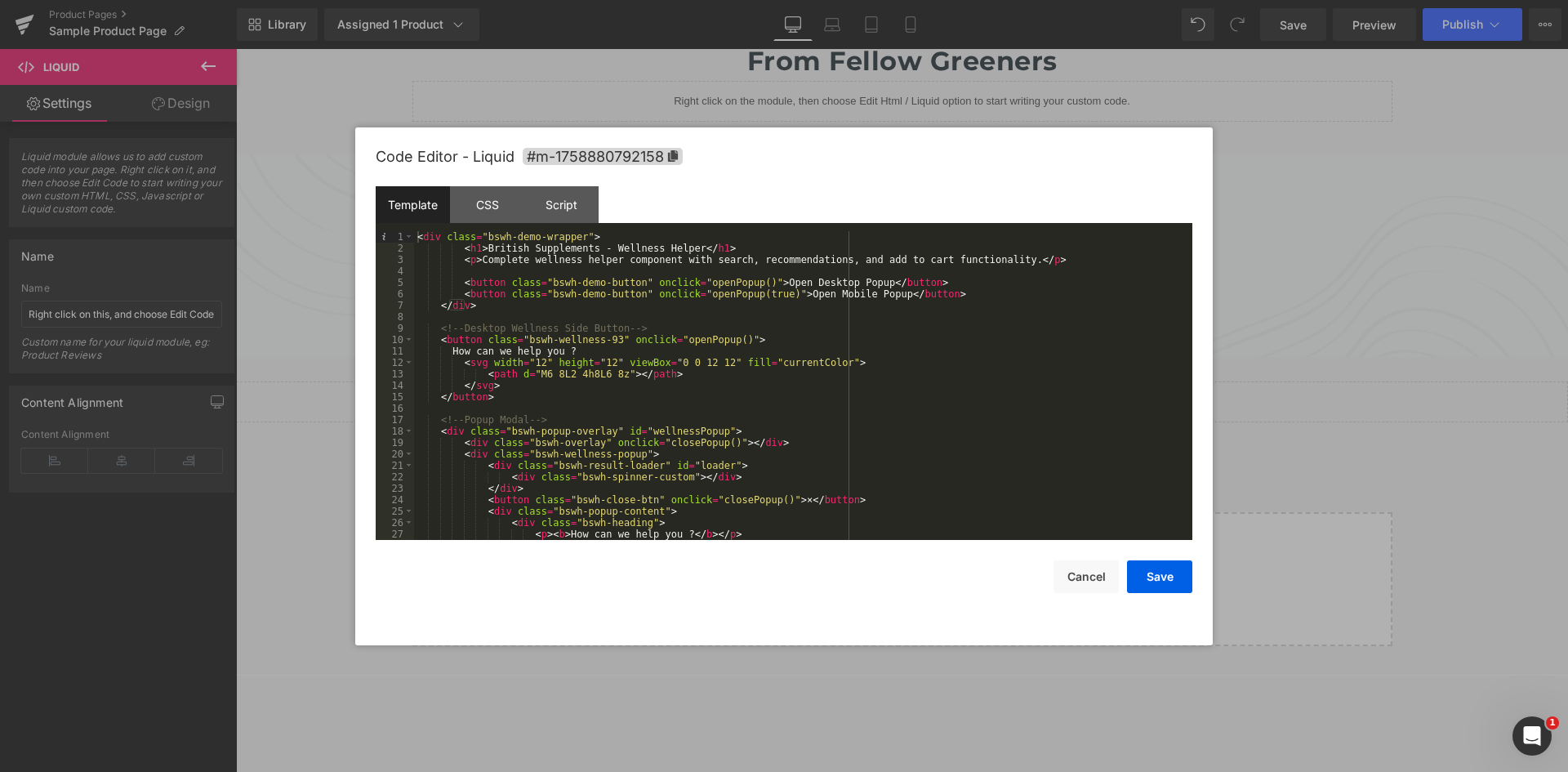
click at [618, 310] on div "< div class = "bswh-demo-wrapper" > < h1 > British Supplements - Wellness Helpe…" at bounding box center [800, 397] width 772 height 332
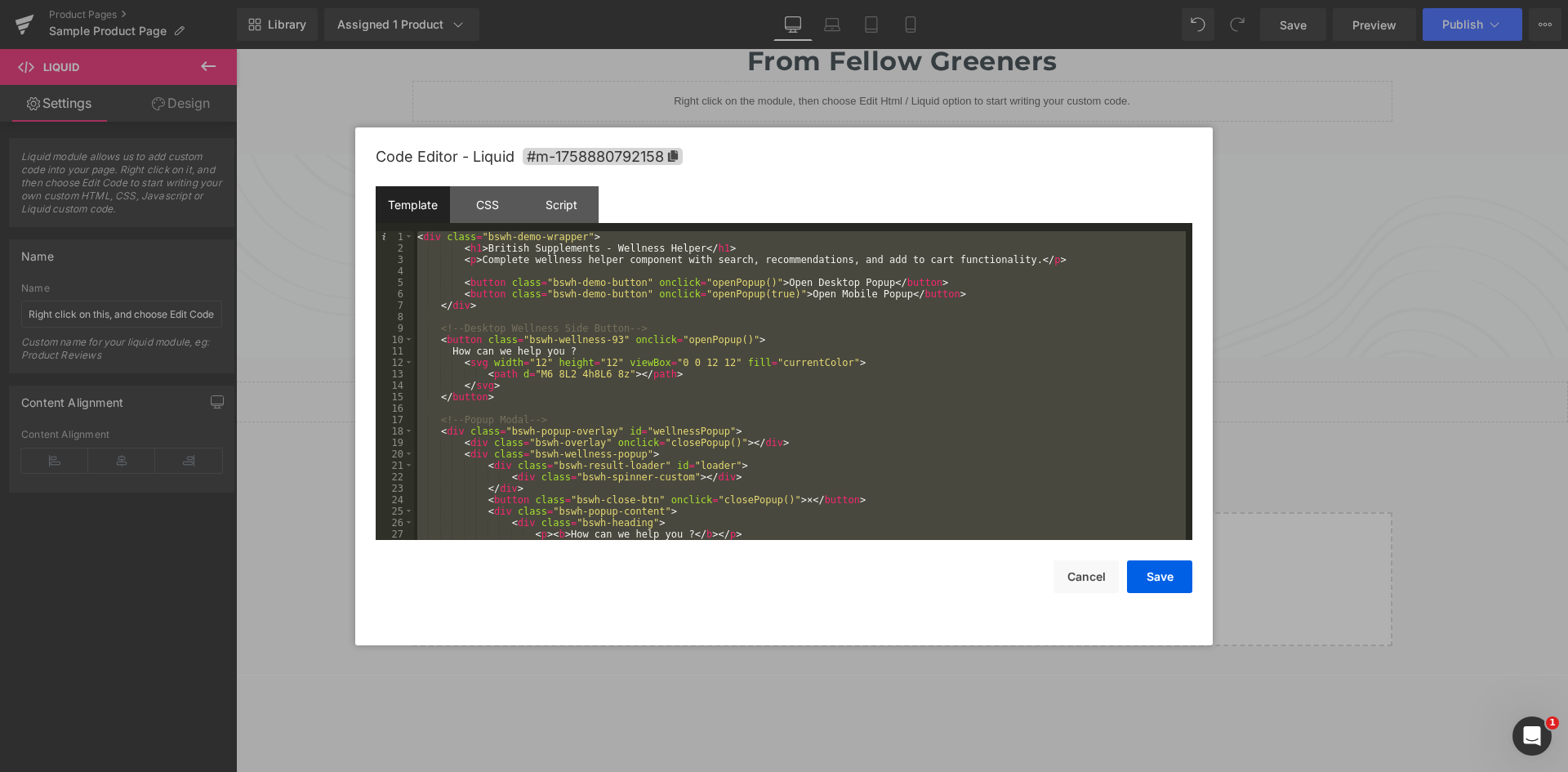
scroll to position [160, 0]
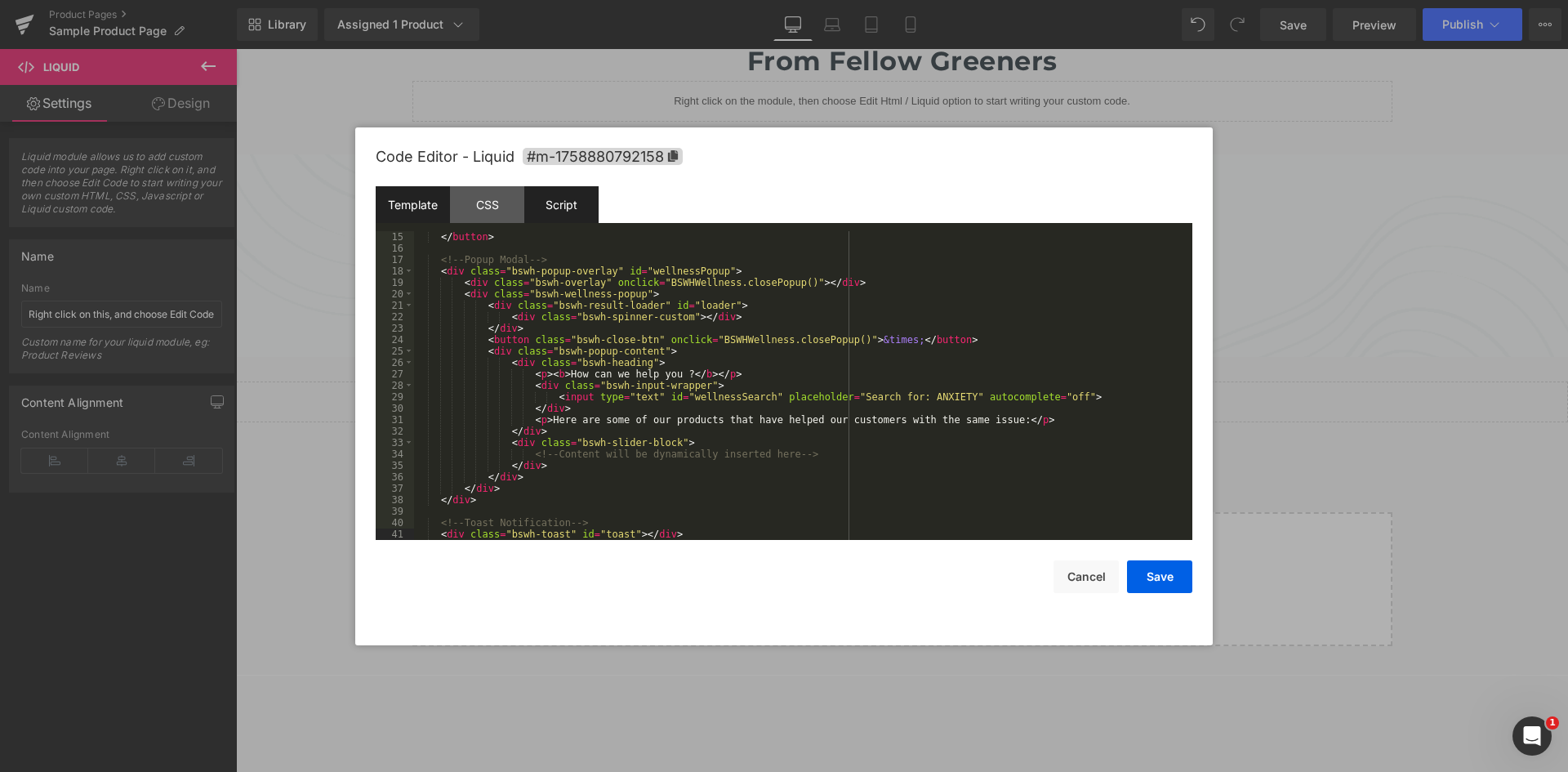
click at [546, 207] on div "Script" at bounding box center [562, 204] width 75 height 36
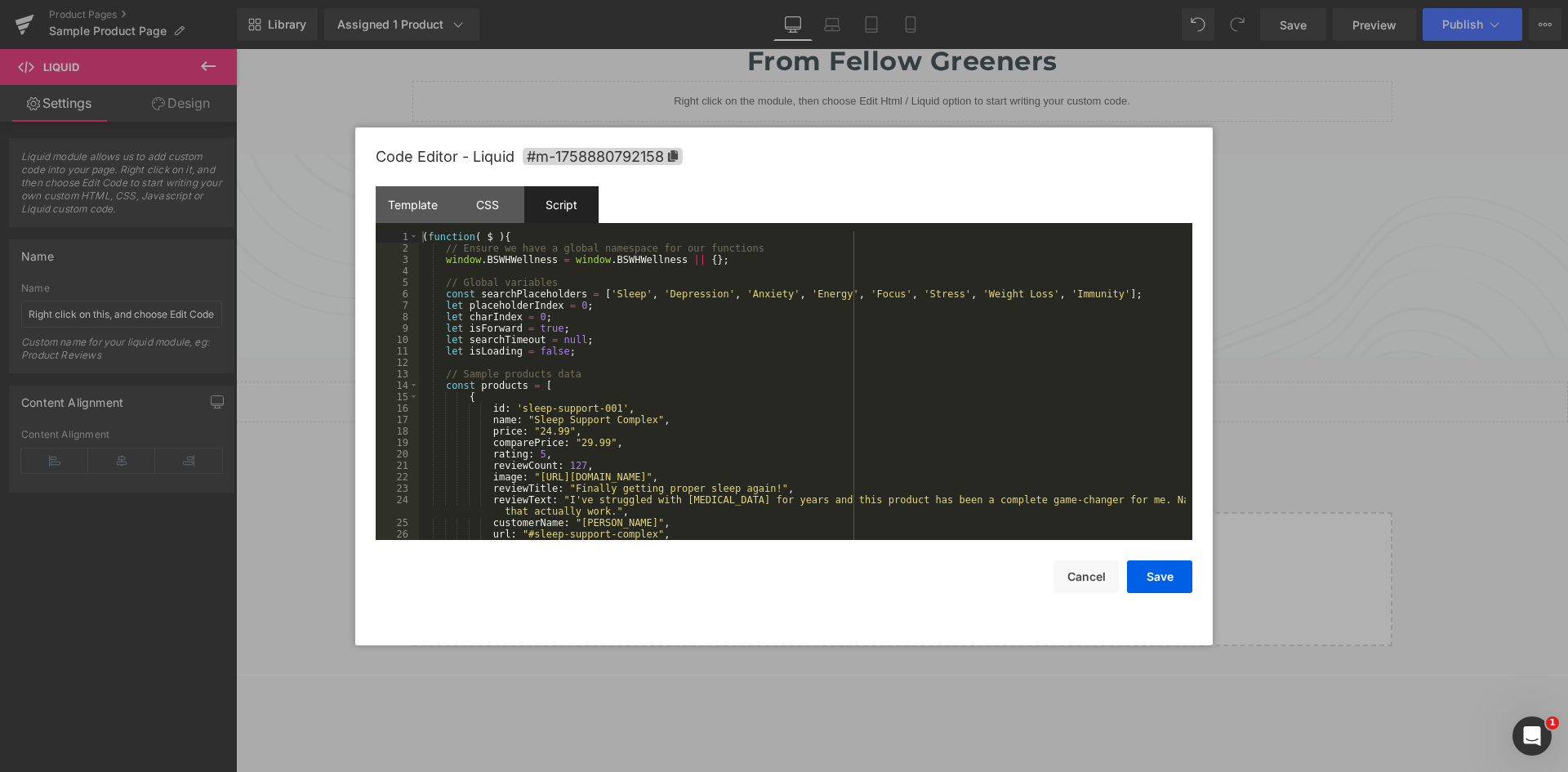
drag, startPoint x: 437, startPoint y: 246, endPoint x: 444, endPoint y: 252, distance: 9.2
click at [440, 248] on div "( function ( $ ) { // Ensure we have a global namespace for our functions windo…" at bounding box center [802, 397] width 767 height 332
click at [447, 255] on div "( function ( $ ) { // Ensure we have a global namespace for our functions windo…" at bounding box center [802, 397] width 767 height 332
click at [444, 253] on div "( function ( $ ) { // Ensure we have a global namespace for our functions windo…" at bounding box center [802, 397] width 767 height 332
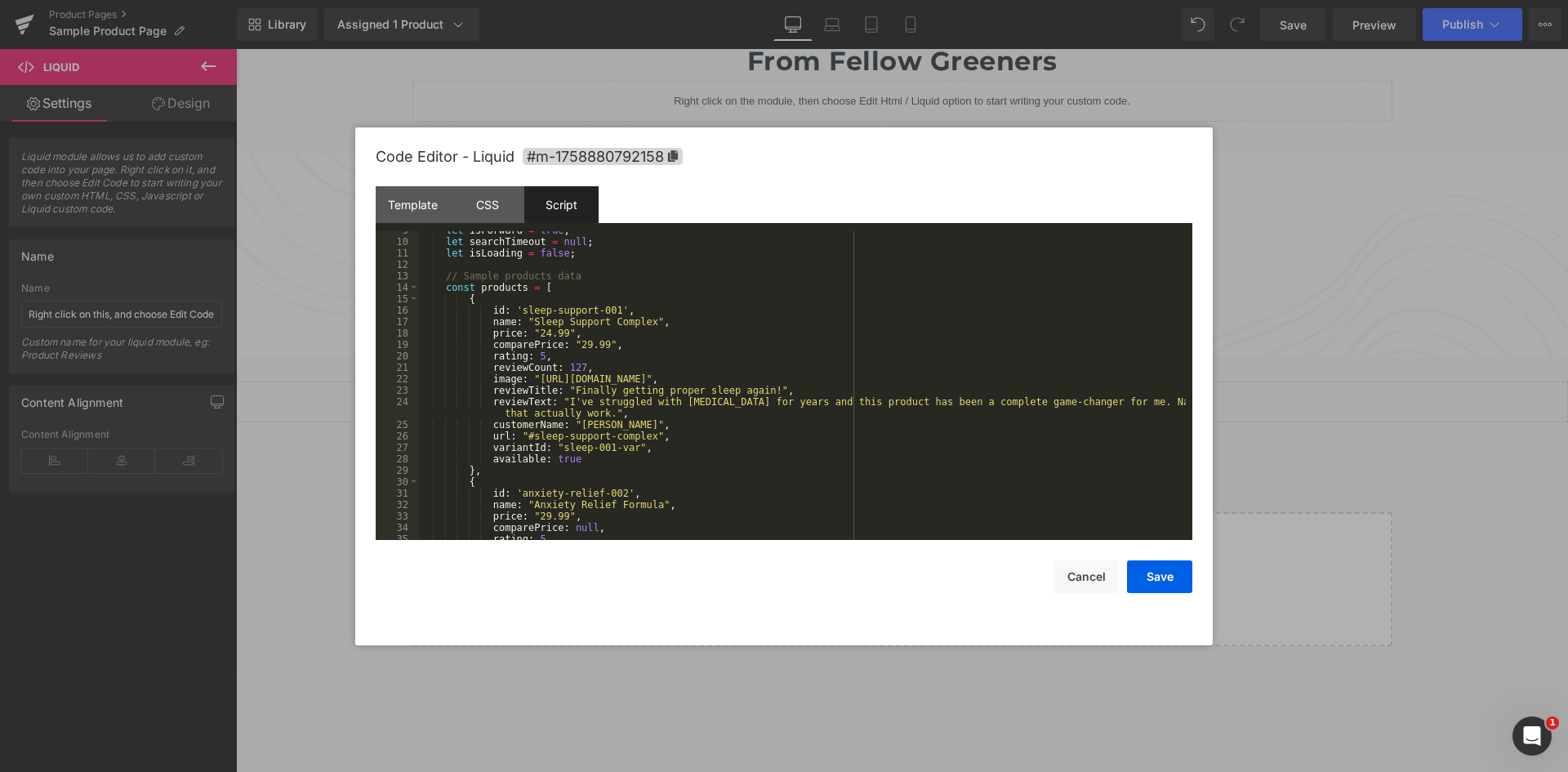
scroll to position [0, 0]
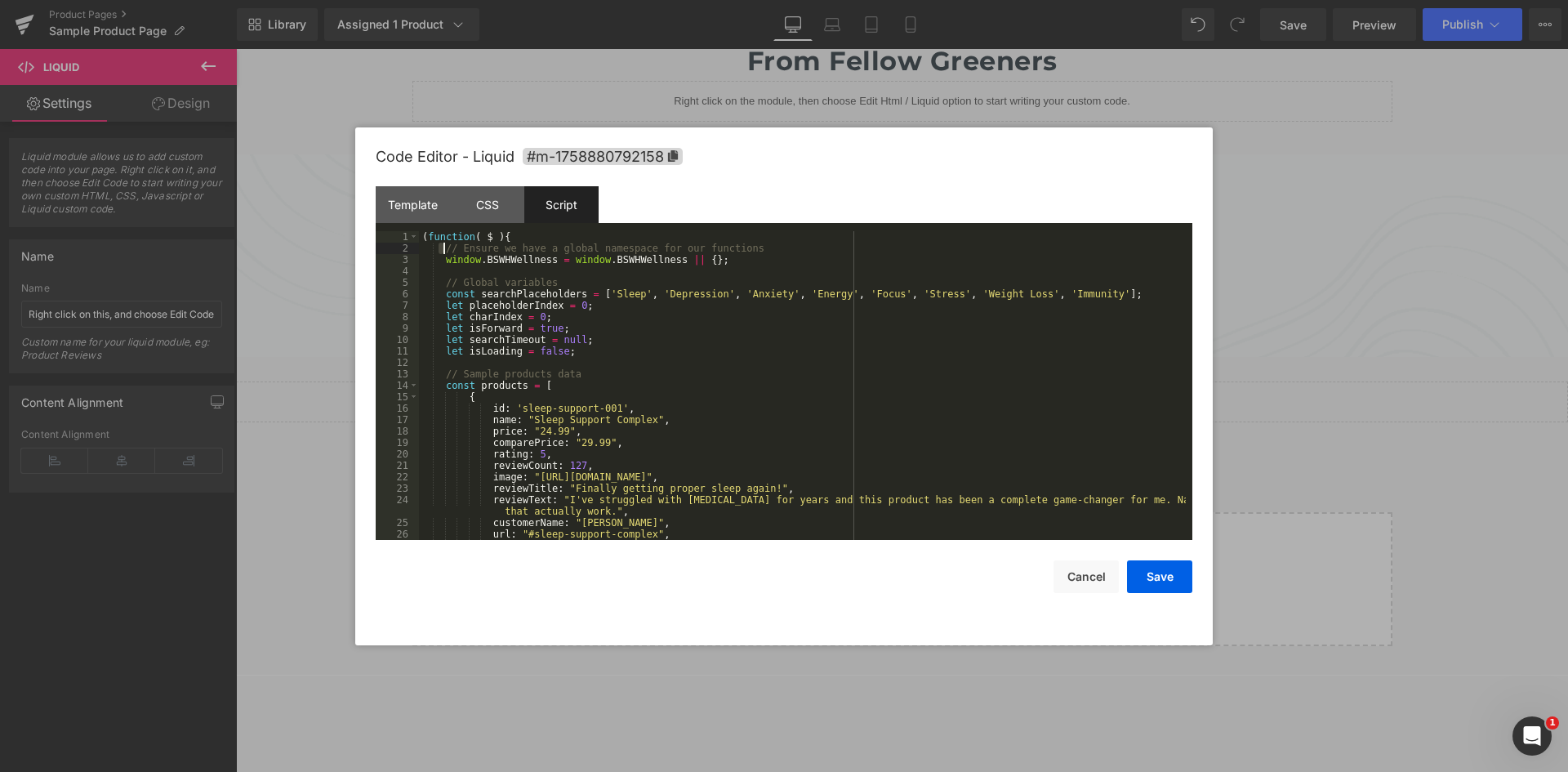
click at [696, 308] on div "( function ( $ ) { // Ensure we have a global namespace for our functions windo…" at bounding box center [802, 397] width 767 height 332
click at [442, 253] on div "( function ( $ ) { // Ensure we have a global namespace for our functions windo…" at bounding box center [802, 397] width 767 height 332
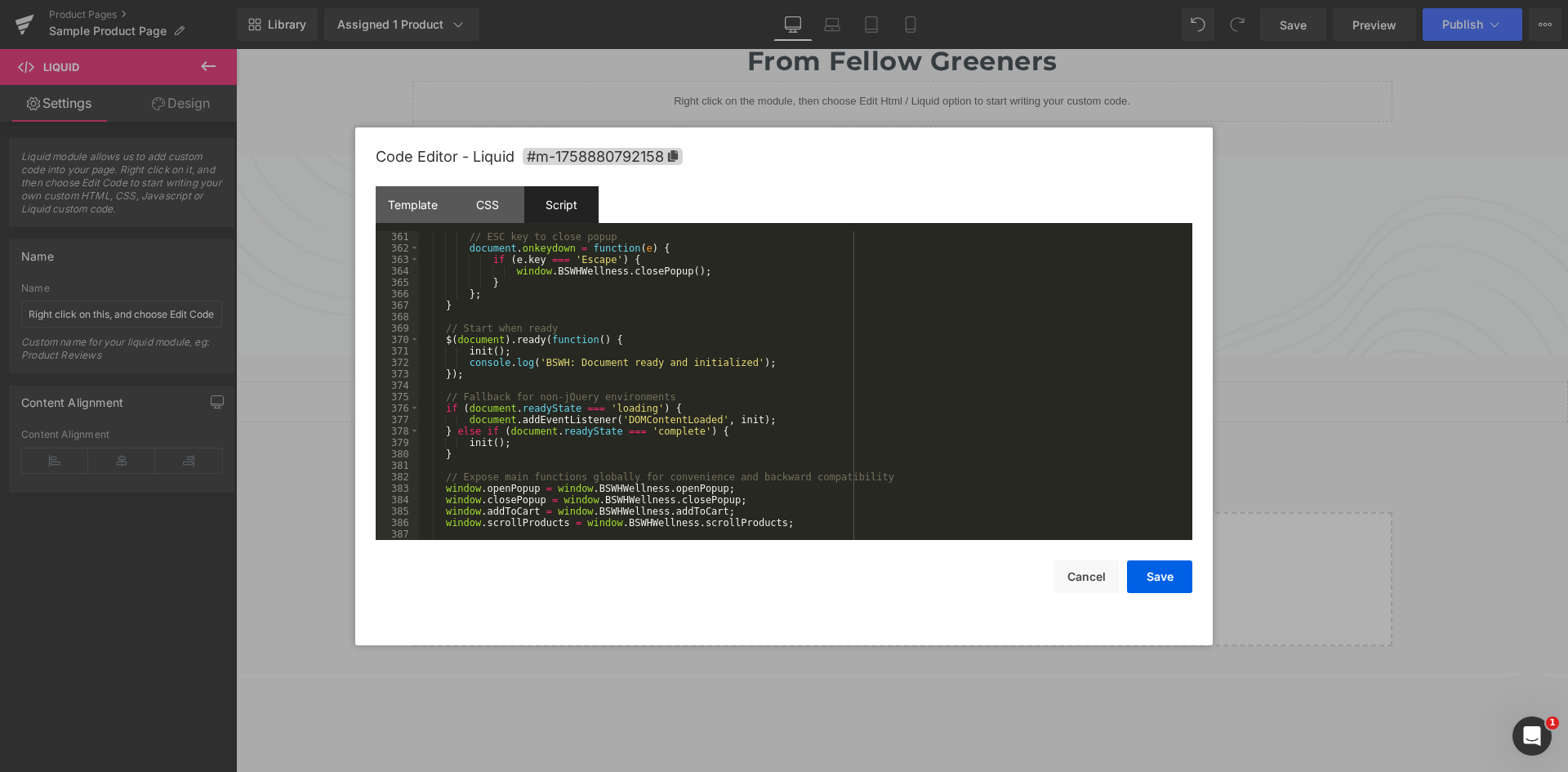
scroll to position [4163, 0]
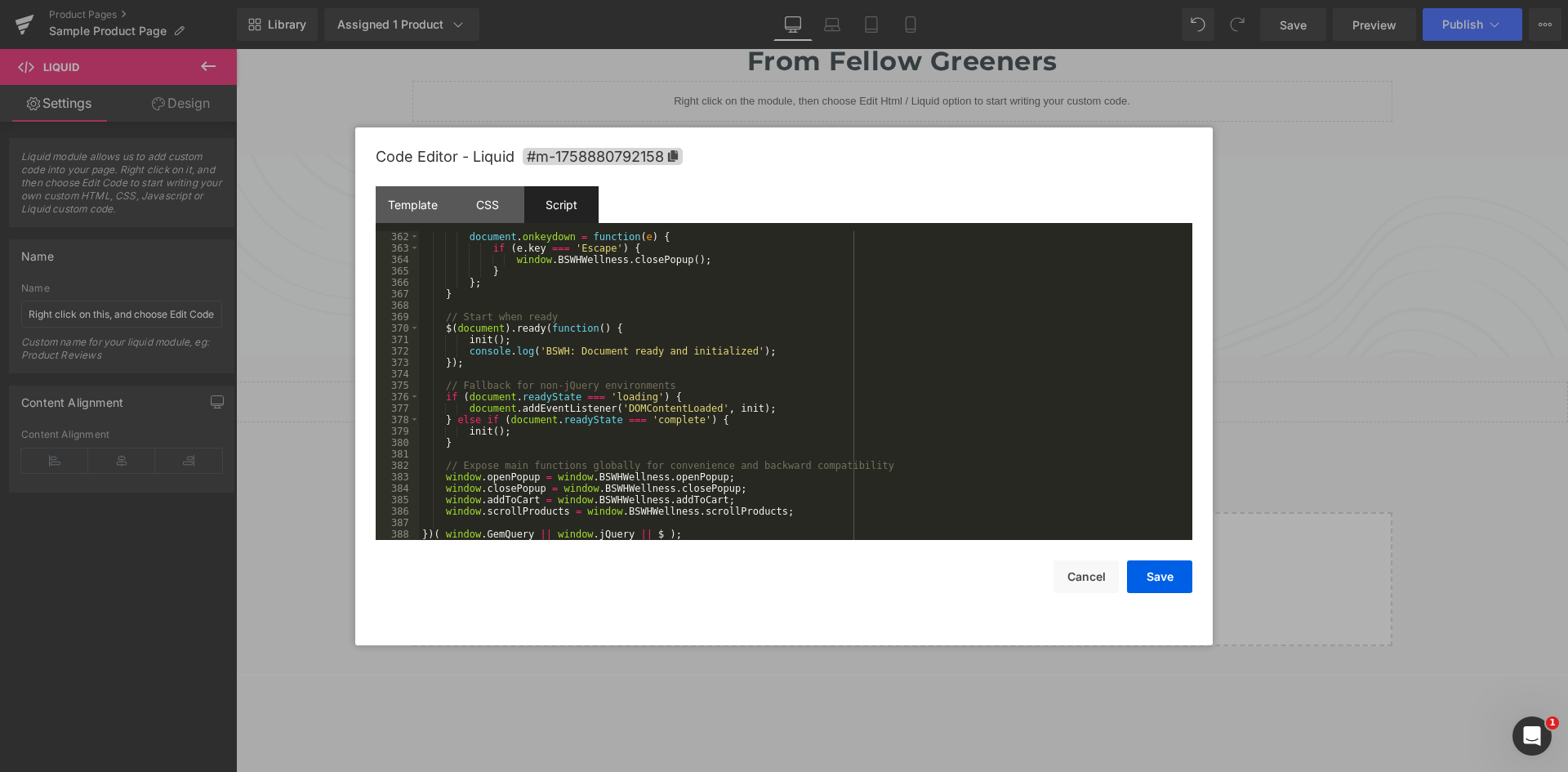
click at [778, 517] on div "document . onkeydown = function ( e ) { if ( e . key === 'Escape' ) { window . …" at bounding box center [802, 397] width 767 height 332
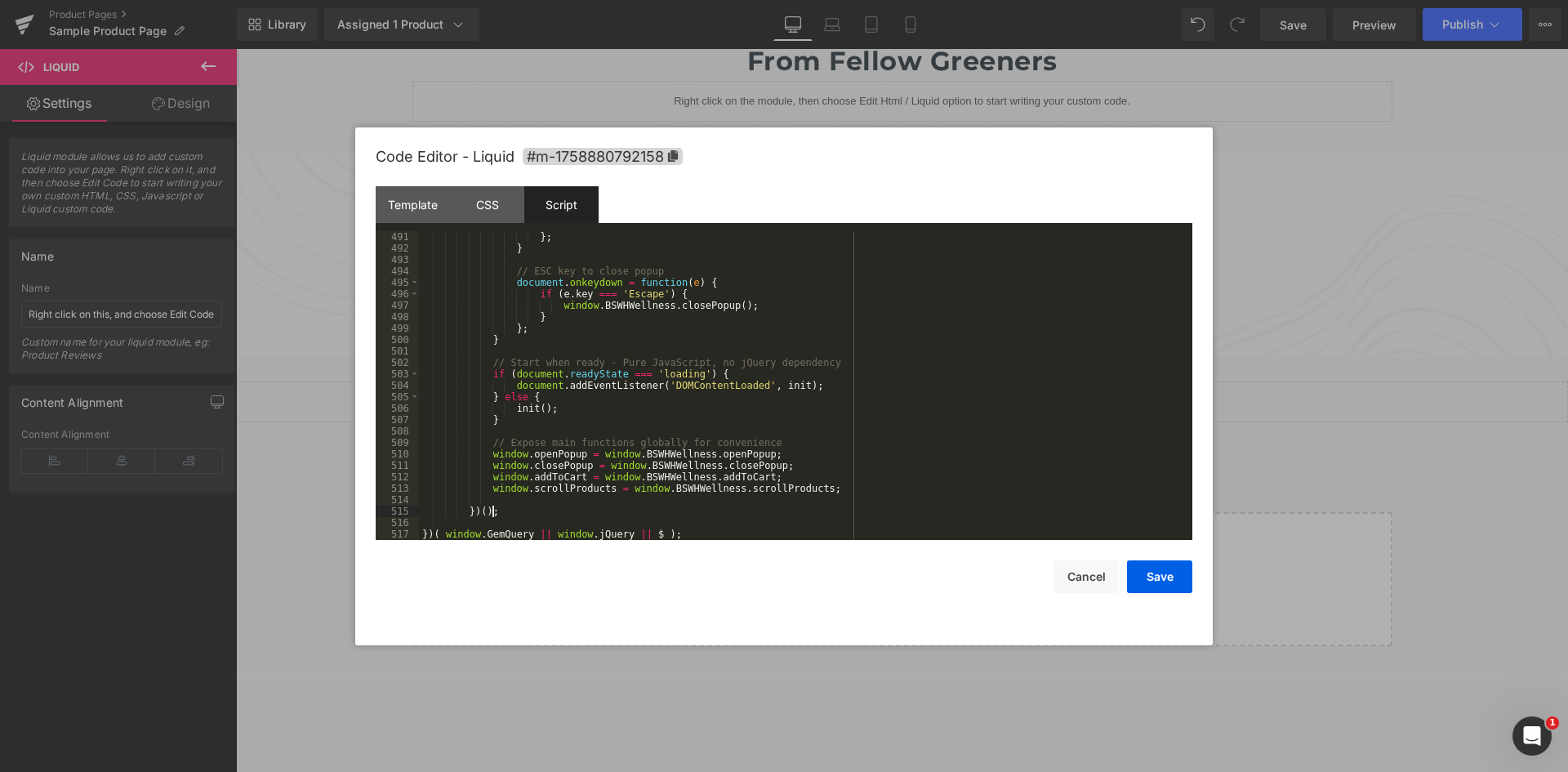
scroll to position [5662, 0]
click at [464, 513] on div "} ; } // ESC key to close popup document . onkeydown = function ( e ) { if ( e …" at bounding box center [802, 397] width 767 height 332
click at [1161, 583] on button "Save" at bounding box center [1160, 577] width 66 height 32
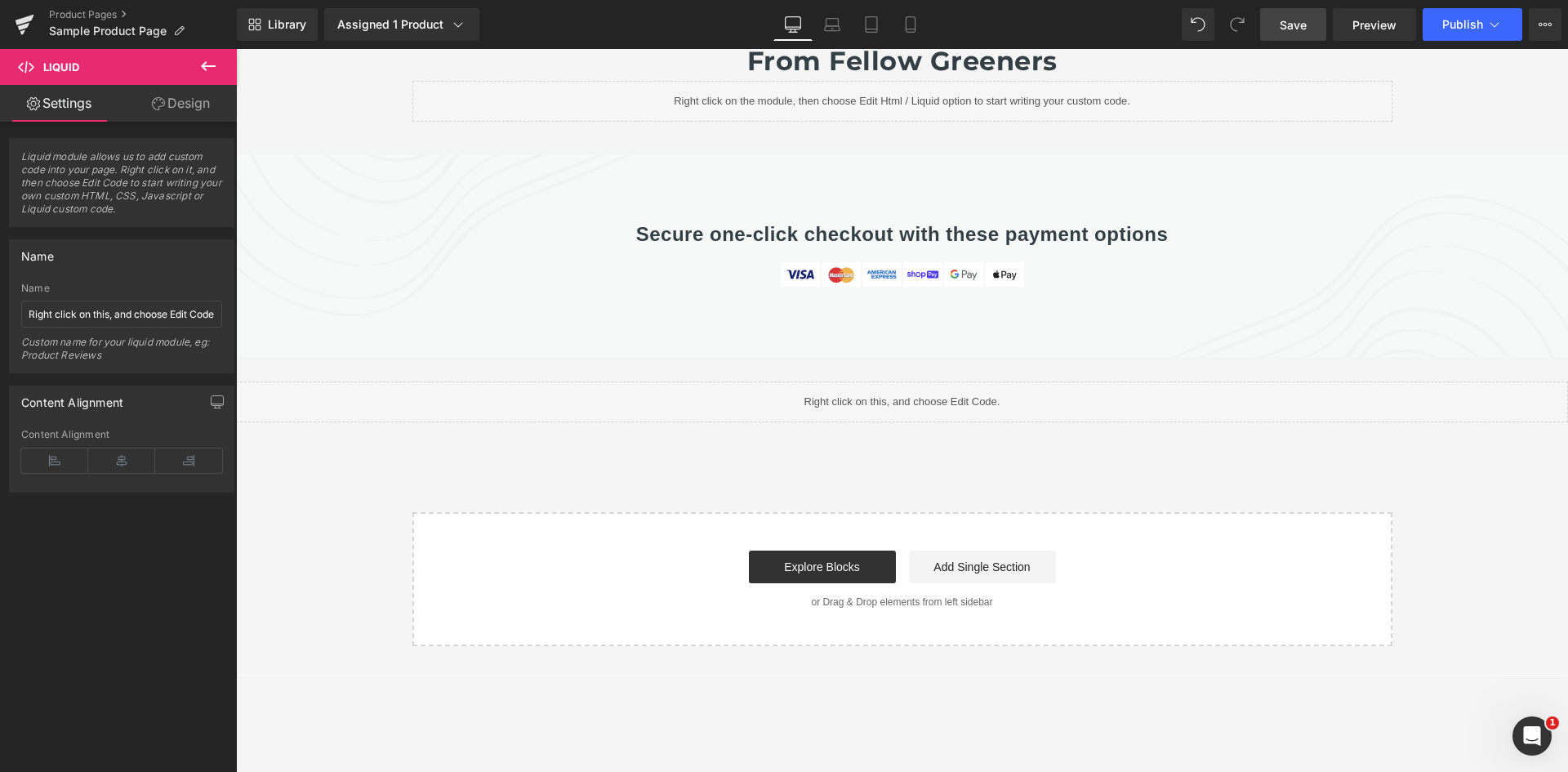
drag, startPoint x: 1280, startPoint y: 30, endPoint x: 946, endPoint y: 199, distance: 374.3
click at [1280, 30] on span "Save" at bounding box center [1293, 25] width 27 height 17
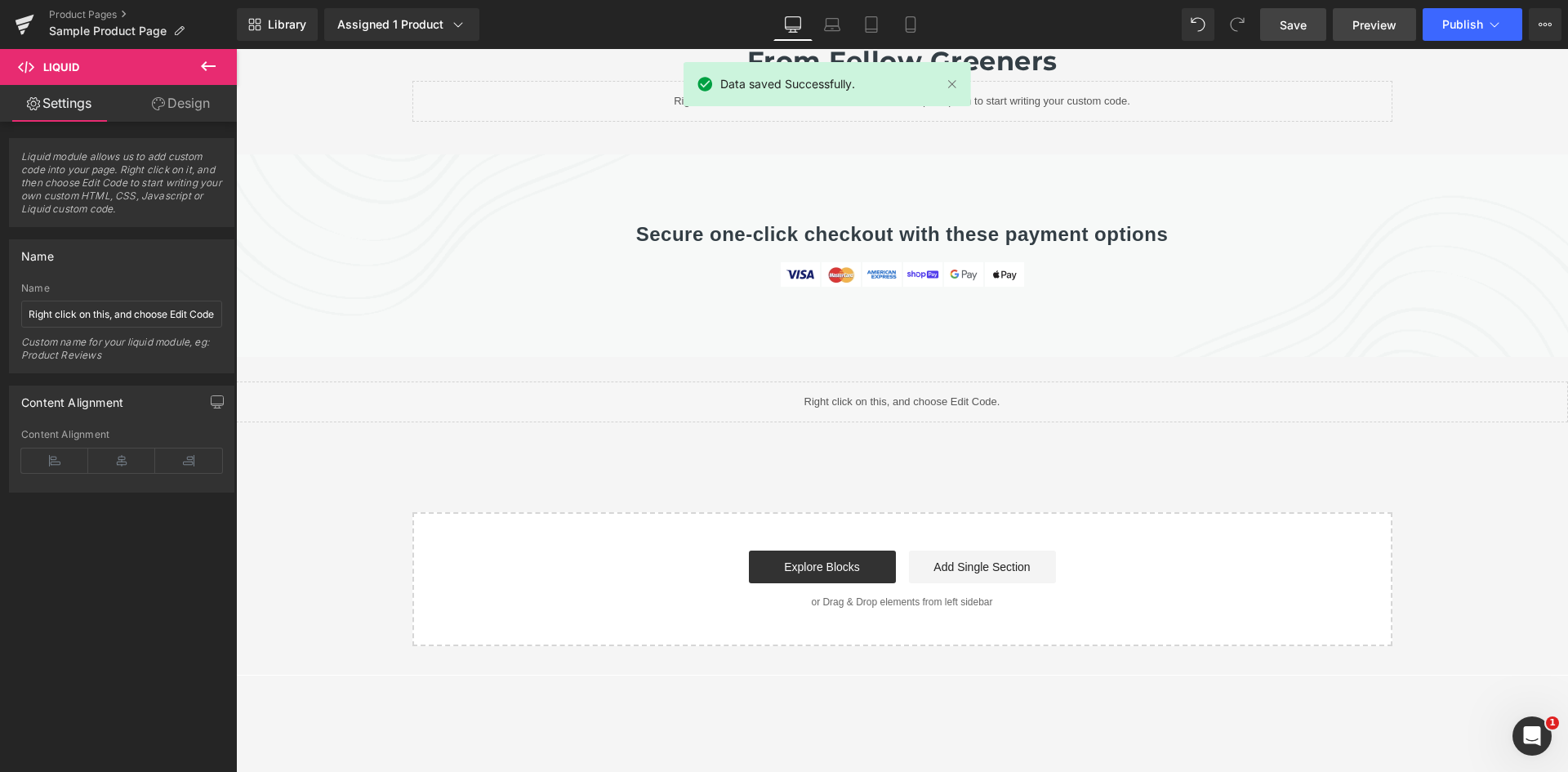
click at [1348, 29] on link "Preview" at bounding box center [1375, 24] width 83 height 32
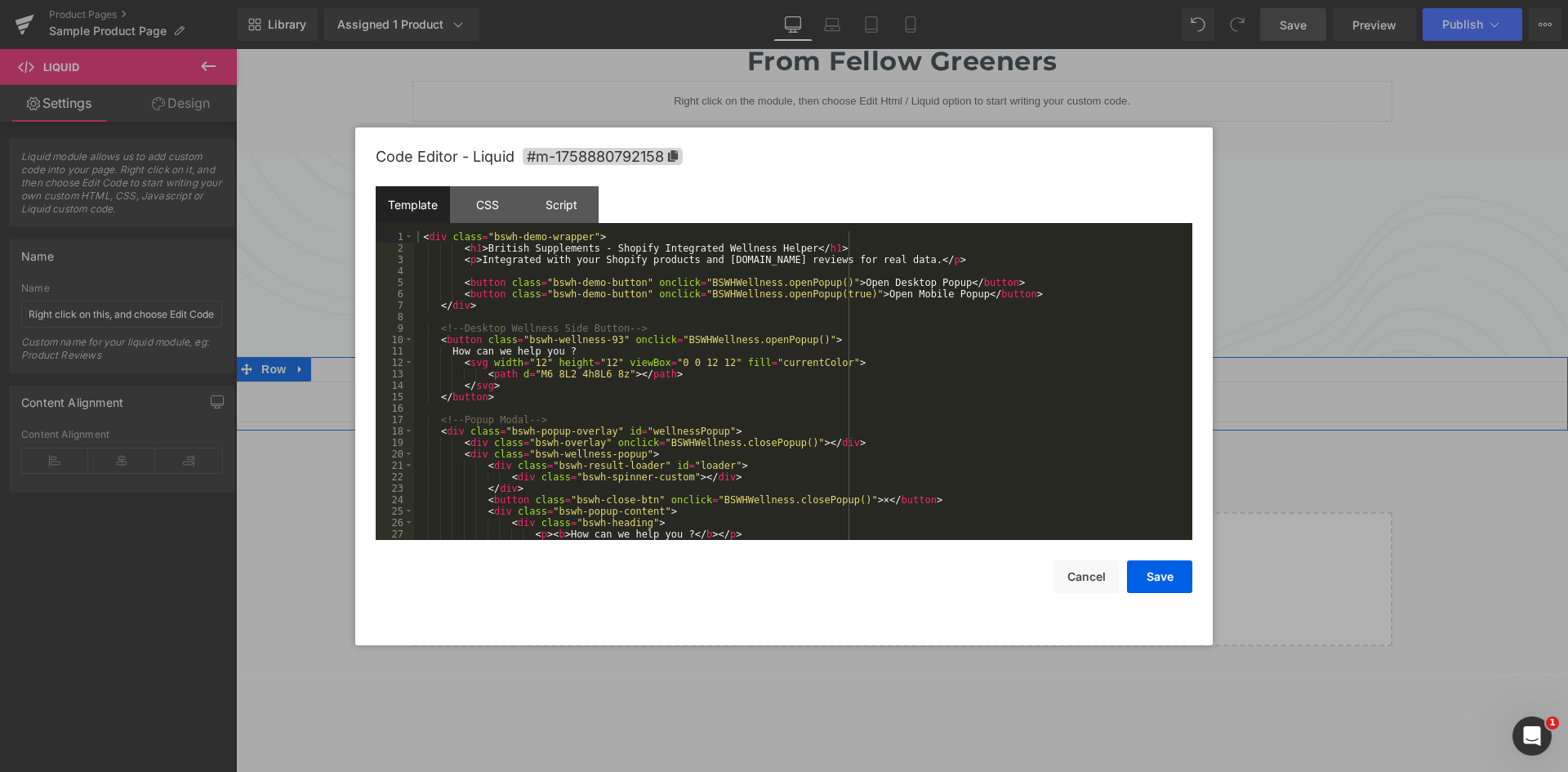
click at [914, 385] on link at bounding box center [920, 395] width 17 height 20
click at [569, 204] on div "Script" at bounding box center [562, 204] width 75 height 36
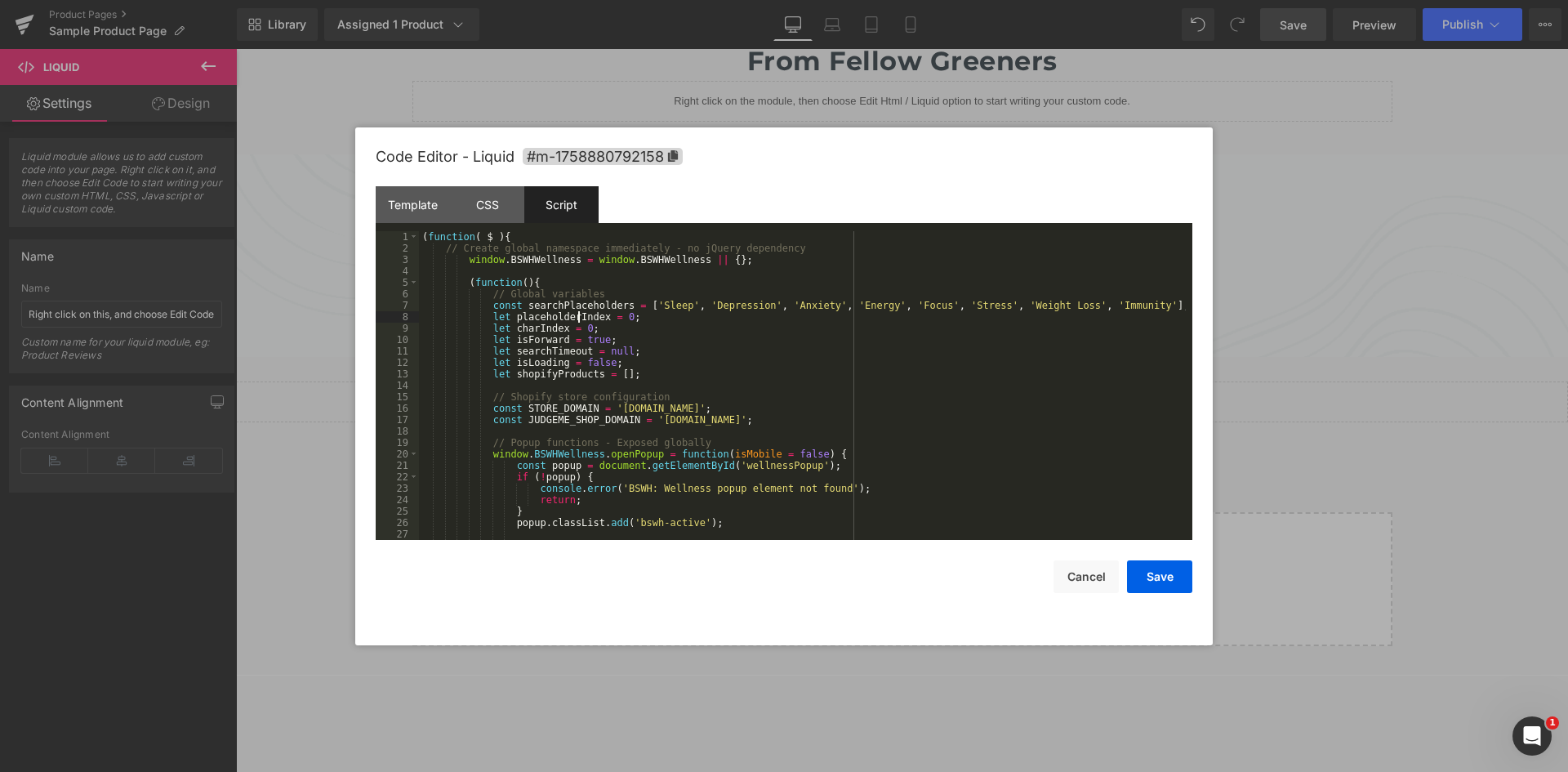
click at [580, 322] on div "( function ( $ ) { // Create global namespace immediately - no jQuery dependenc…" at bounding box center [802, 397] width 767 height 332
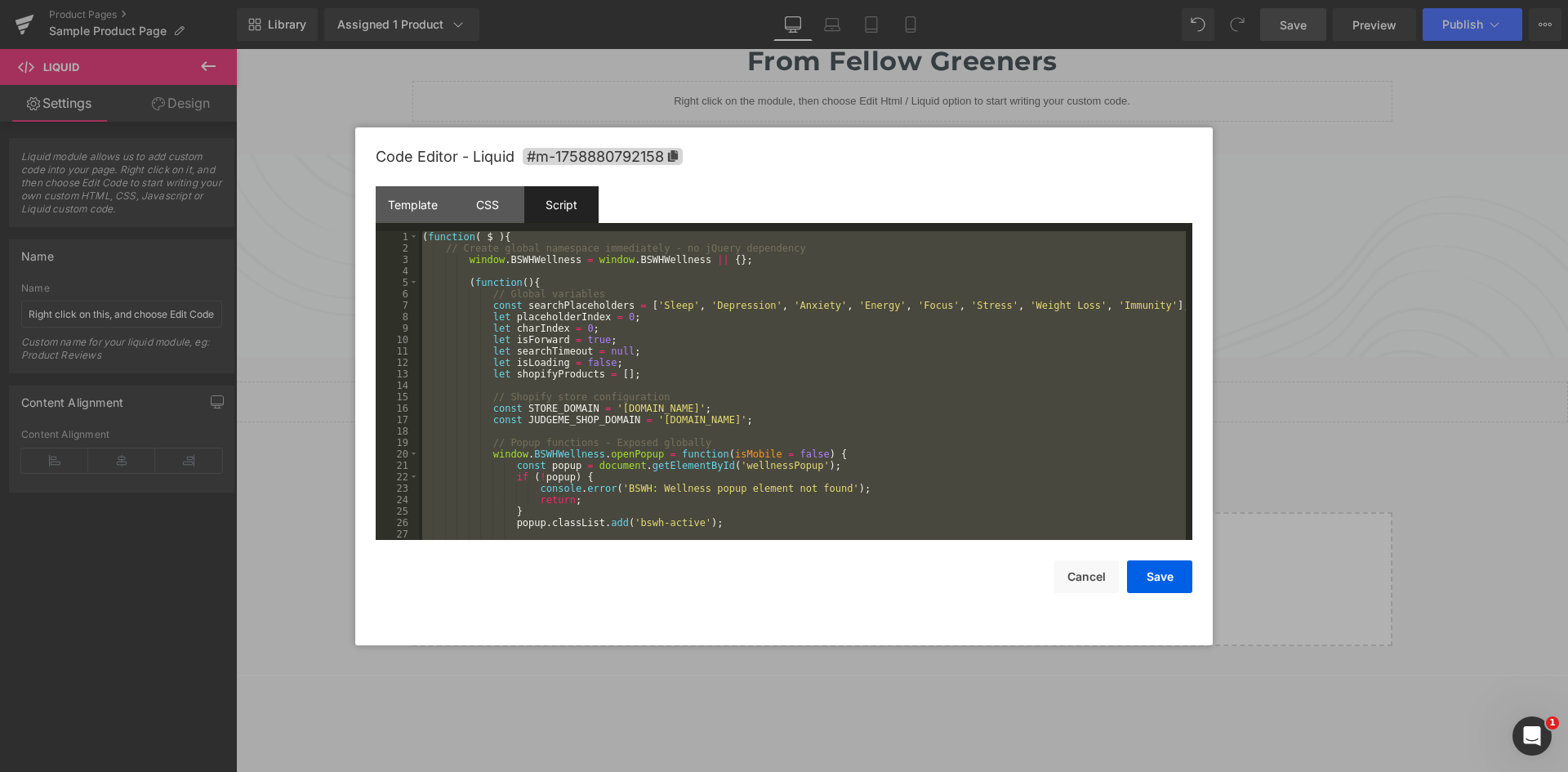
click at [560, 201] on div "Script" at bounding box center [562, 204] width 75 height 36
click at [573, 310] on div "( function ( $ ) { // Create global namespace immediately - no jQuery dependenc…" at bounding box center [802, 385] width 767 height 308
click at [569, 207] on div "Script" at bounding box center [562, 204] width 75 height 36
click at [485, 277] on div "( function ( $ ) { // Create global namespace immediately - no jQuery dependenc…" at bounding box center [802, 385] width 767 height 308
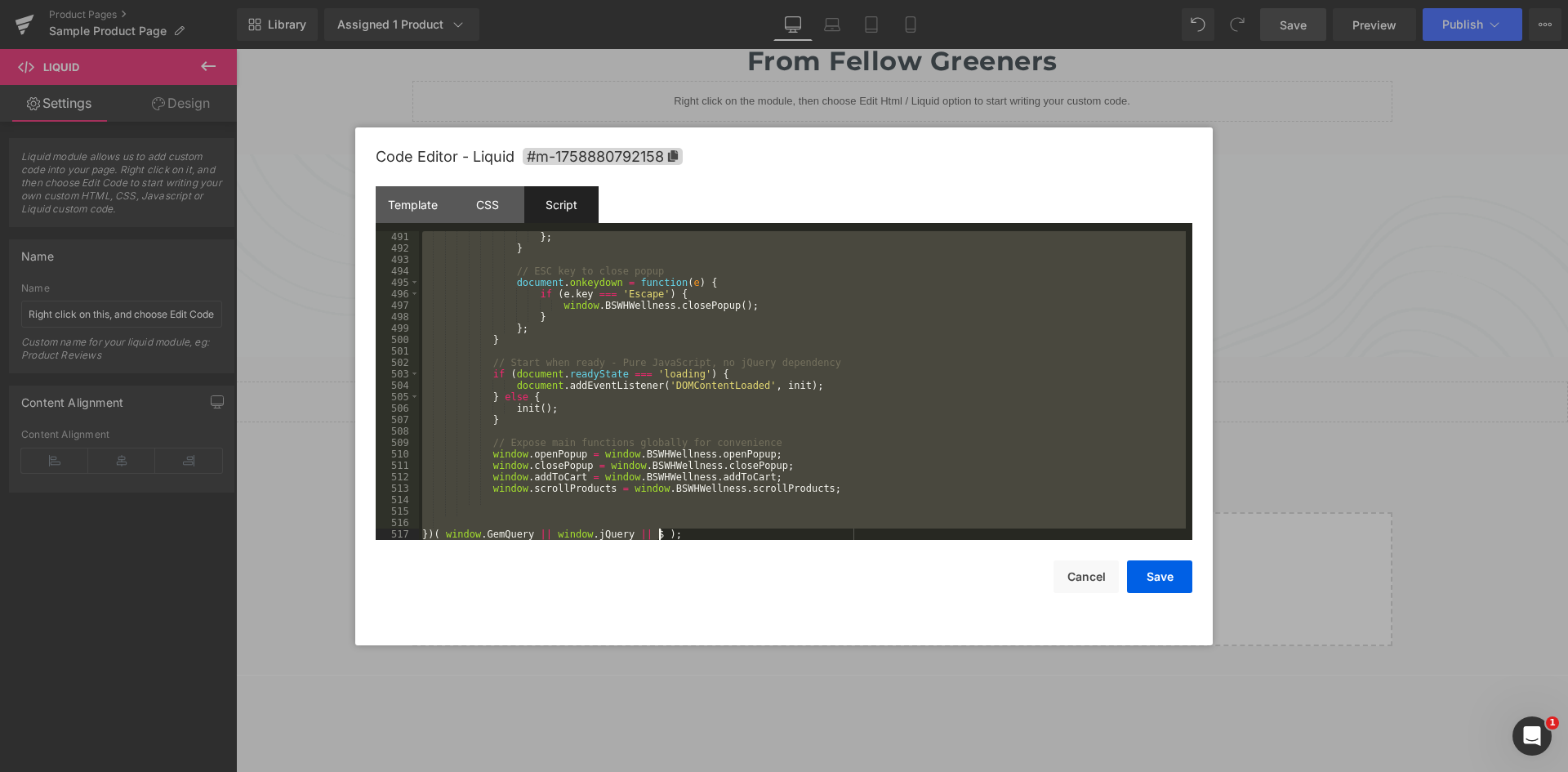
drag, startPoint x: 444, startPoint y: 251, endPoint x: 757, endPoint y: 654, distance: 510.3
click at [727, 686] on body "Row You are previewing how the will restyle your page. You can not edit Element…" at bounding box center [784, 386] width 1568 height 772
click at [698, 313] on div "} ; } // ESC key to close popup document . onkeydown = function ( e ) { if ( e …" at bounding box center [802, 385] width 767 height 308
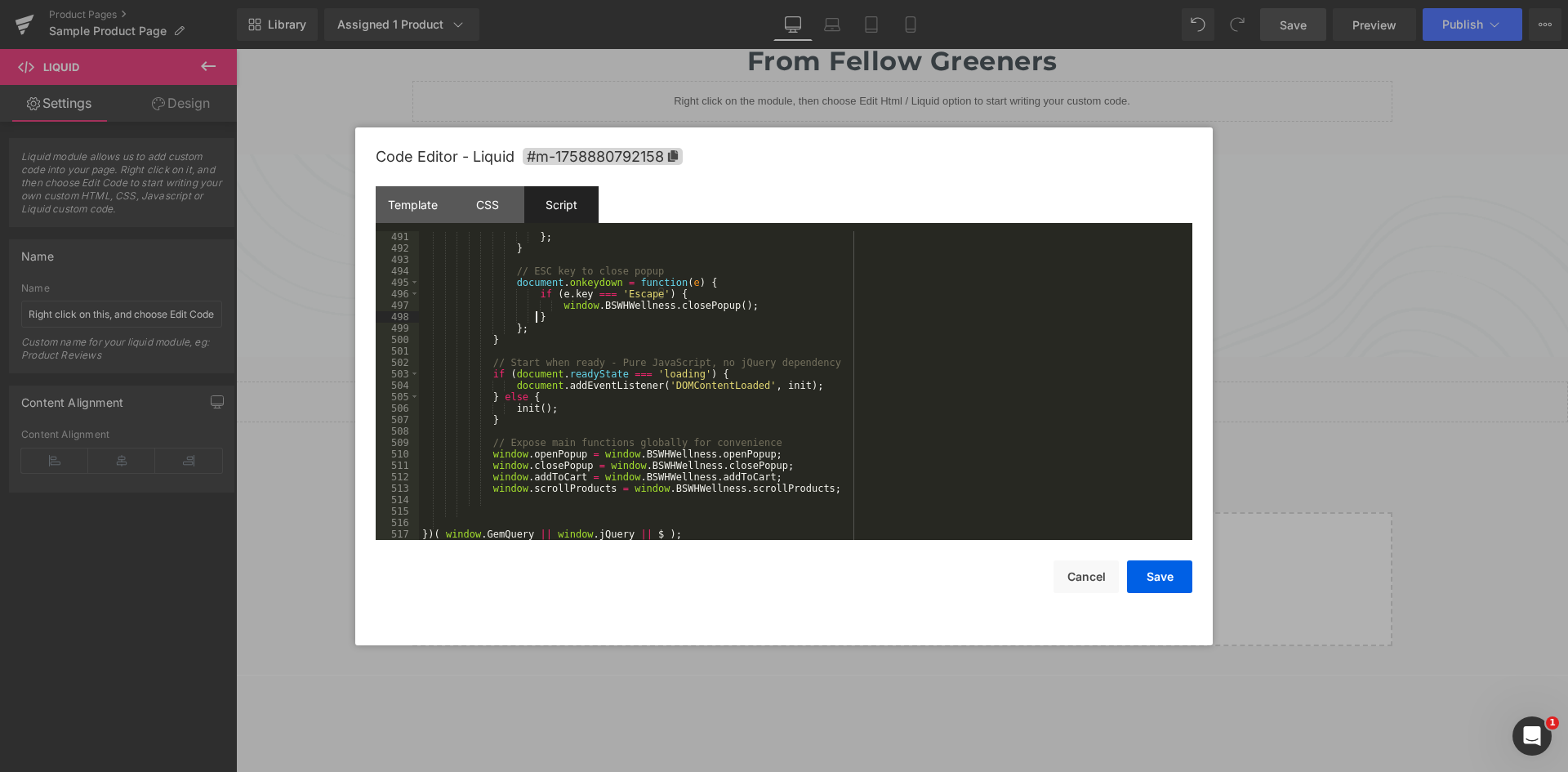
click at [762, 289] on div "} ; } // ESC key to close popup document . onkeydown = function ( e ) { if ( e …" at bounding box center [802, 397] width 767 height 332
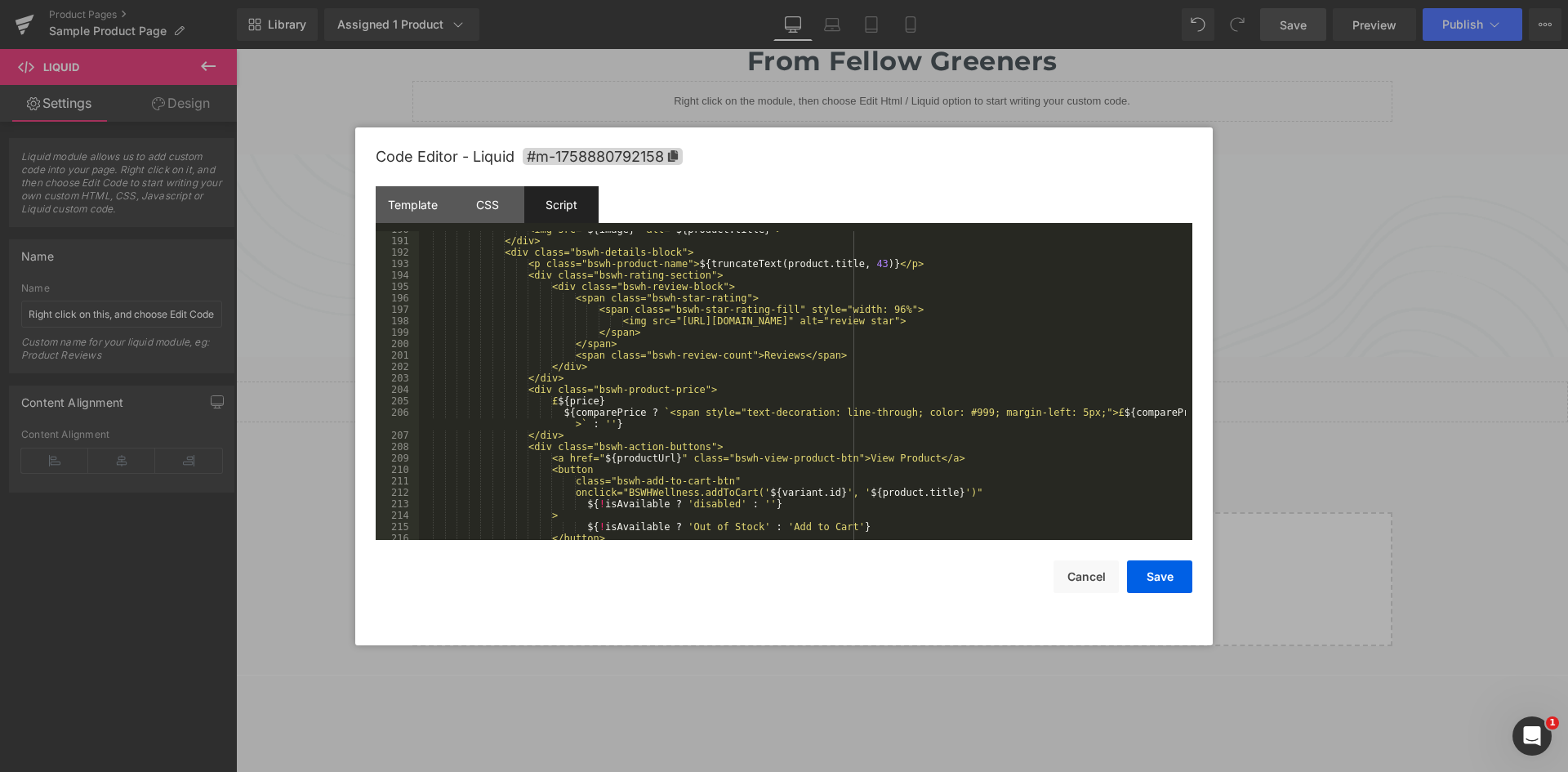
scroll to position [0, 0]
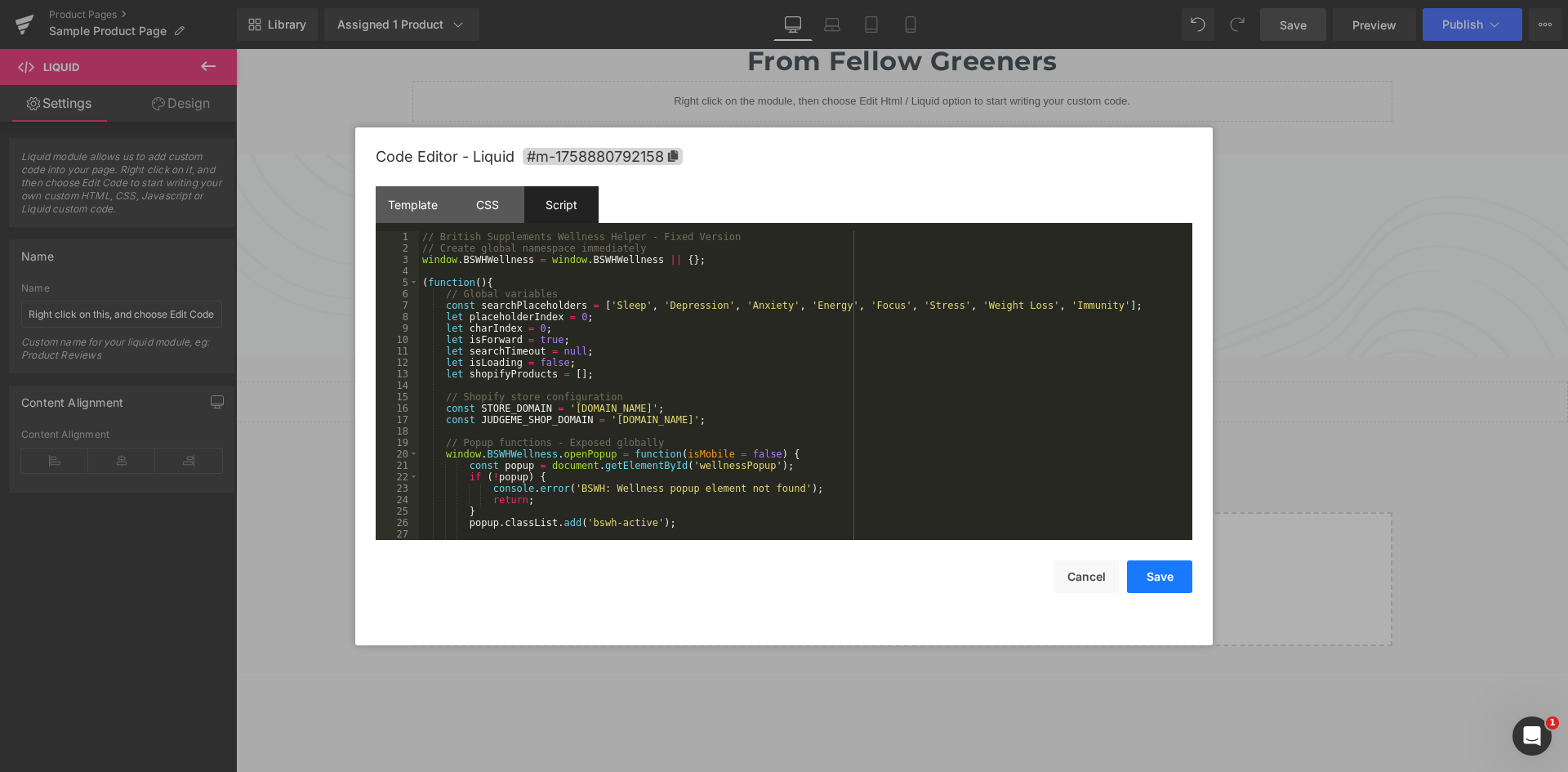
drag, startPoint x: 1168, startPoint y: 583, endPoint x: 1177, endPoint y: 578, distance: 10.3
click at [1167, 583] on button "Save" at bounding box center [1160, 577] width 66 height 32
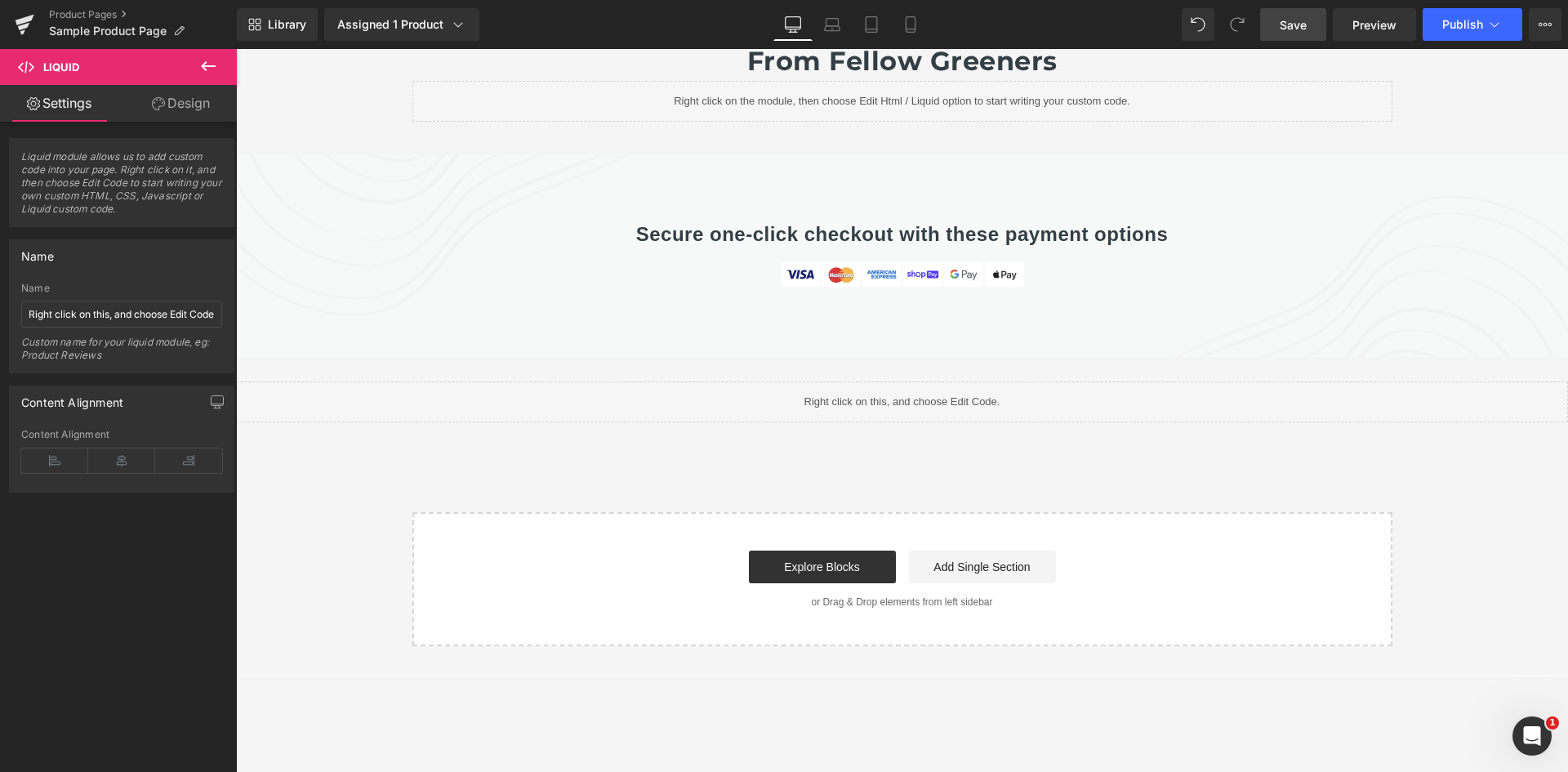
click at [1297, 32] on span "Save" at bounding box center [1293, 25] width 27 height 17
click at [559, 195] on div "Secure one-click checkout with these payment options Heading Image Image Image …" at bounding box center [902, 248] width 980 height 105
